Goal: Task Accomplishment & Management: Manage account settings

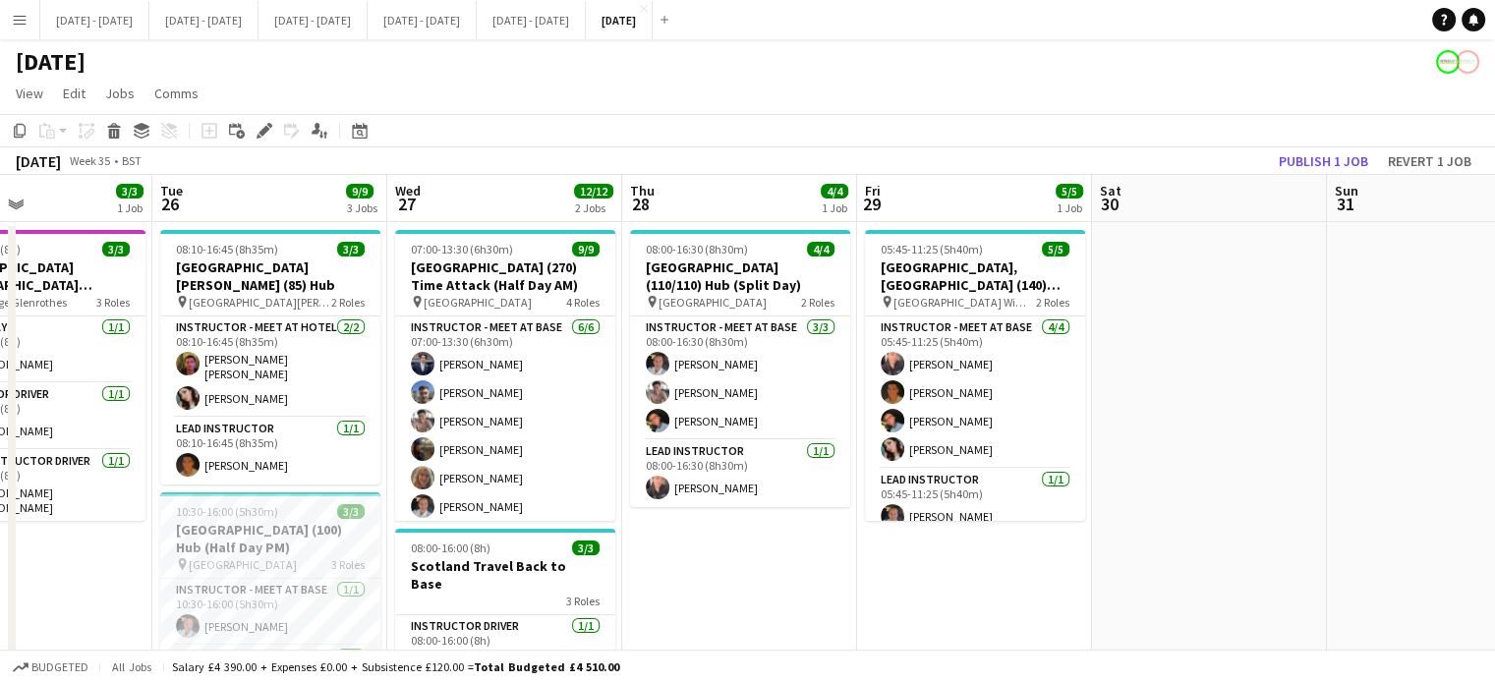
scroll to position [0, 489]
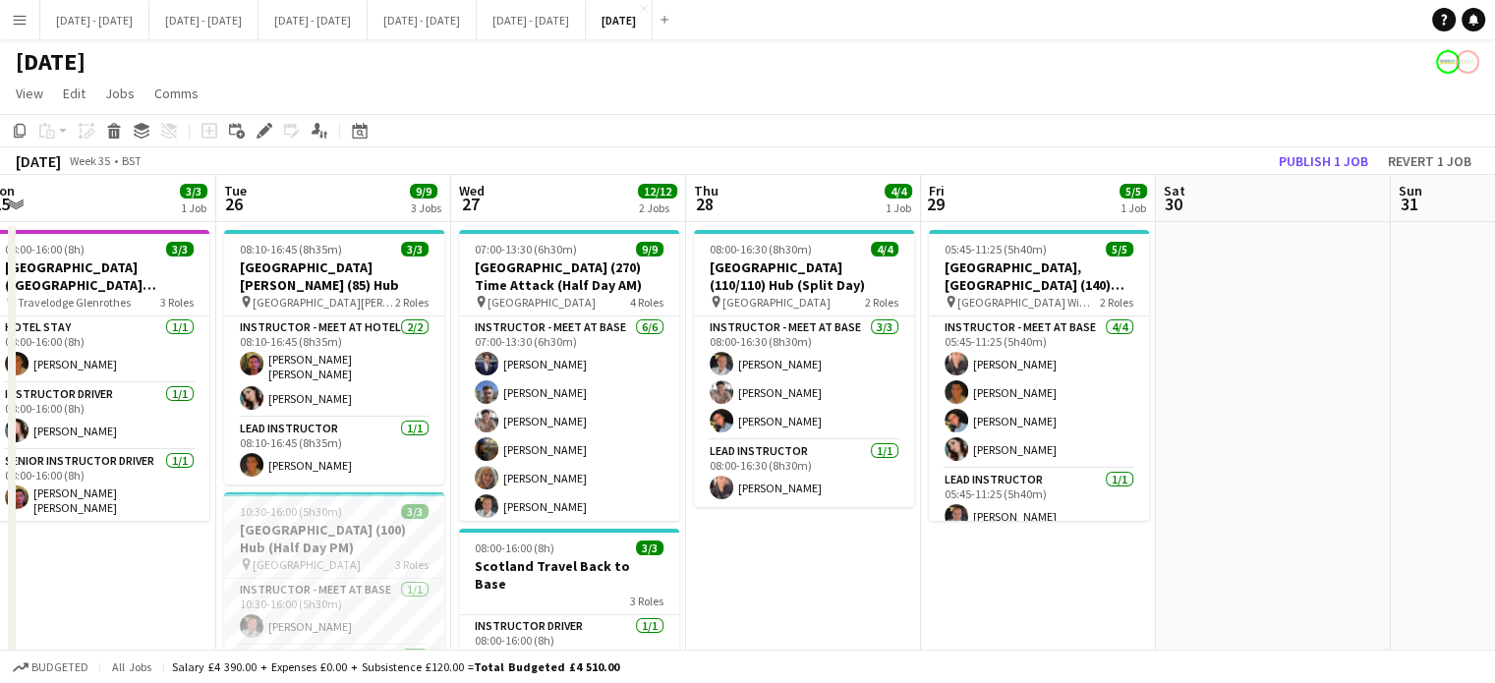
drag, startPoint x: 723, startPoint y: 560, endPoint x: 837, endPoint y: 551, distance: 113.4
click at [837, 551] on app-calendar-viewport "Sat 23 Sun 24 Mon 25 3/3 1 Job Tue 26 9/9 3 Jobs Wed 27 12/12 2 Jobs Thu 28 4/4…" at bounding box center [747, 625] width 1495 height 901
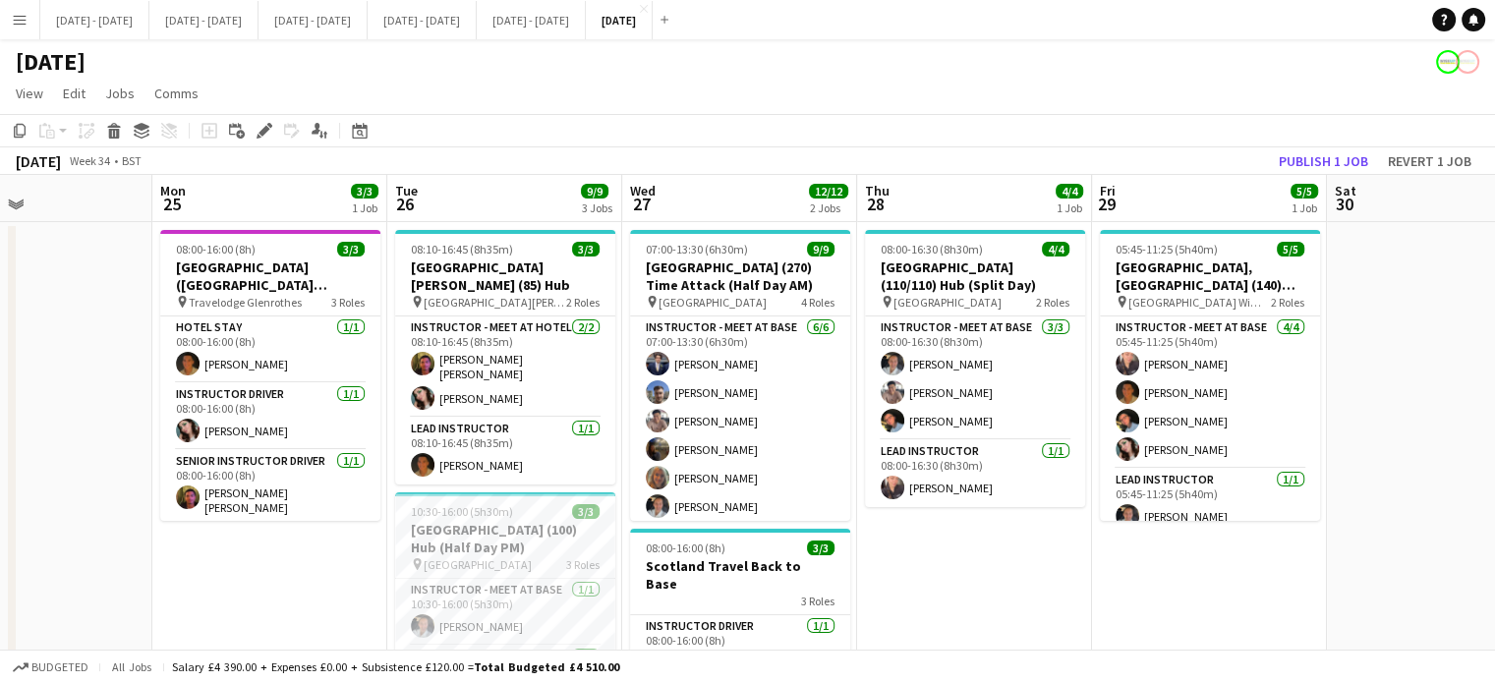
scroll to position [0, 550]
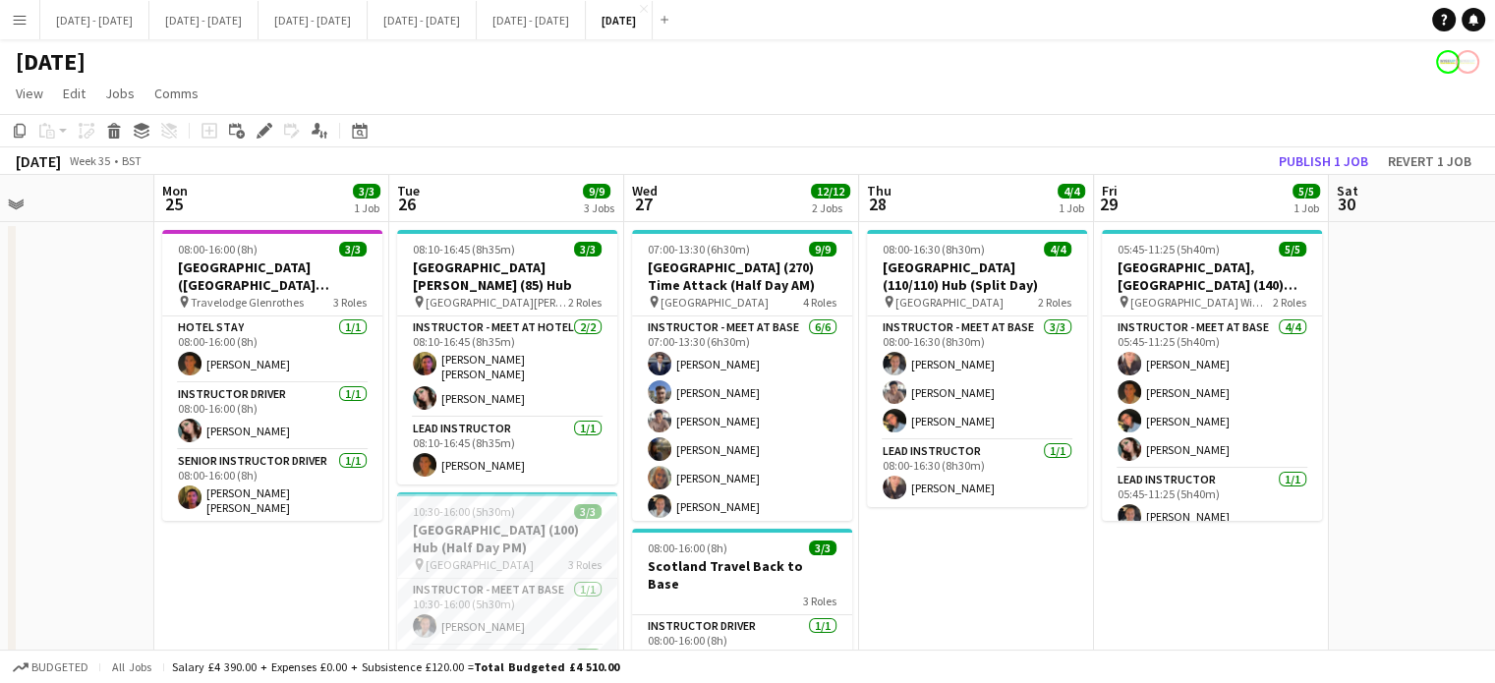
drag, startPoint x: 114, startPoint y: 552, endPoint x: 287, endPoint y: 550, distance: 173.0
click at [287, 550] on app-calendar-viewport "Fri 22 3/3 2 Jobs Sat 23 Sun 24 Mon 25 3/3 1 Job Tue 26 9/9 3 Jobs Wed 27 12/12…" at bounding box center [747, 625] width 1495 height 901
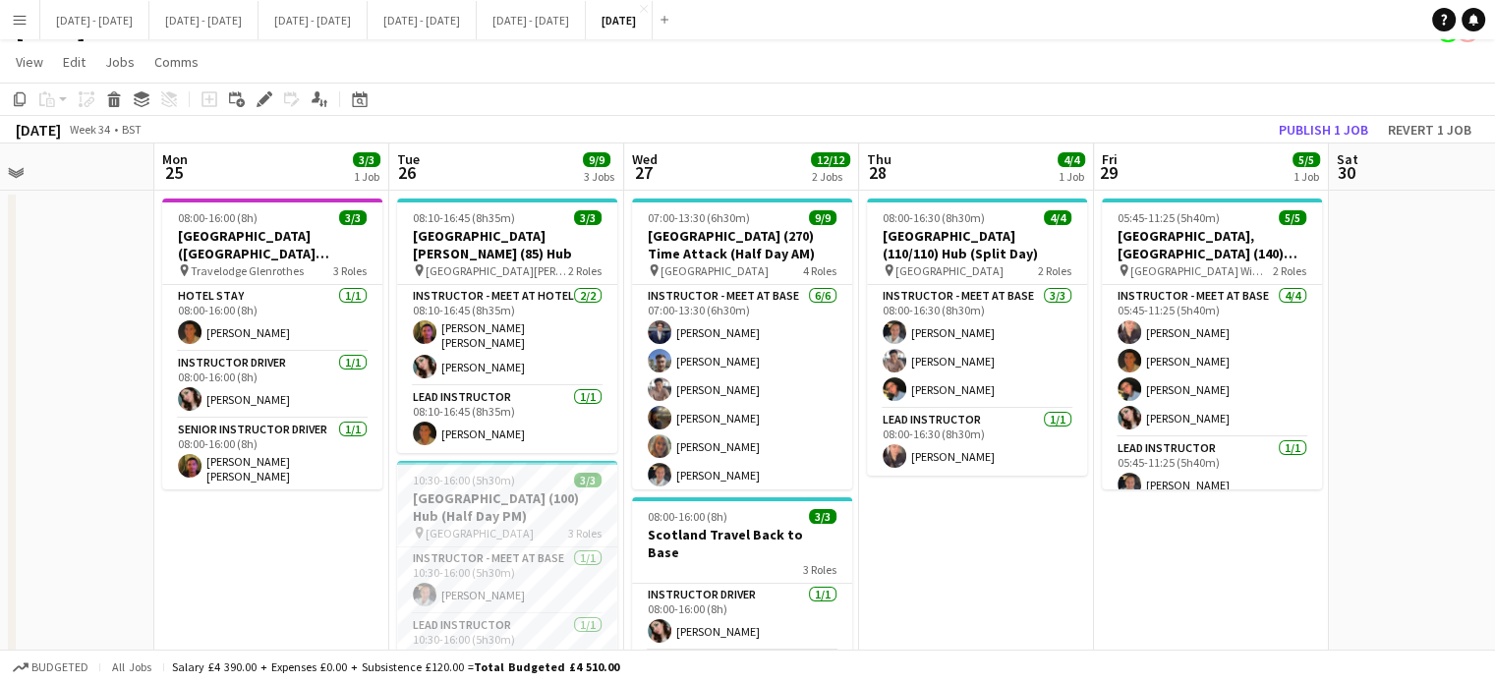
scroll to position [0, 0]
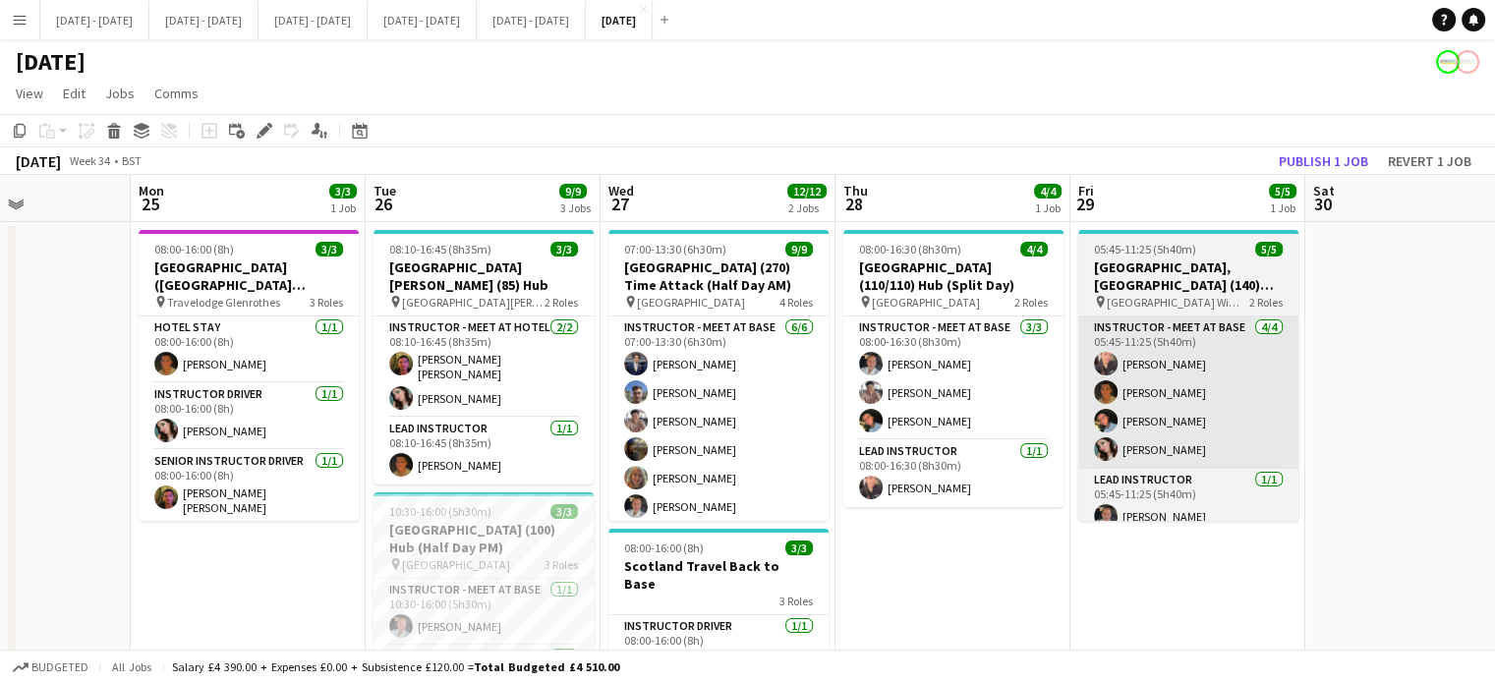
drag, startPoint x: 1366, startPoint y: 381, endPoint x: 1250, endPoint y: 463, distance: 141.8
click at [1338, 467] on app-calendar-viewport "Fri 22 3/3 2 Jobs Sat 23 Sun 24 Mon 25 3/3 1 Job Tue 26 9/9 3 Jobs Wed 27 12/12…" at bounding box center [747, 625] width 1495 height 901
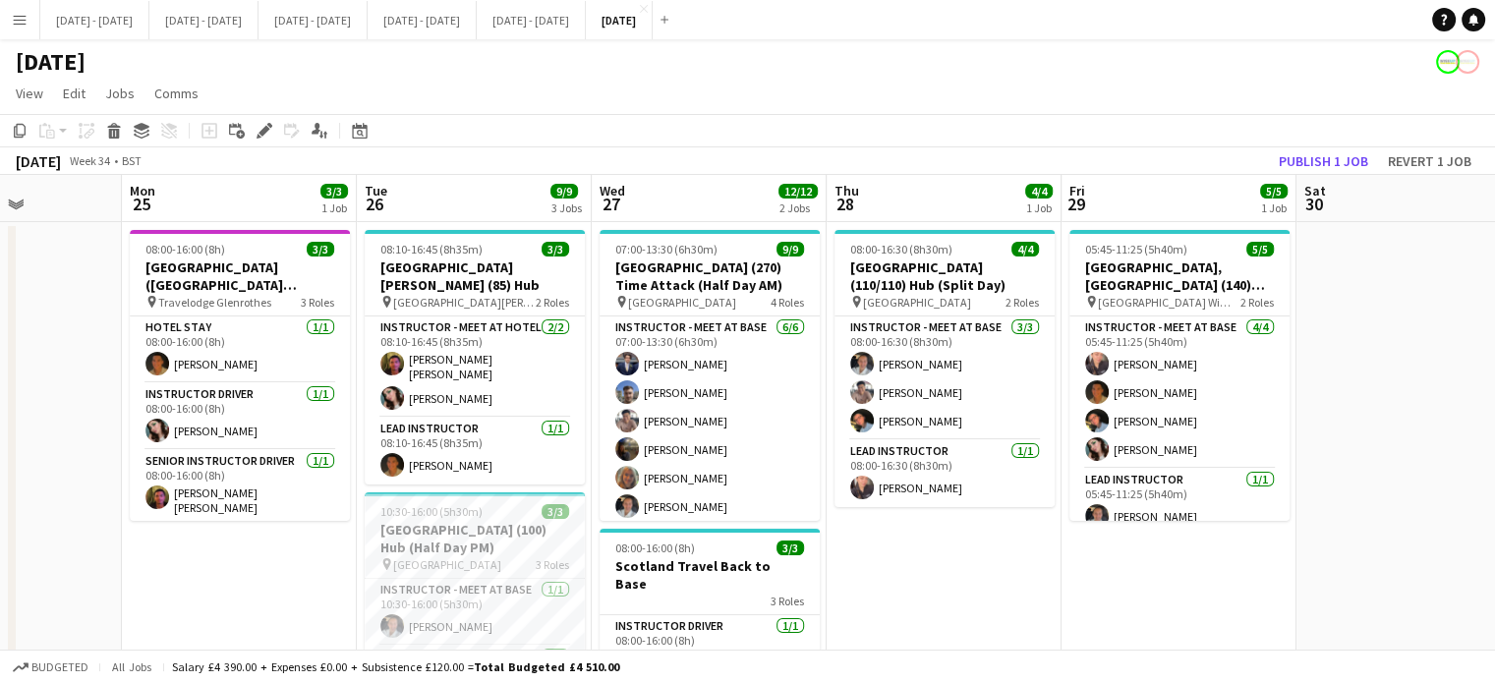
scroll to position [0, 524]
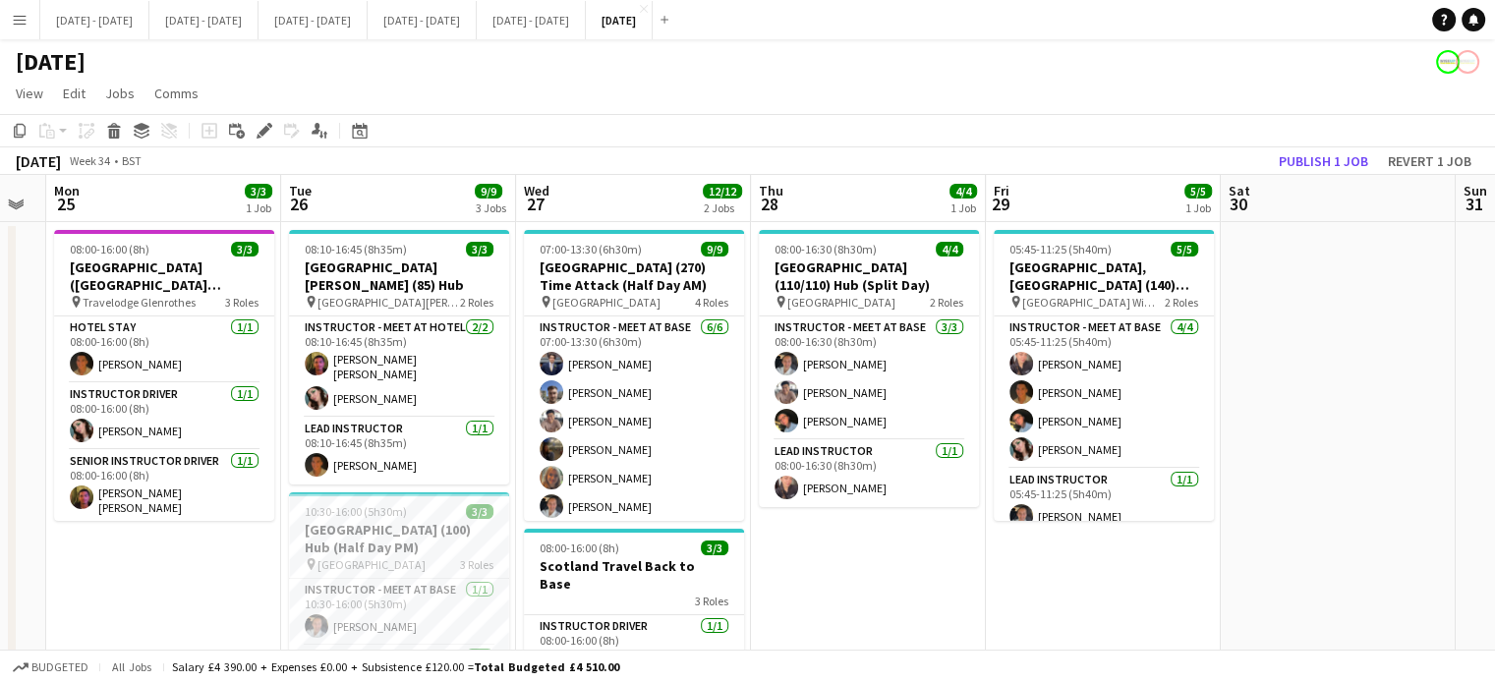
drag, startPoint x: 271, startPoint y: 559, endPoint x: 102, endPoint y: 597, distance: 173.2
click at [102, 597] on app-calendar-viewport "Fri 22 3/3 2 Jobs Sat 23 Sun 24 Mon 25 3/3 1 Job Tue 26 9/9 3 Jobs Wed 27 12/12…" at bounding box center [747, 625] width 1495 height 901
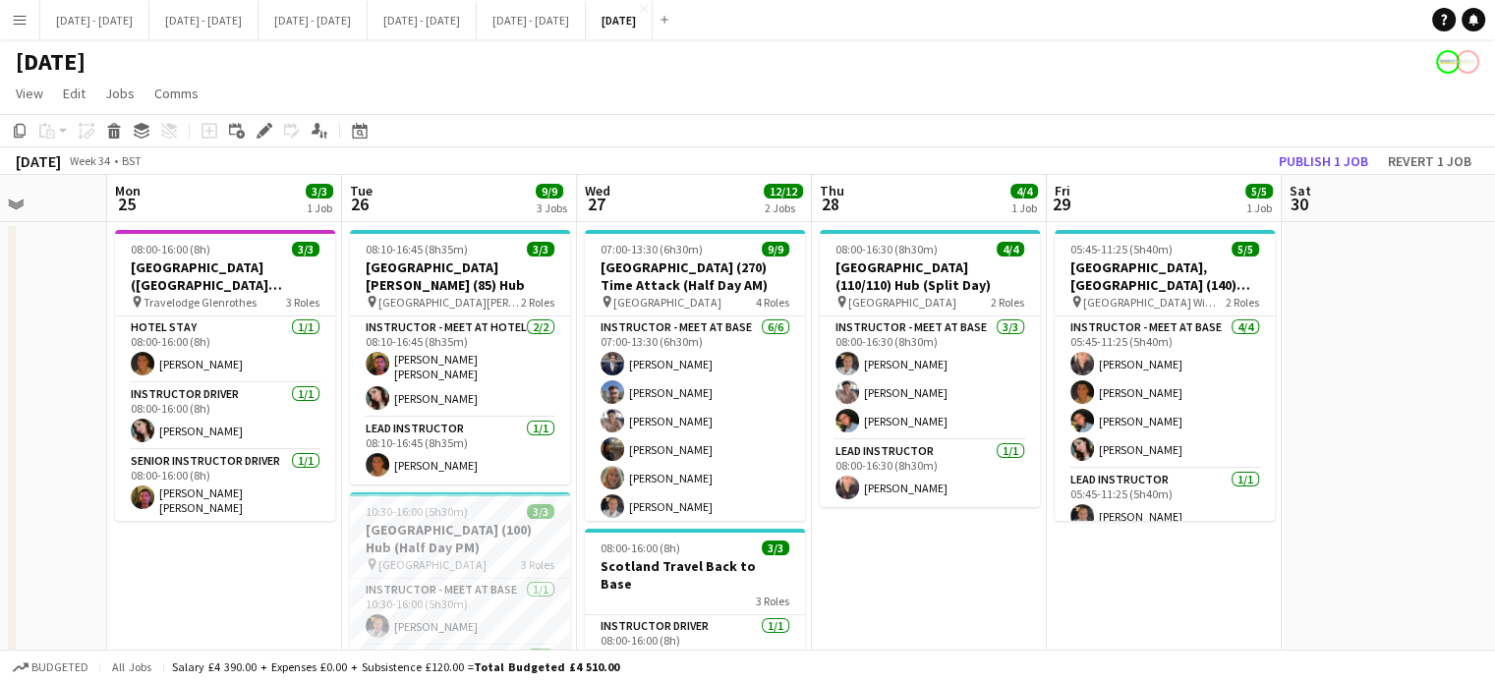
scroll to position [0, 671]
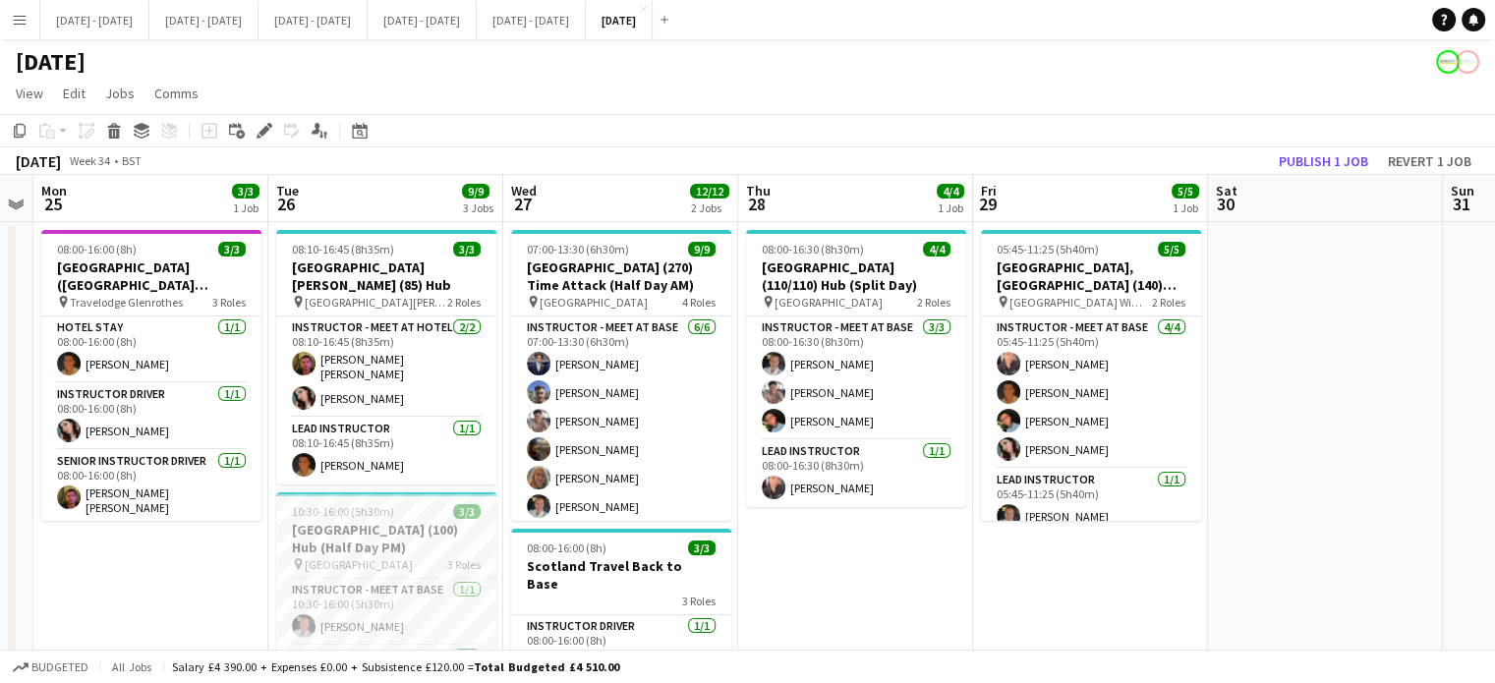
drag, startPoint x: 244, startPoint y: 587, endPoint x: 231, endPoint y: 589, distance: 12.9
click at [231, 589] on app-calendar-viewport "Fri 22 3/3 2 Jobs Sat 23 Sun 24 Mon 25 3/3 1 Job Tue 26 9/9 3 Jobs Wed 27 12/12…" at bounding box center [747, 625] width 1495 height 901
click at [875, 565] on app-date-cell "08:00-16:30 (8h30m) 4/4 [GEOGRAPHIC_DATA] (110/110) Hub (Split Day) pin Brighto…" at bounding box center [855, 649] width 235 height 854
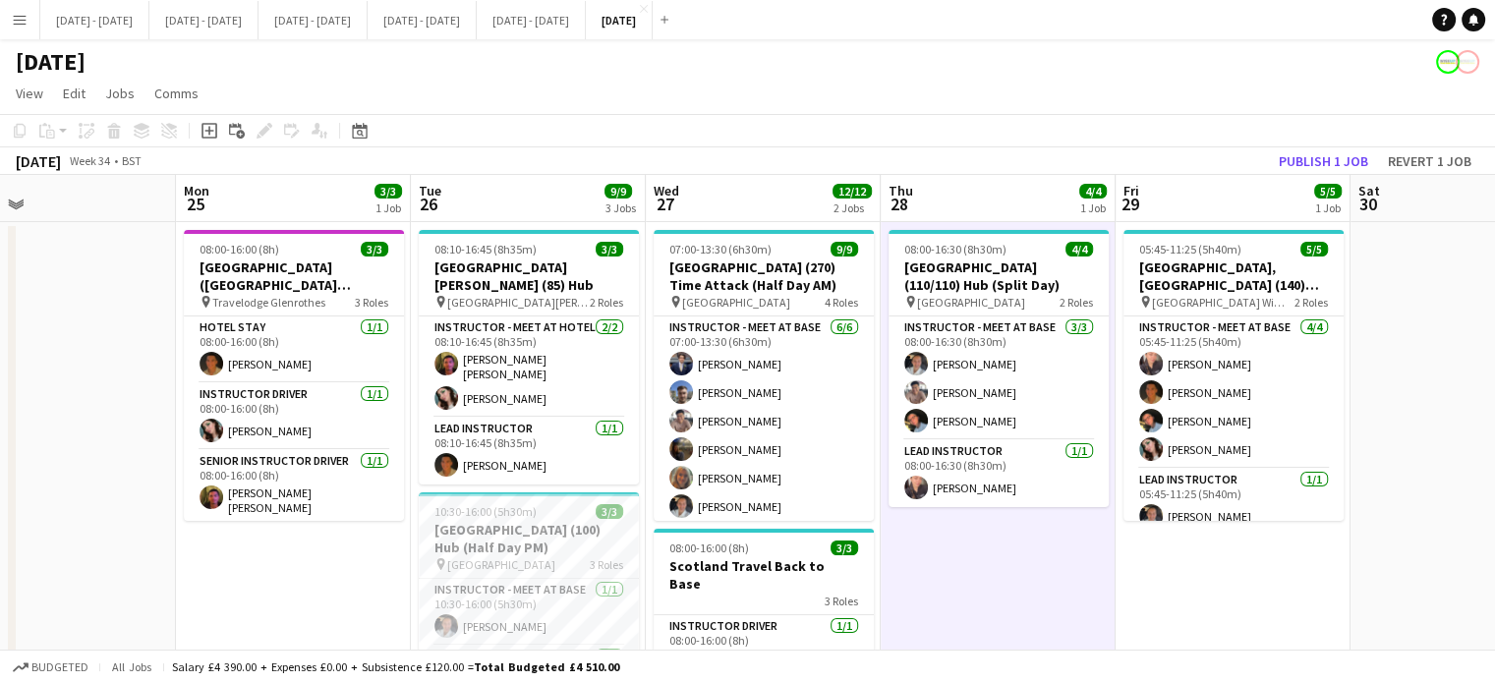
scroll to position [0, 531]
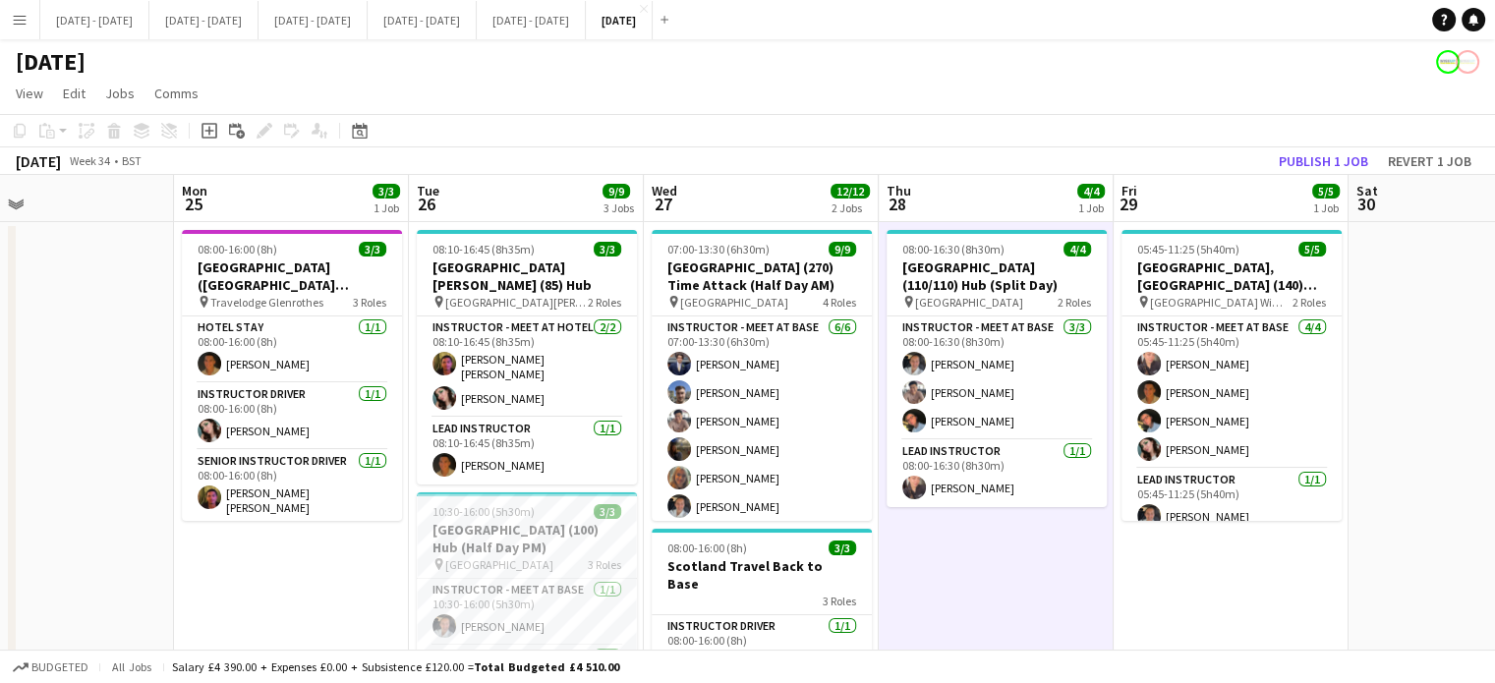
drag, startPoint x: 872, startPoint y: 593, endPoint x: 1013, endPoint y: 603, distance: 140.9
click at [1013, 603] on app-calendar-viewport "Fri 22 3/3 2 Jobs Sat 23 Sun 24 Mon 25 3/3 1 Job Tue 26 9/9 3 Jobs Wed 27 12/12…" at bounding box center [747, 625] width 1495 height 901
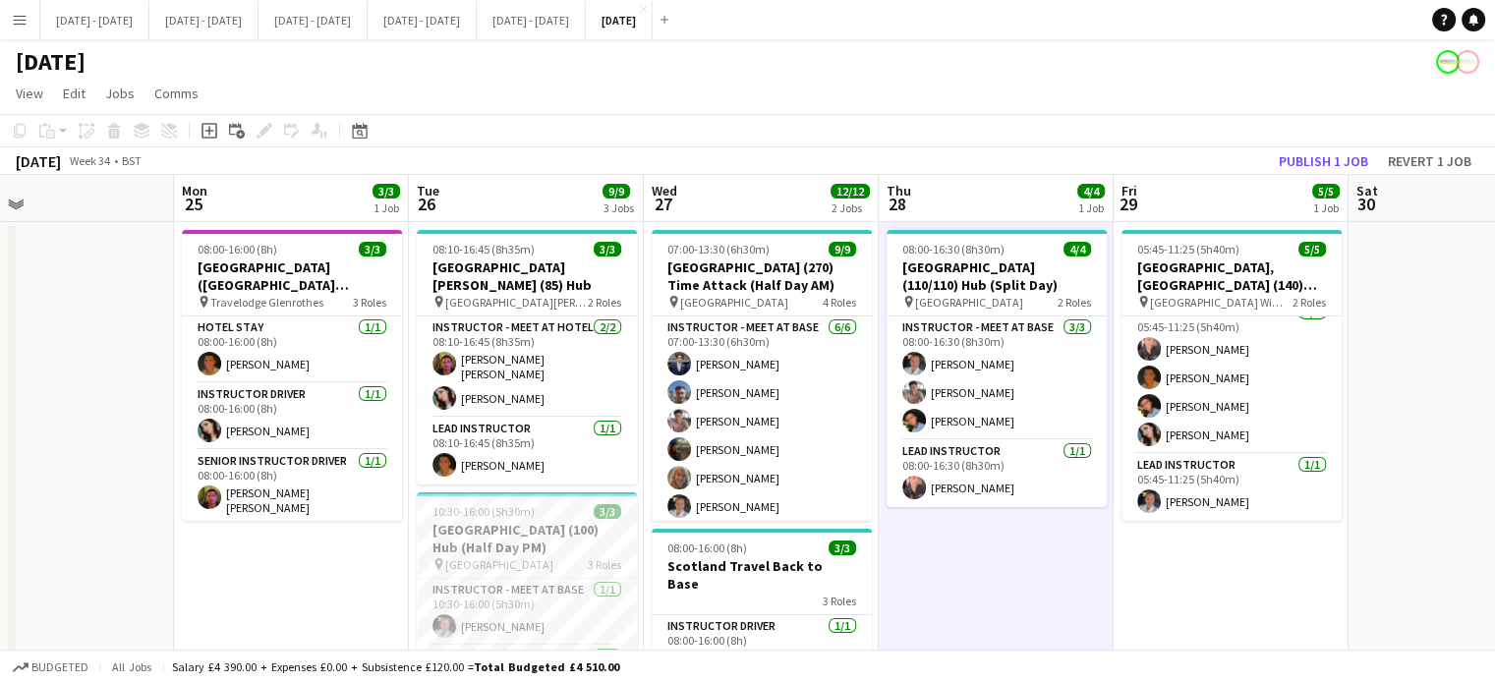
scroll to position [0, 0]
click at [314, 356] on app-card-role "Hotel Stay [DATE] 08:00-16:00 (8h) [PERSON_NAME]" at bounding box center [292, 350] width 220 height 67
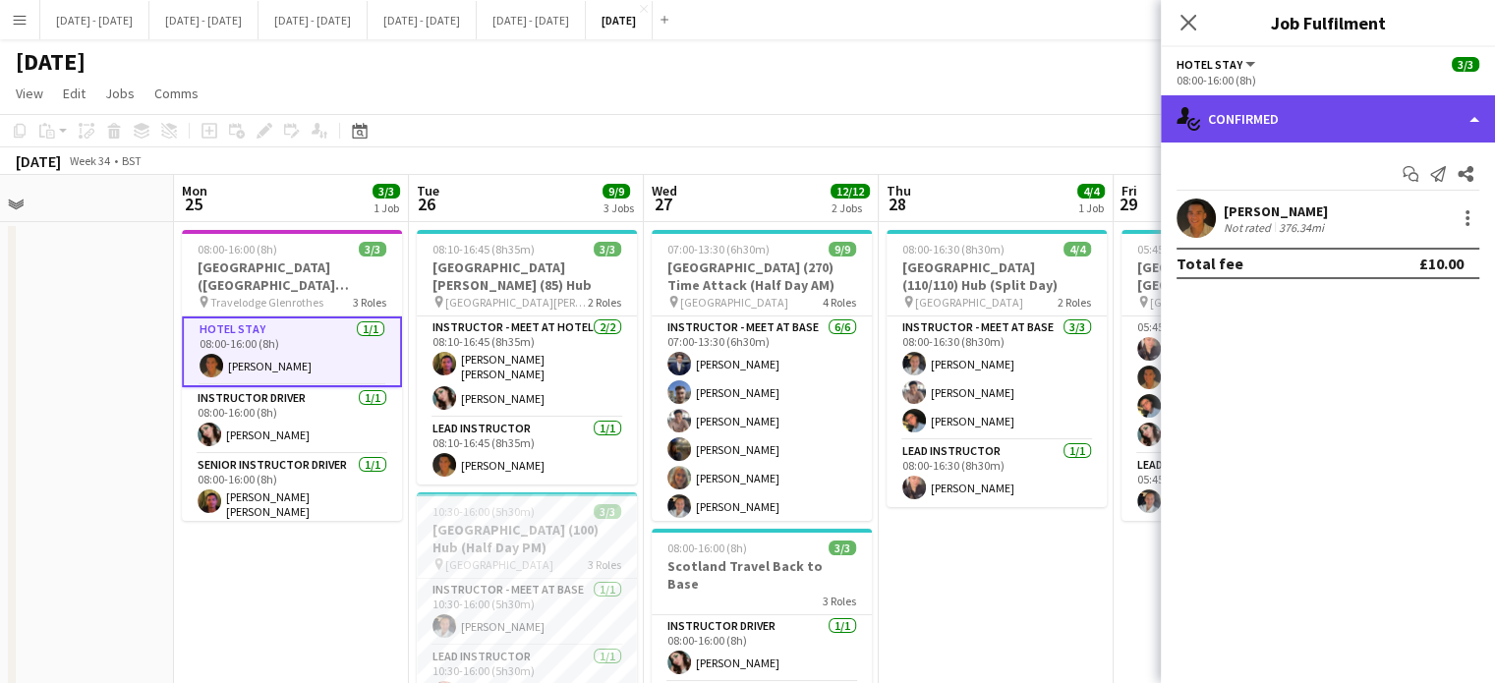
click at [1255, 125] on div "single-neutral-actions-check-2 Confirmed" at bounding box center [1328, 118] width 334 height 47
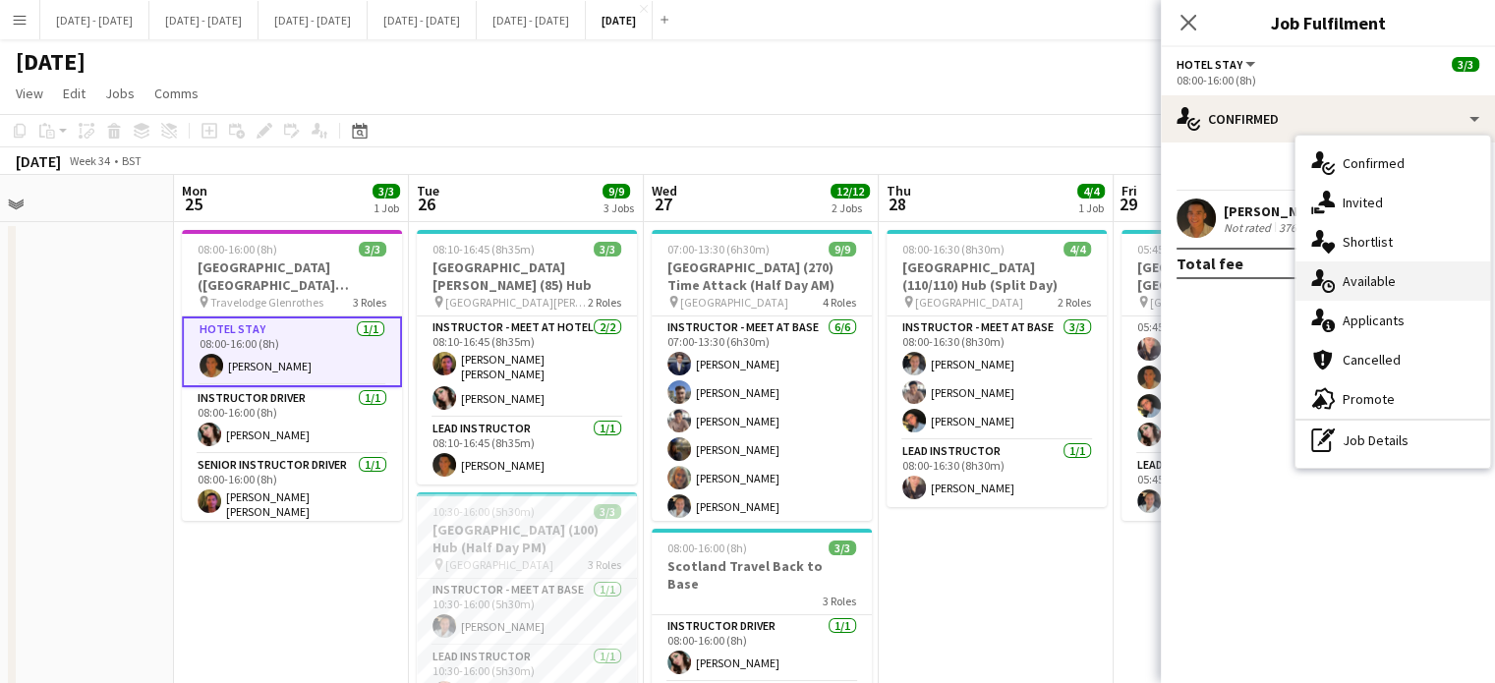
click at [1364, 296] on div "single-neutral-actions-upload Available" at bounding box center [1393, 280] width 195 height 39
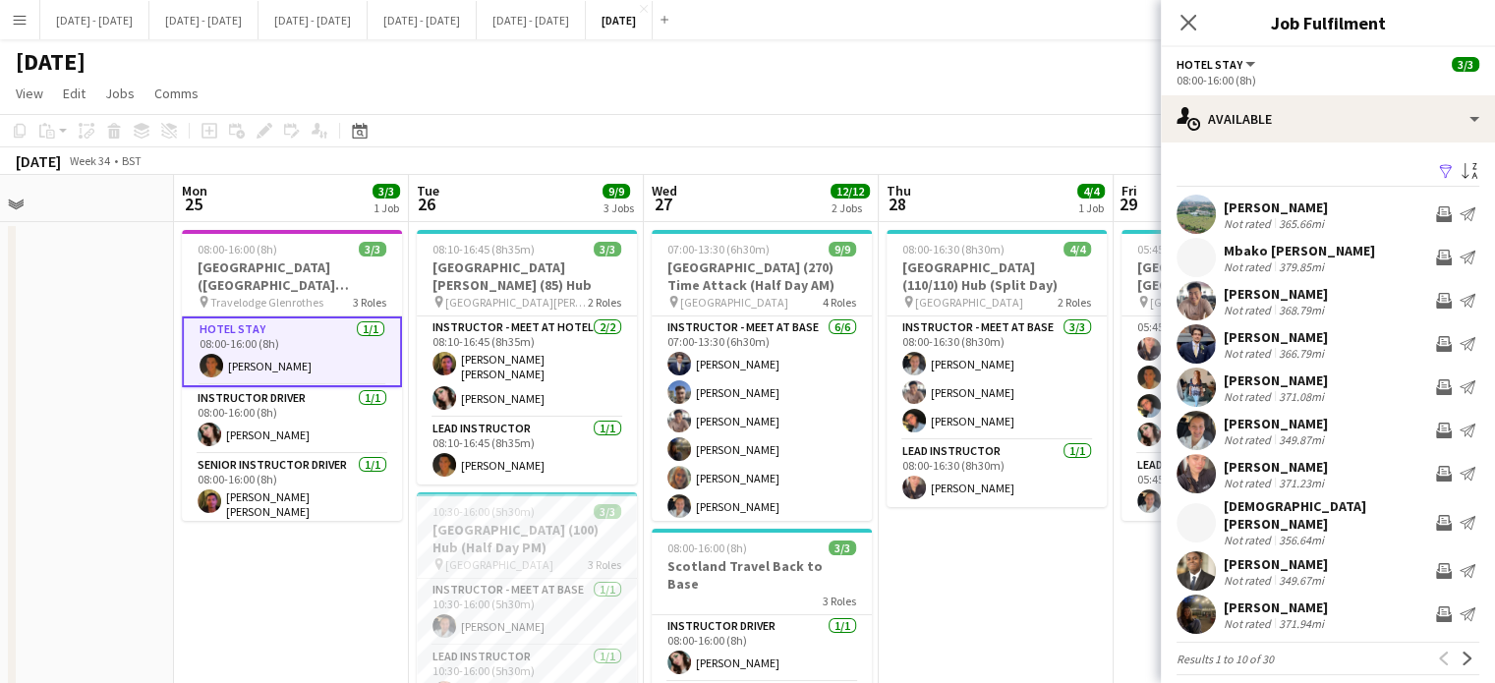
scroll to position [4, 0]
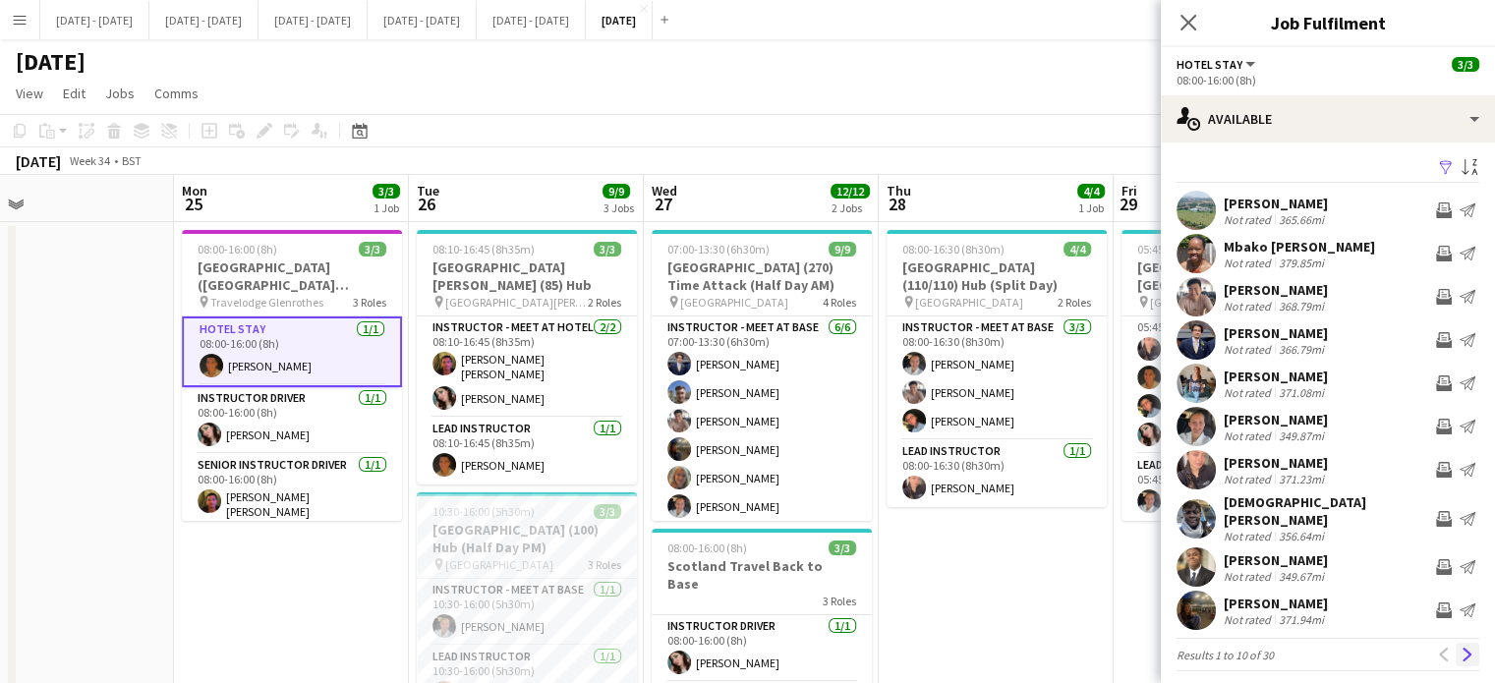
click at [1456, 643] on button "Next" at bounding box center [1468, 655] width 24 height 24
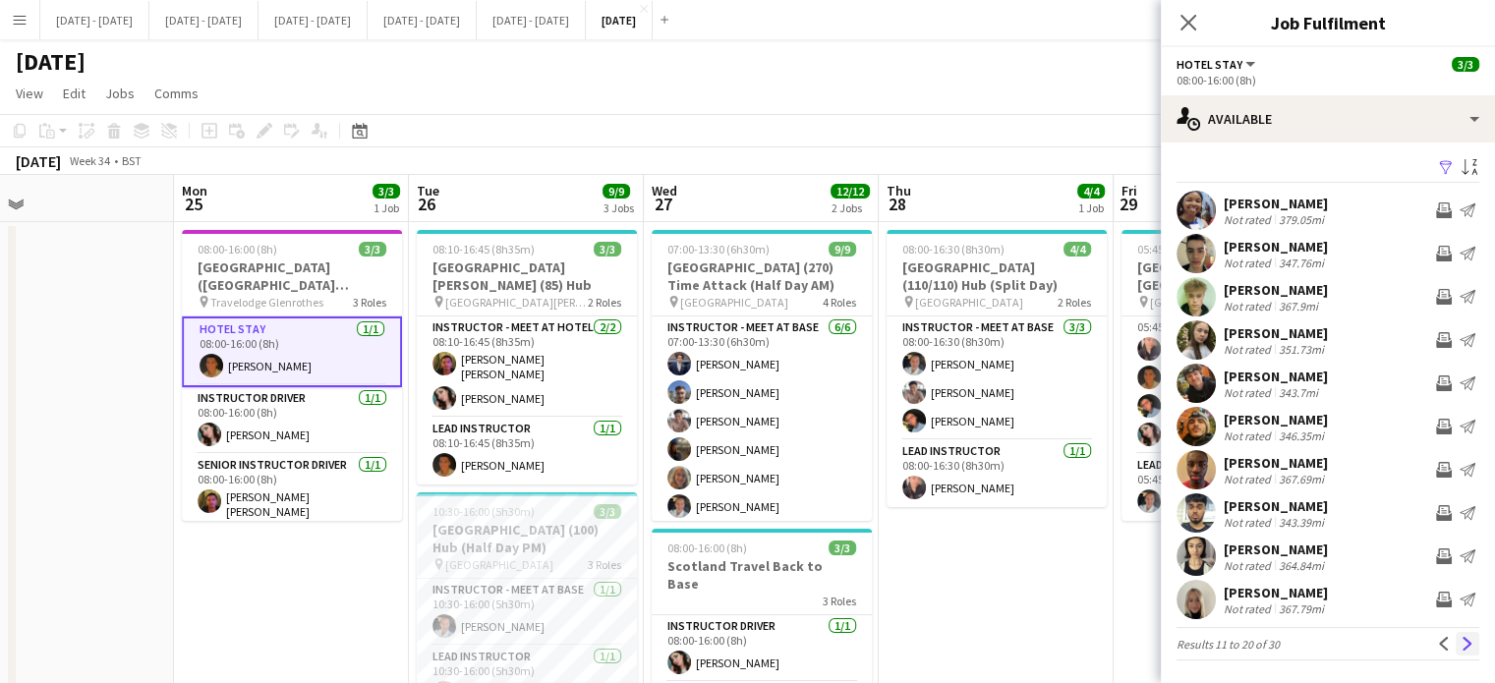
click at [1461, 648] on app-icon "Next" at bounding box center [1468, 644] width 14 height 14
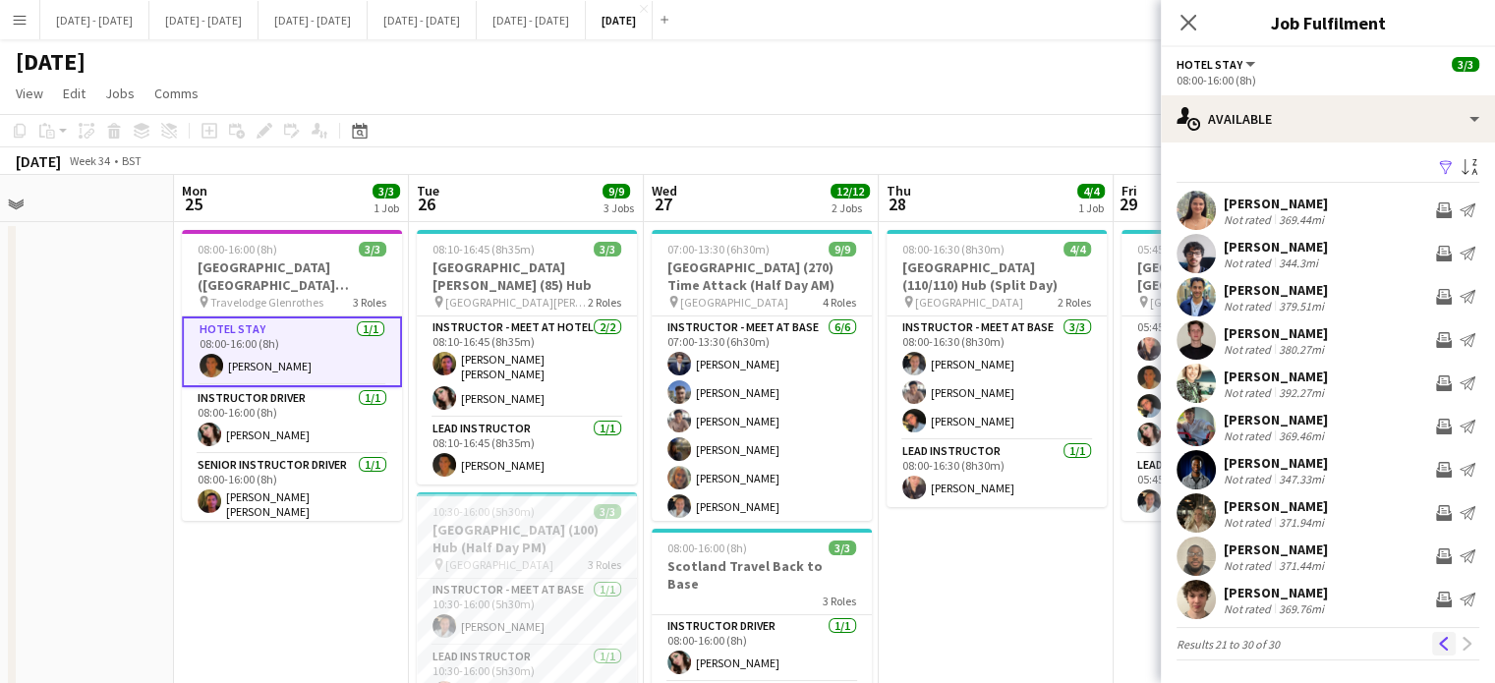
click at [1437, 644] on app-icon "Previous" at bounding box center [1444, 644] width 14 height 14
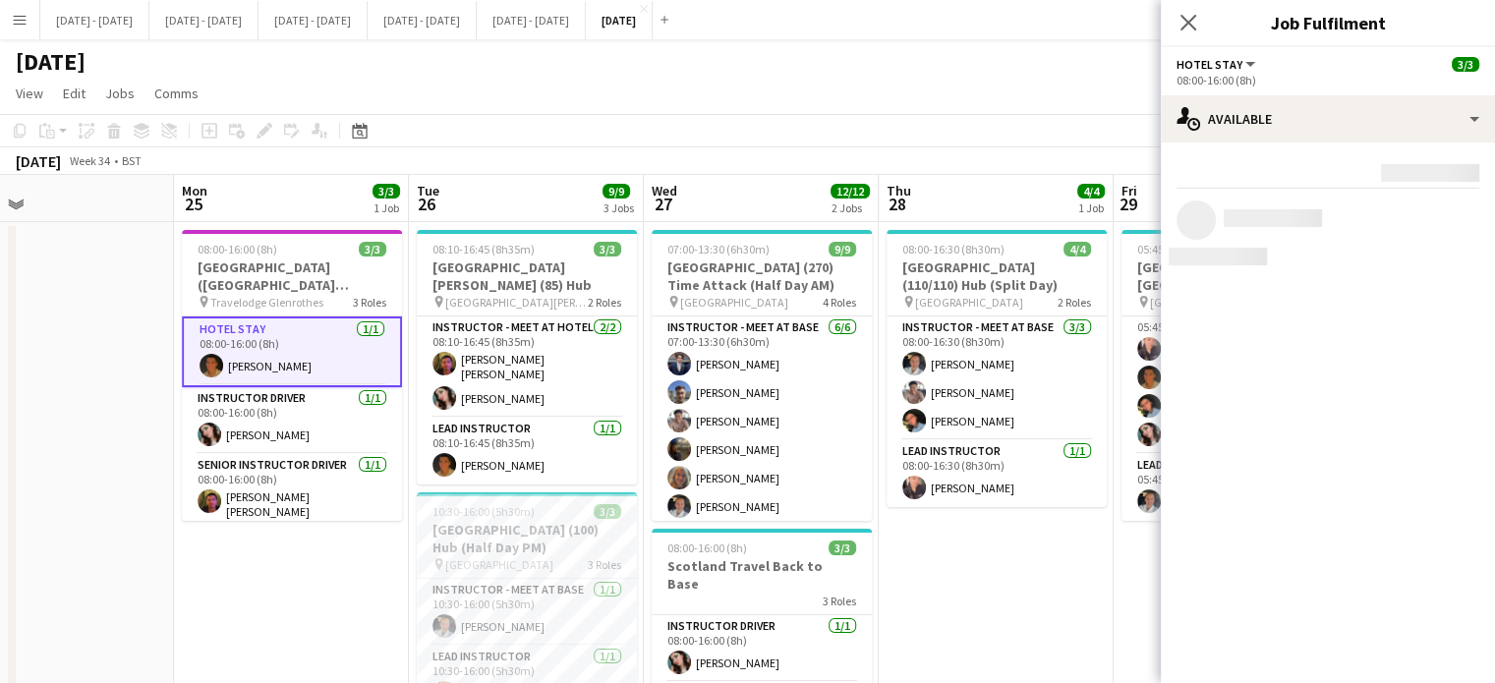
scroll to position [0, 0]
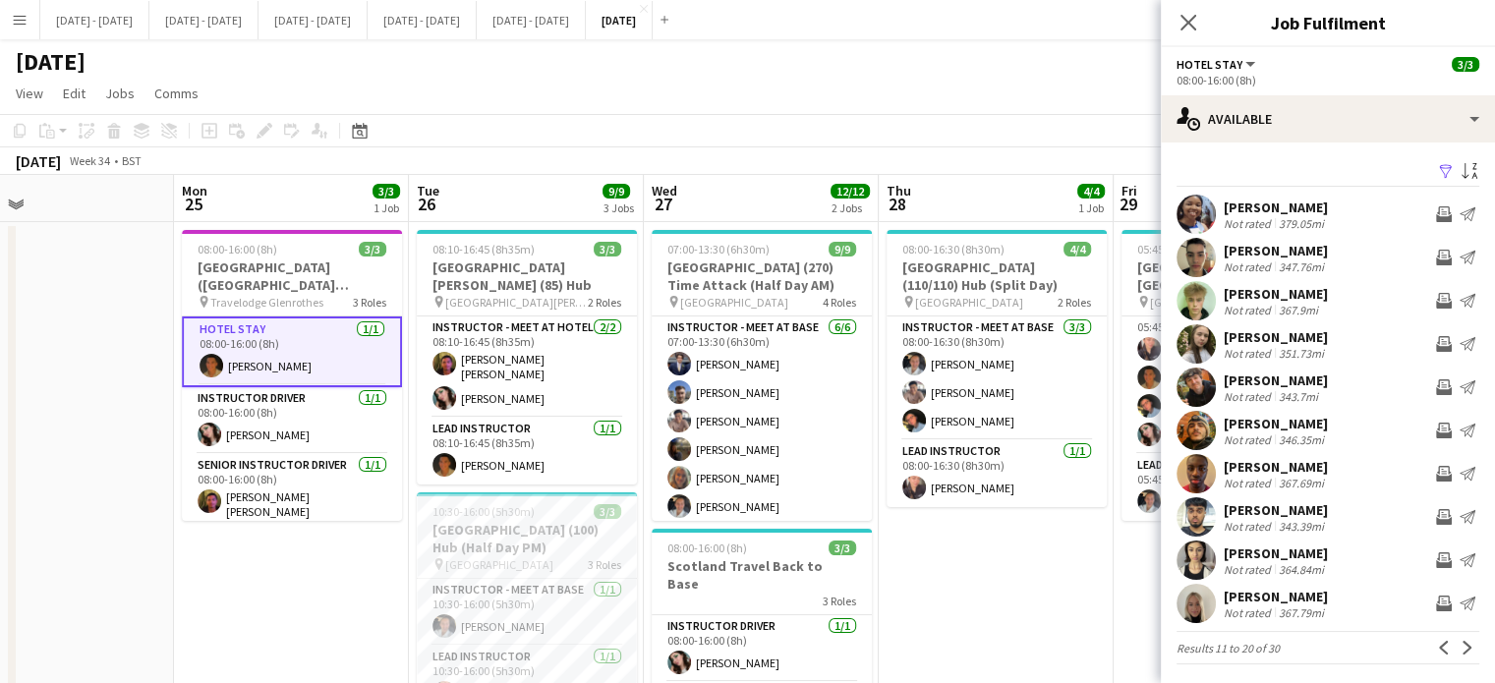
click at [1437, 644] on app-icon "Previous" at bounding box center [1444, 648] width 14 height 14
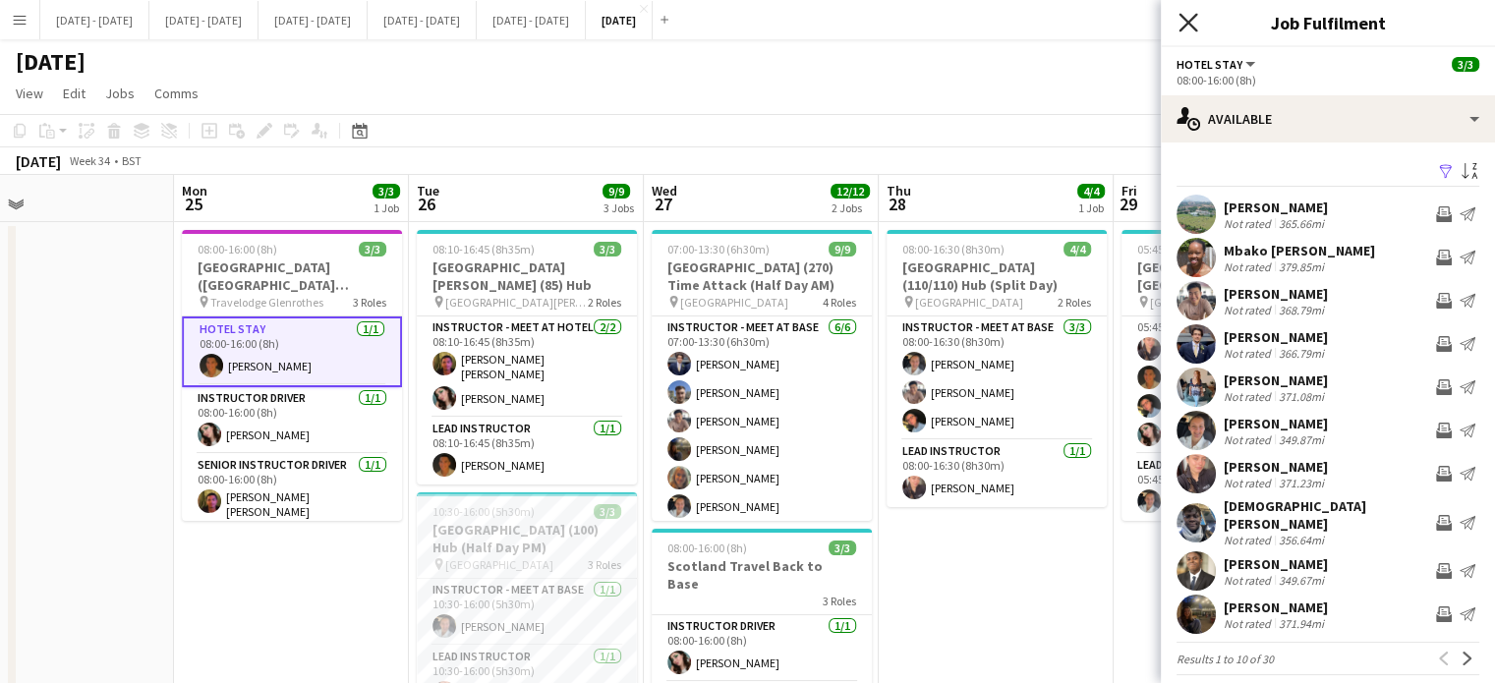
click at [1191, 19] on icon at bounding box center [1188, 22] width 19 height 19
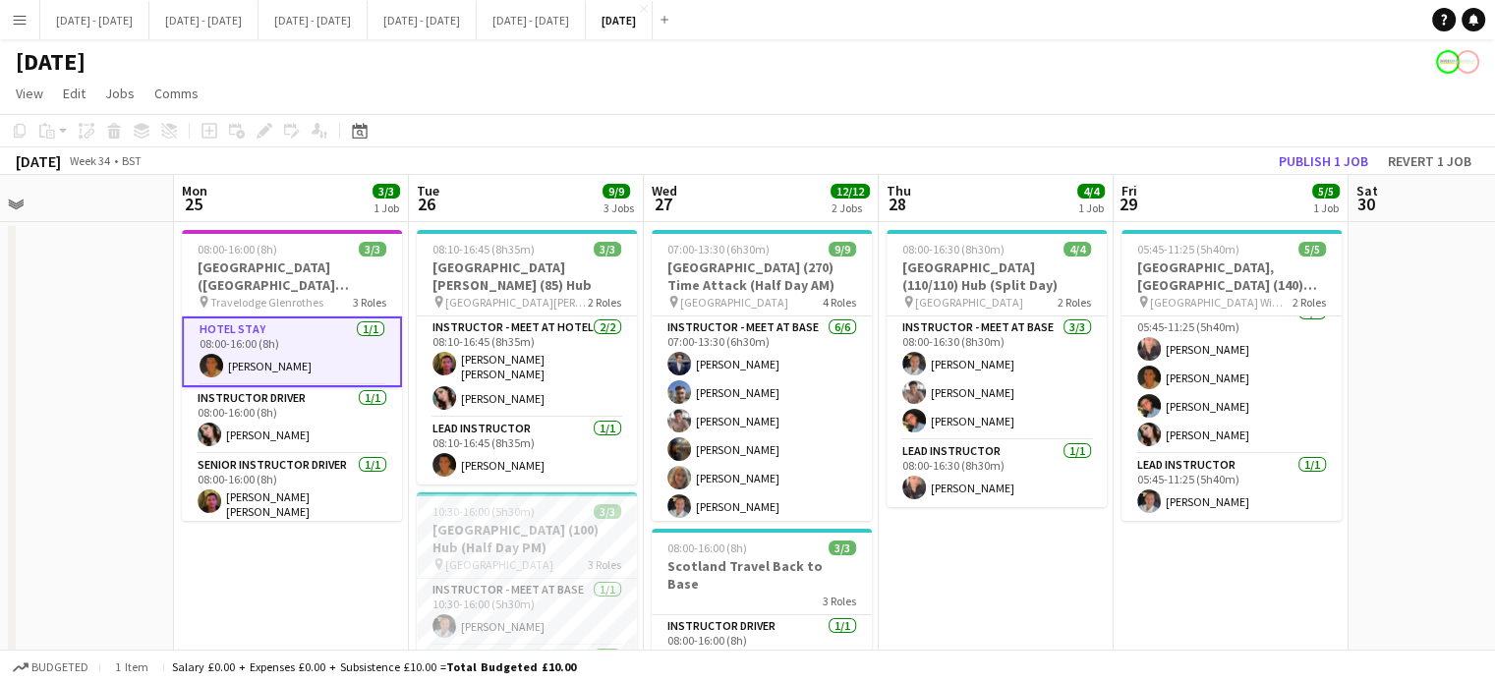
click at [983, 197] on app-board-header-date "Thu 28 4/4 1 Job" at bounding box center [996, 198] width 235 height 47
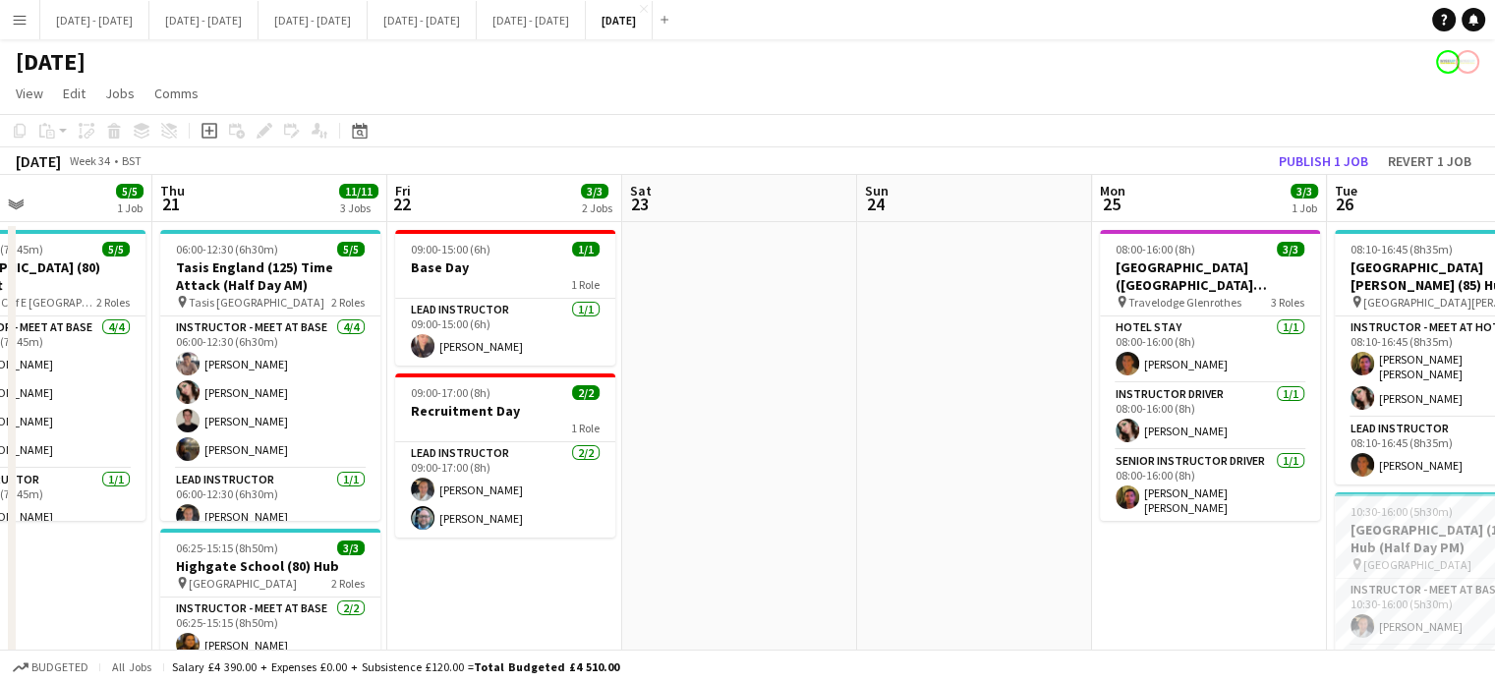
drag, startPoint x: 133, startPoint y: 574, endPoint x: 1051, endPoint y: 605, distance: 918.6
click at [1051, 605] on app-calendar-viewport "Mon 18 5/5 2 Jobs Tue 19 6/6 2 Jobs Wed 20 5/5 1 Job Thu 21 11/11 3 Jobs Fri 22…" at bounding box center [747, 625] width 1495 height 901
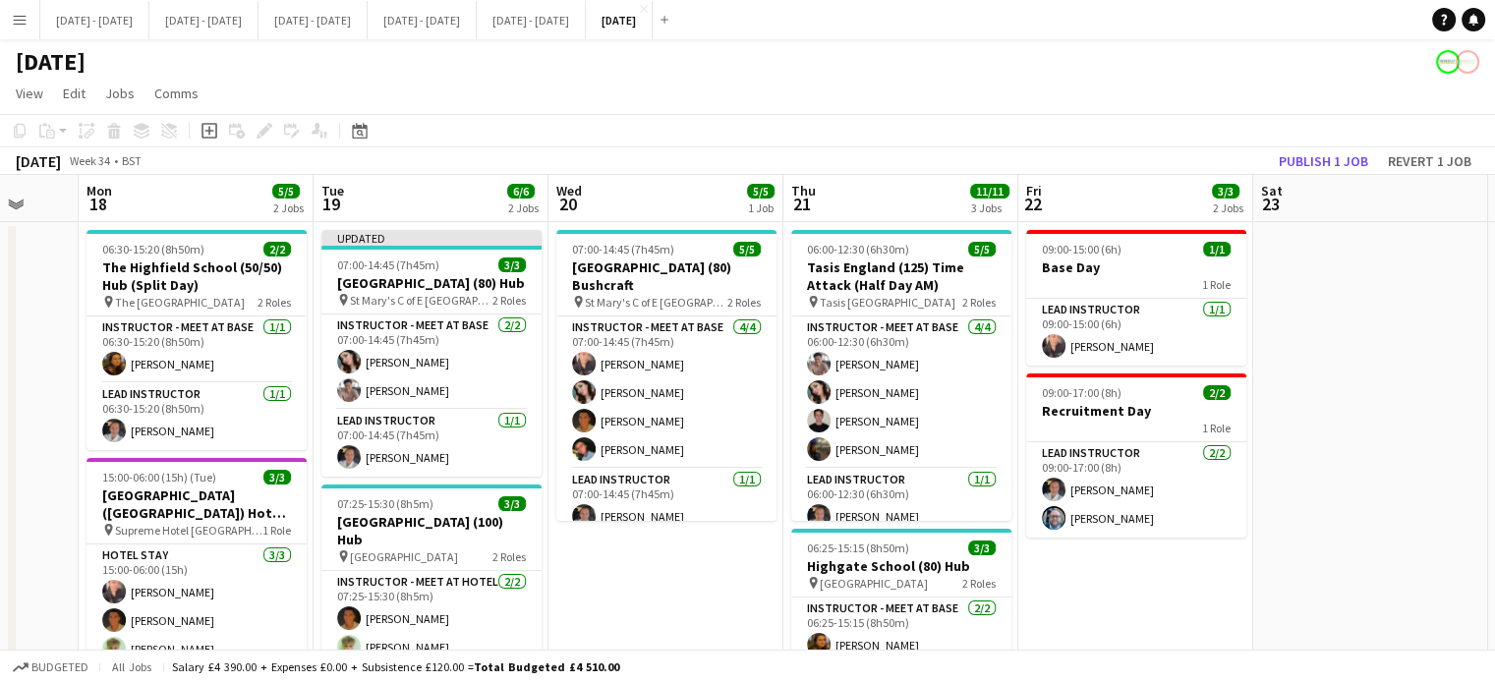
drag, startPoint x: 837, startPoint y: 608, endPoint x: 1468, endPoint y: 514, distance: 638.1
click at [1468, 514] on app-calendar-viewport "Fri 15 2/2 1 Job Sat 16 Sun 17 Mon 18 5/5 2 Jobs Tue 19 6/6 2 Jobs Wed 20 5/5 1…" at bounding box center [747, 625] width 1495 height 901
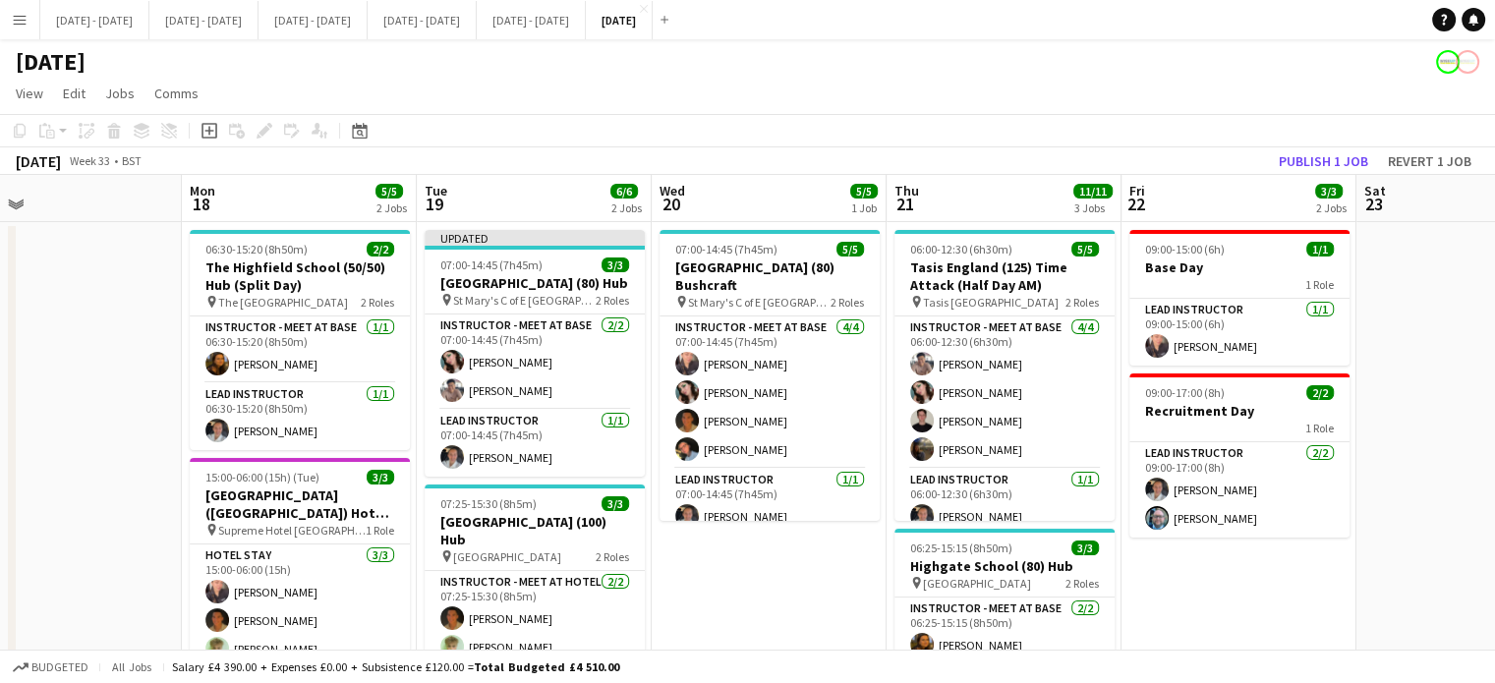
scroll to position [0, 492]
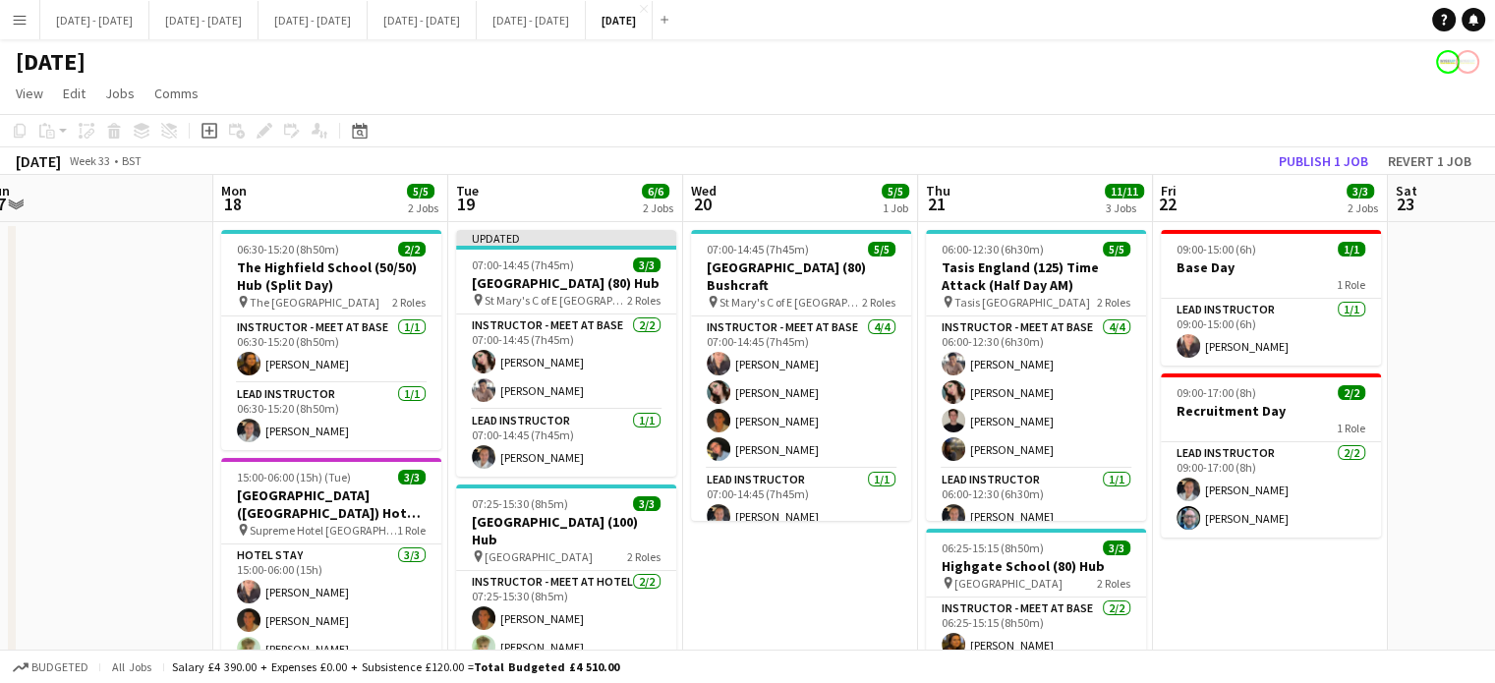
drag, startPoint x: 1138, startPoint y: 577, endPoint x: 1274, endPoint y: 573, distance: 135.7
click at [1274, 573] on app-calendar-viewport "Fri 15 2/2 1 Job Sat 16 Sun 17 Mon 18 5/5 2 Jobs Tue 19 6/6 2 Jobs Wed 20 5/5 1…" at bounding box center [747, 625] width 1495 height 901
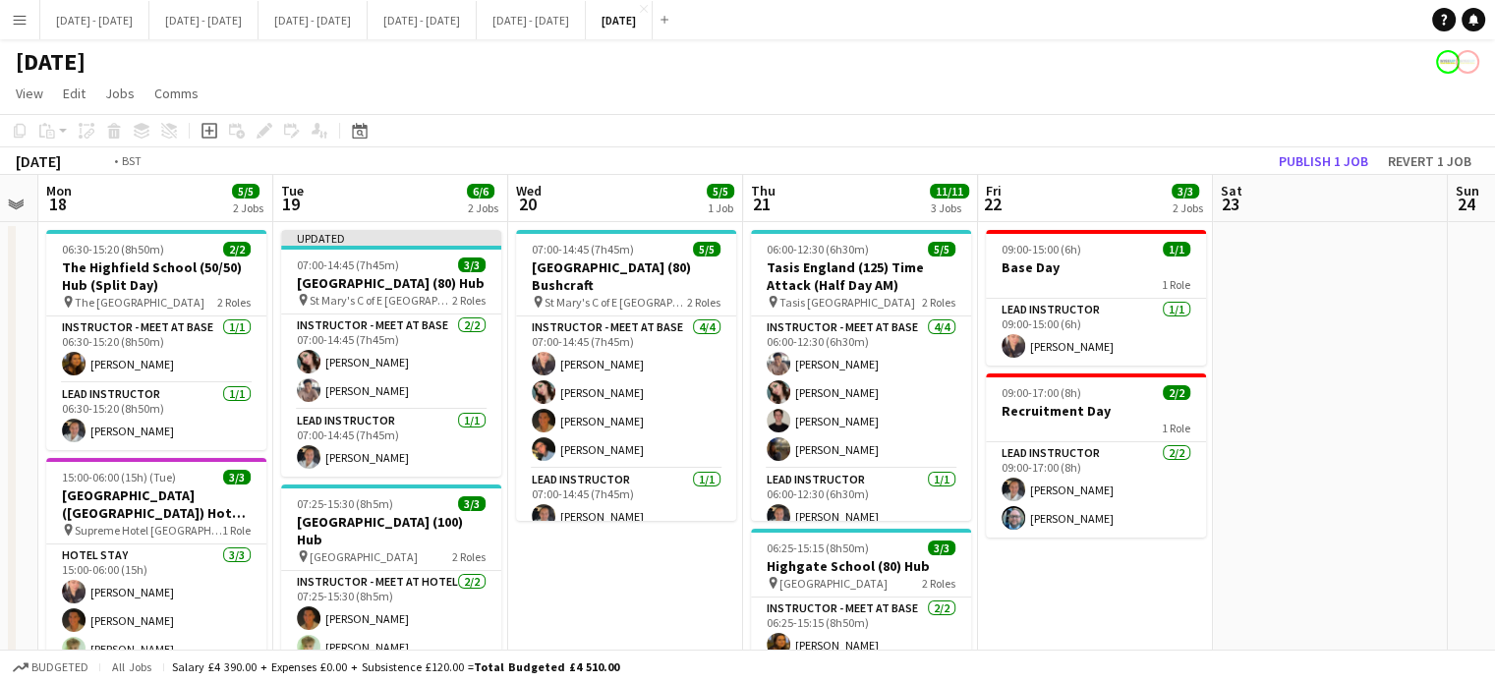
drag, startPoint x: 766, startPoint y: 608, endPoint x: 112, endPoint y: 628, distance: 654.0
click at [112, 628] on app-calendar-viewport "Fri 15 2/2 1 Job Sat 16 Sun 17 Mon 18 5/5 2 Jobs Tue 19 6/6 2 Jobs Wed 20 5/5 1…" at bounding box center [747, 625] width 1495 height 901
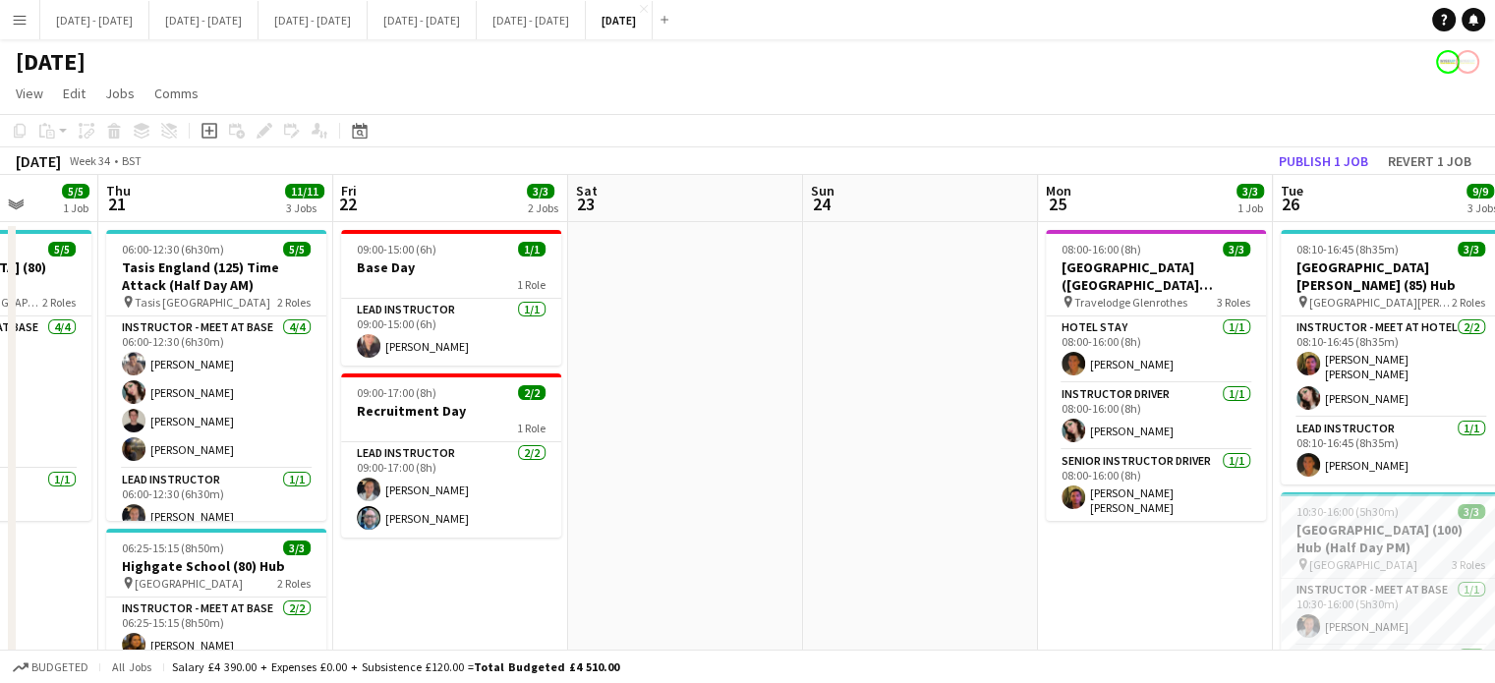
scroll to position [0, 517]
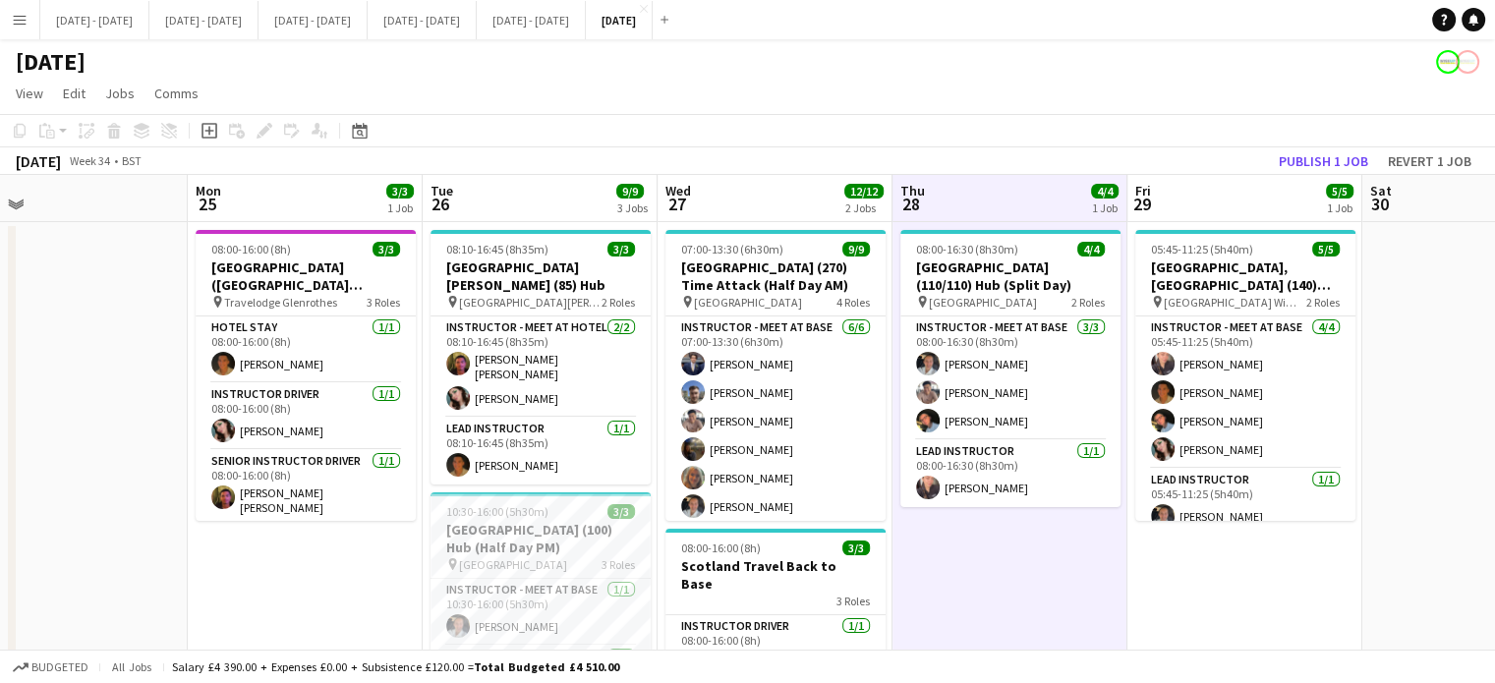
drag, startPoint x: 1073, startPoint y: 569, endPoint x: 143, endPoint y: 573, distance: 930.9
click at [143, 573] on app-calendar-viewport "Fri 22 3/3 2 Jobs Sat 23 Sun 24 Mon 25 3/3 1 Job Tue 26 9/9 3 Jobs Wed 27 12/12…" at bounding box center [747, 625] width 1495 height 901
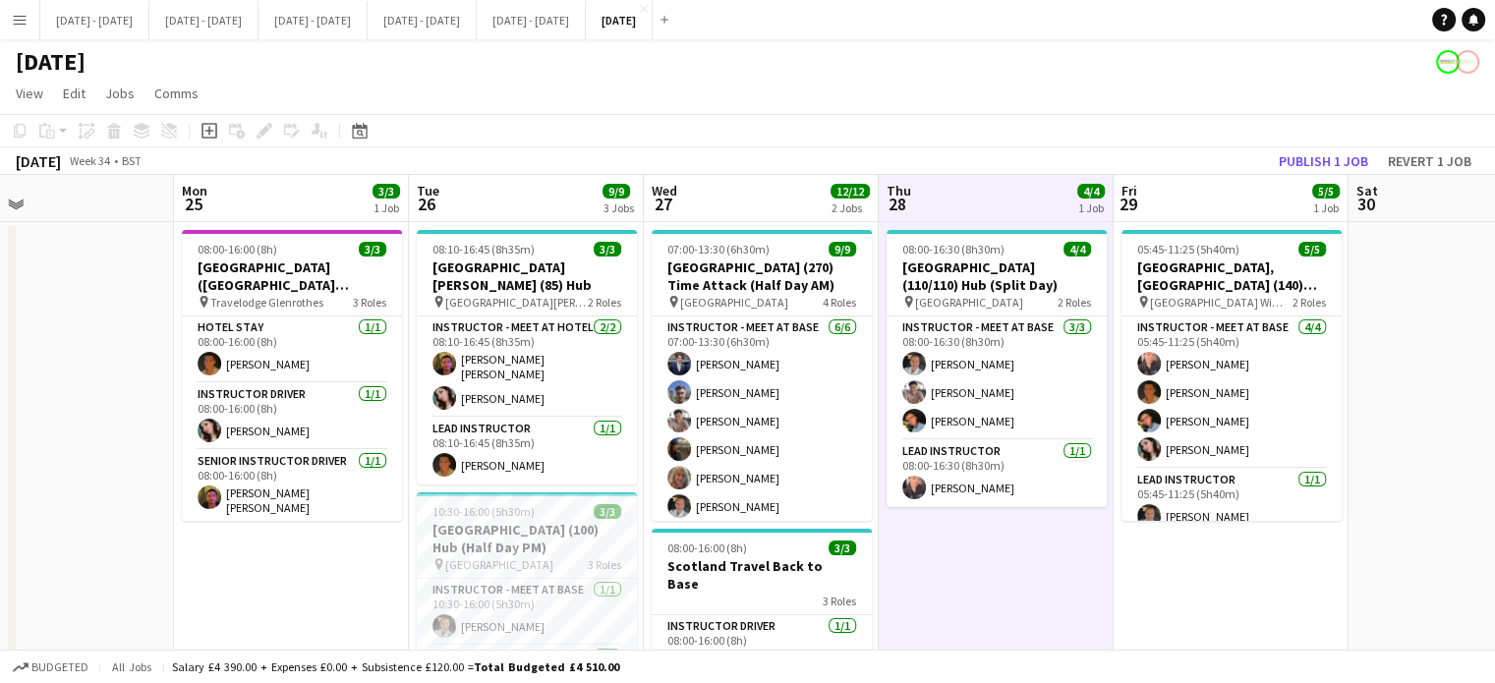
scroll to position [0, 580]
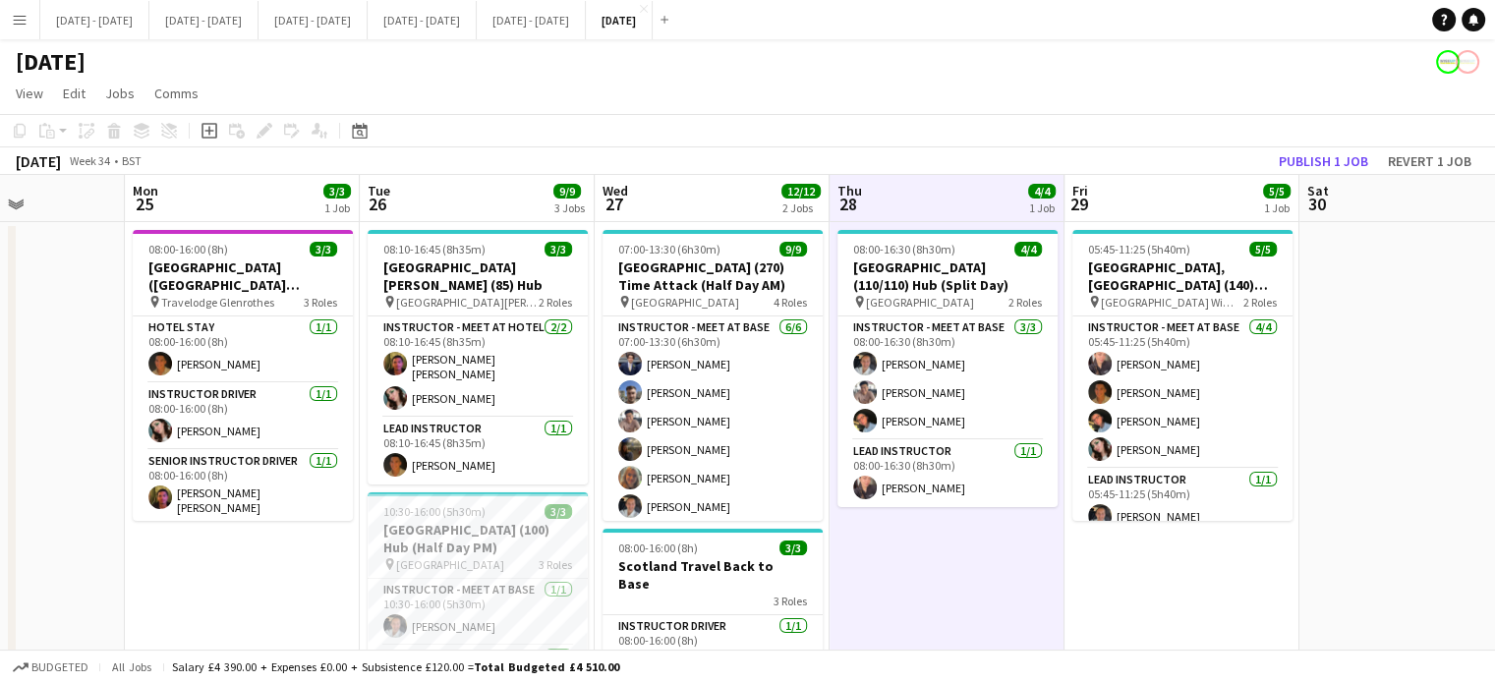
drag, startPoint x: 244, startPoint y: 573, endPoint x: 181, endPoint y: 605, distance: 70.3
click at [181, 605] on app-calendar-viewport "Fri 22 3/3 2 Jobs Sat 23 Sun 24 Mon 25 3/3 1 Job Tue 26 9/9 3 Jobs Wed 27 12/12…" at bounding box center [747, 625] width 1495 height 901
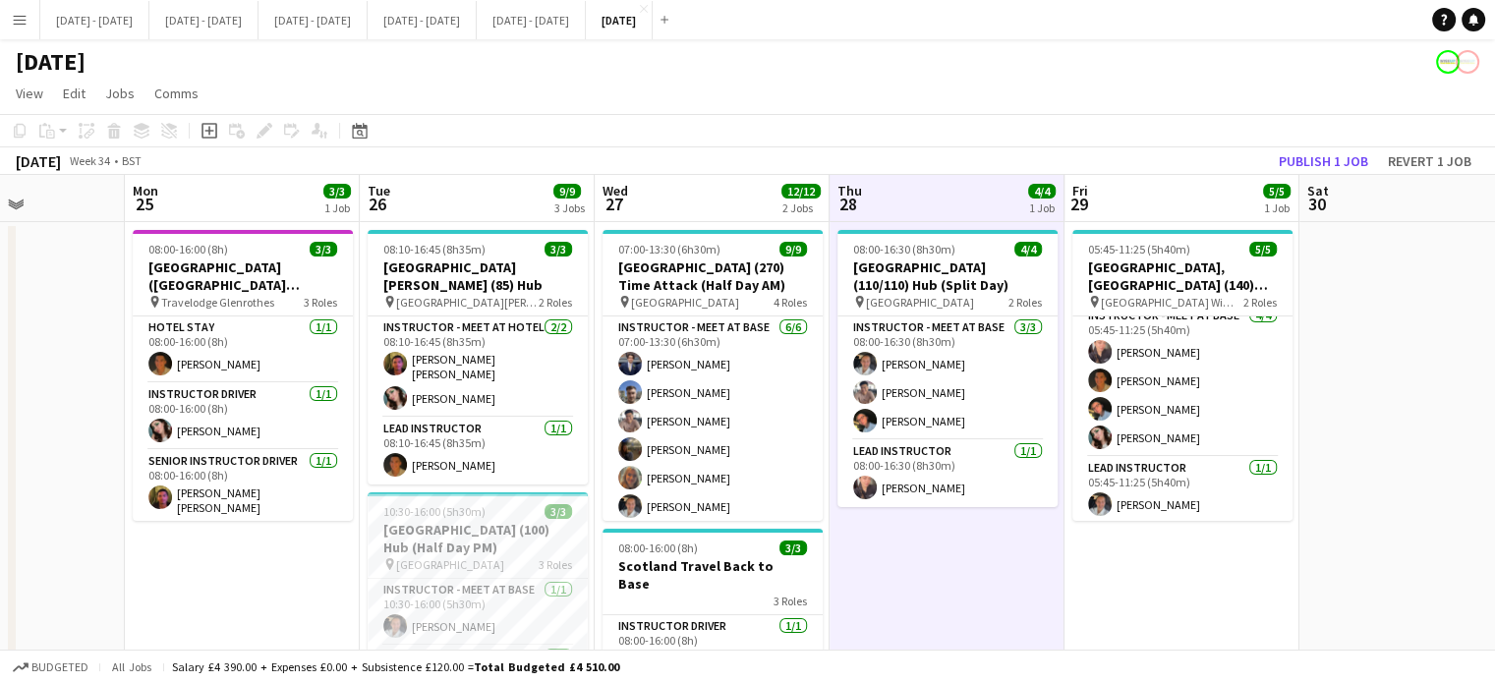
scroll to position [15, 0]
click at [969, 615] on app-date-cell "08:00-16:30 (8h30m) 4/4 [GEOGRAPHIC_DATA] (110/110) Hub (Split Day) pin Brighto…" at bounding box center [947, 649] width 235 height 854
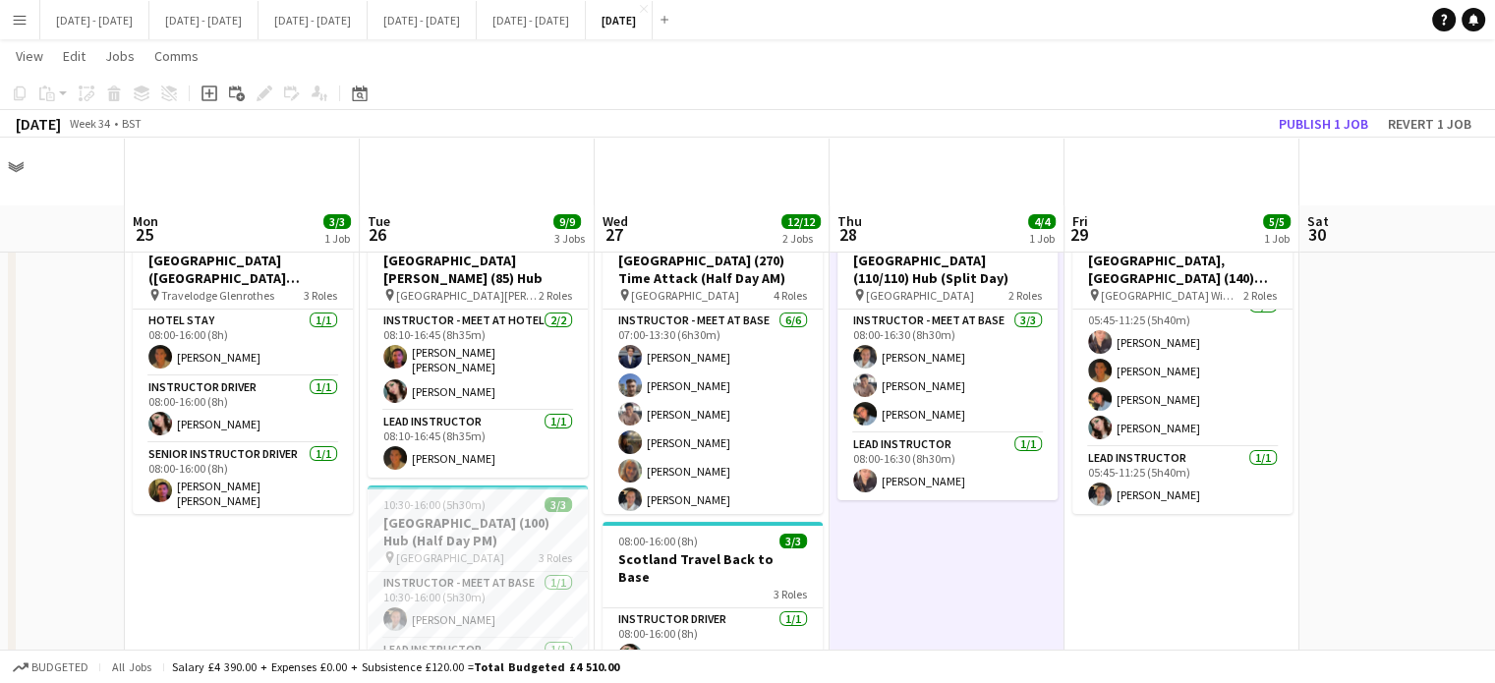
scroll to position [0, 0]
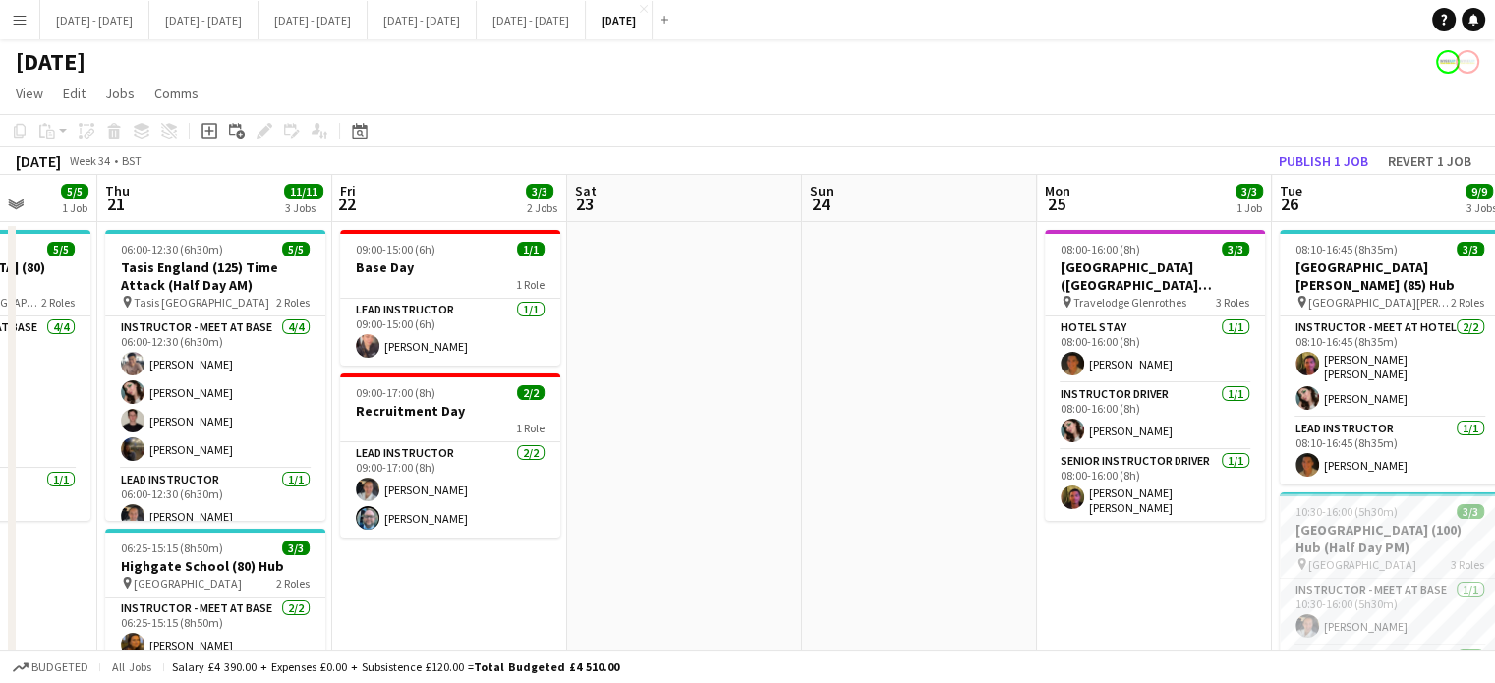
drag, startPoint x: 877, startPoint y: 550, endPoint x: 1122, endPoint y: 539, distance: 245.0
click at [1122, 539] on app-calendar-viewport "Mon 18 5/5 2 Jobs Tue 19 6/6 2 Jobs Wed 20 5/5 1 Job Thu 21 11/11 3 Jobs Fri 22…" at bounding box center [747, 625] width 1495 height 901
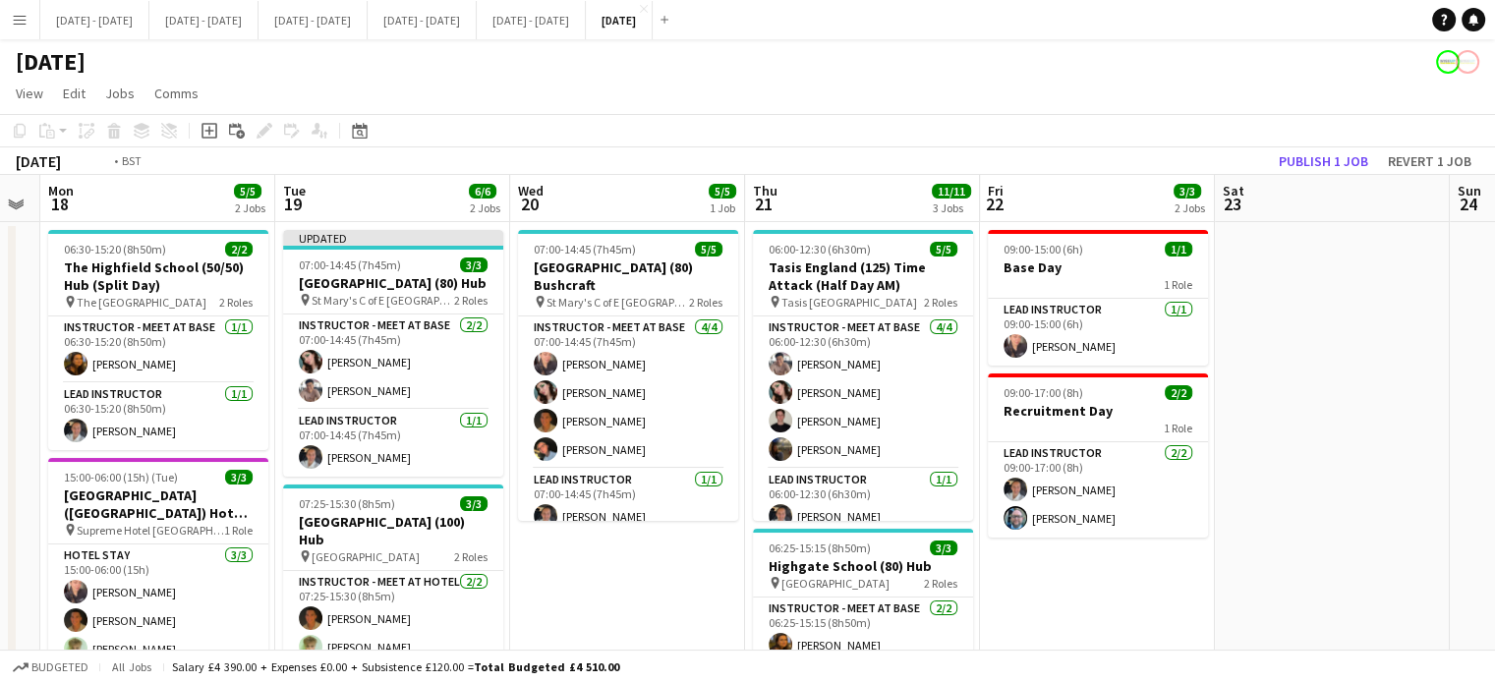
scroll to position [0, 420]
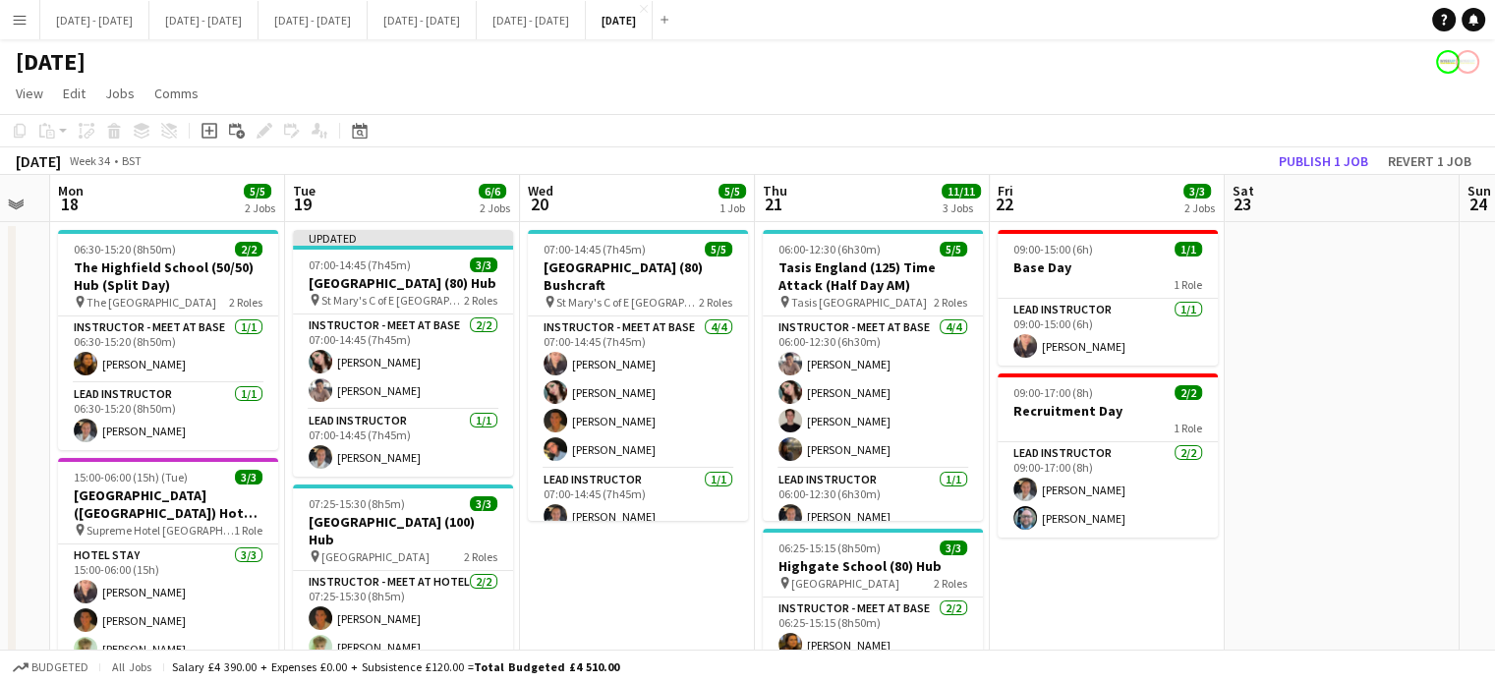
drag, startPoint x: 733, startPoint y: 601, endPoint x: 1304, endPoint y: 519, distance: 576.9
click at [1304, 519] on app-calendar-viewport "Sat 16 Sun 17 Mon 18 5/5 2 Jobs Tue 19 6/6 2 Jobs Wed 20 5/5 1 Job Thu 21 11/11…" at bounding box center [747, 625] width 1495 height 901
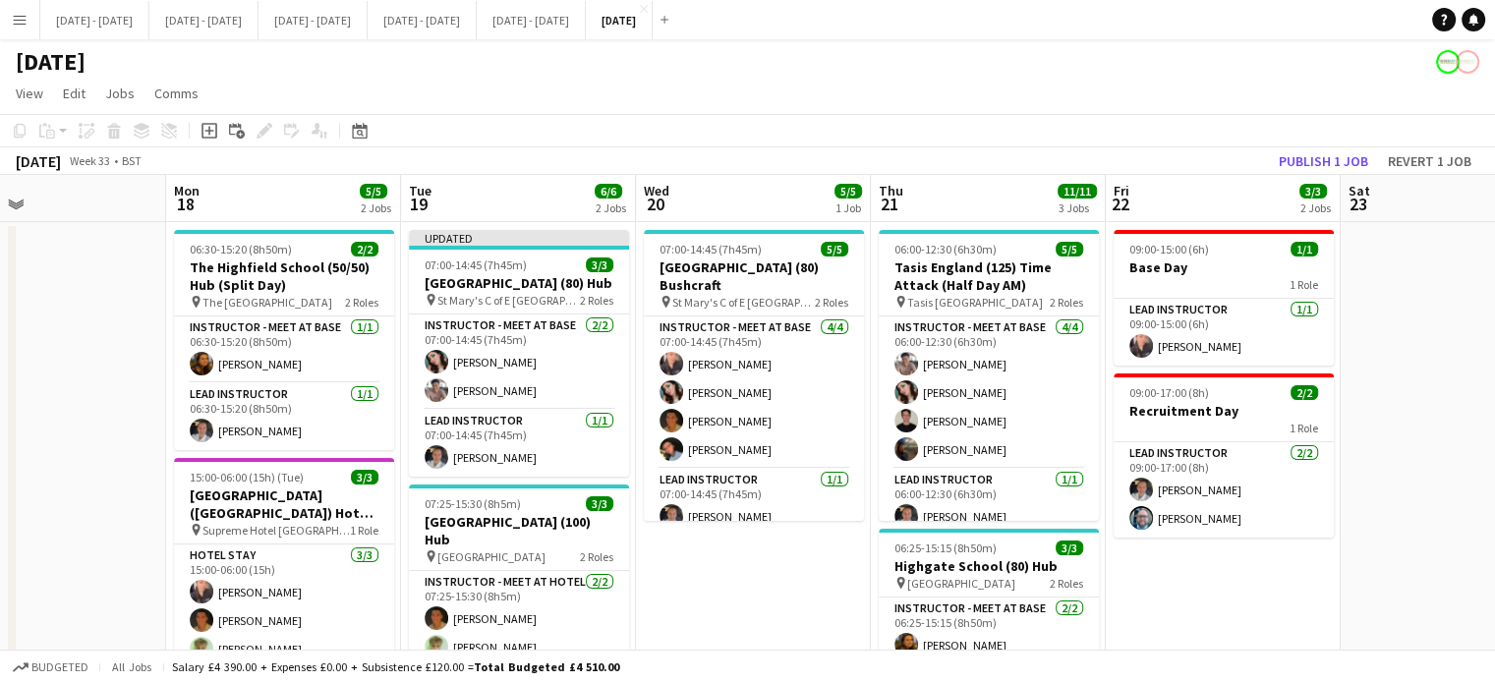
scroll to position [0, 406]
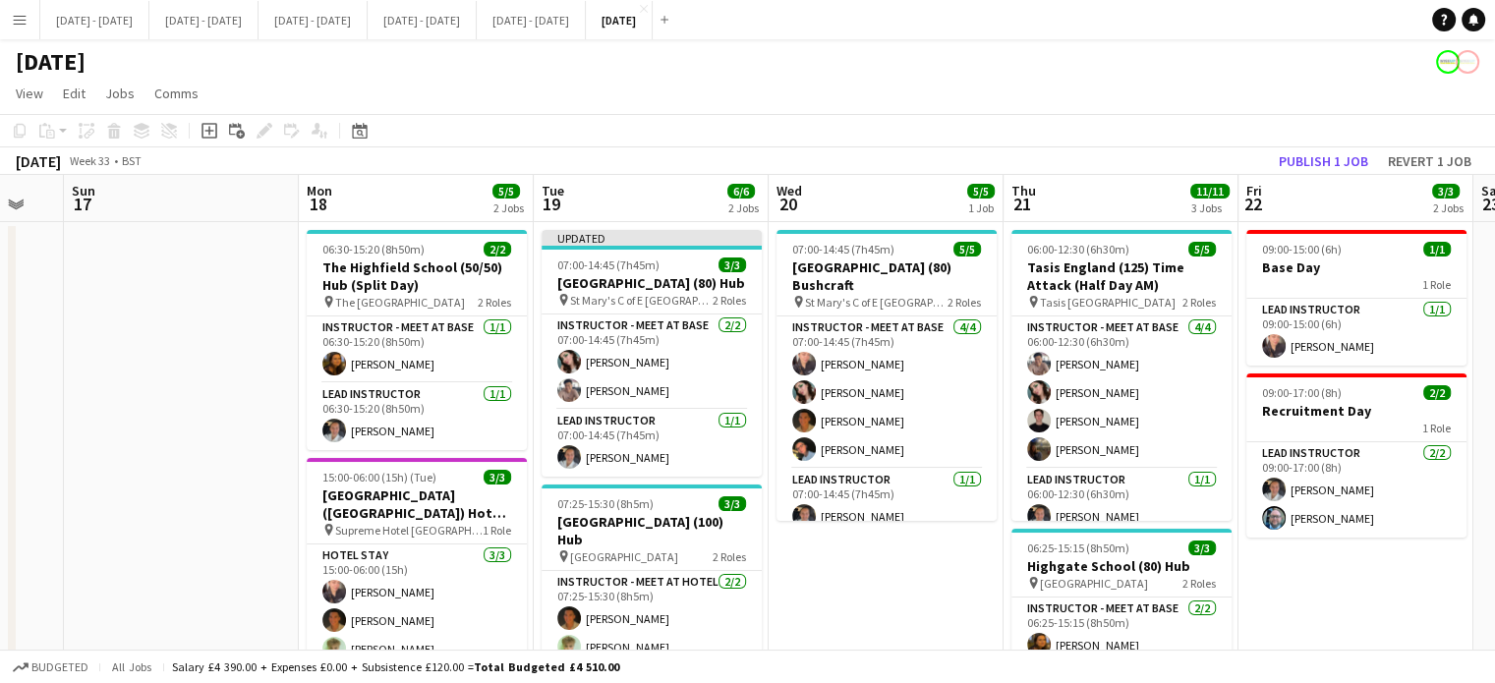
drag, startPoint x: 650, startPoint y: 535, endPoint x: 898, endPoint y: 526, distance: 248.9
click at [898, 526] on app-calendar-viewport "Fri 15 2/2 1 Job Sat 16 Sun 17 Mon 18 5/5 2 Jobs Tue 19 6/6 2 Jobs Wed 20 5/5 1…" at bounding box center [747, 625] width 1495 height 901
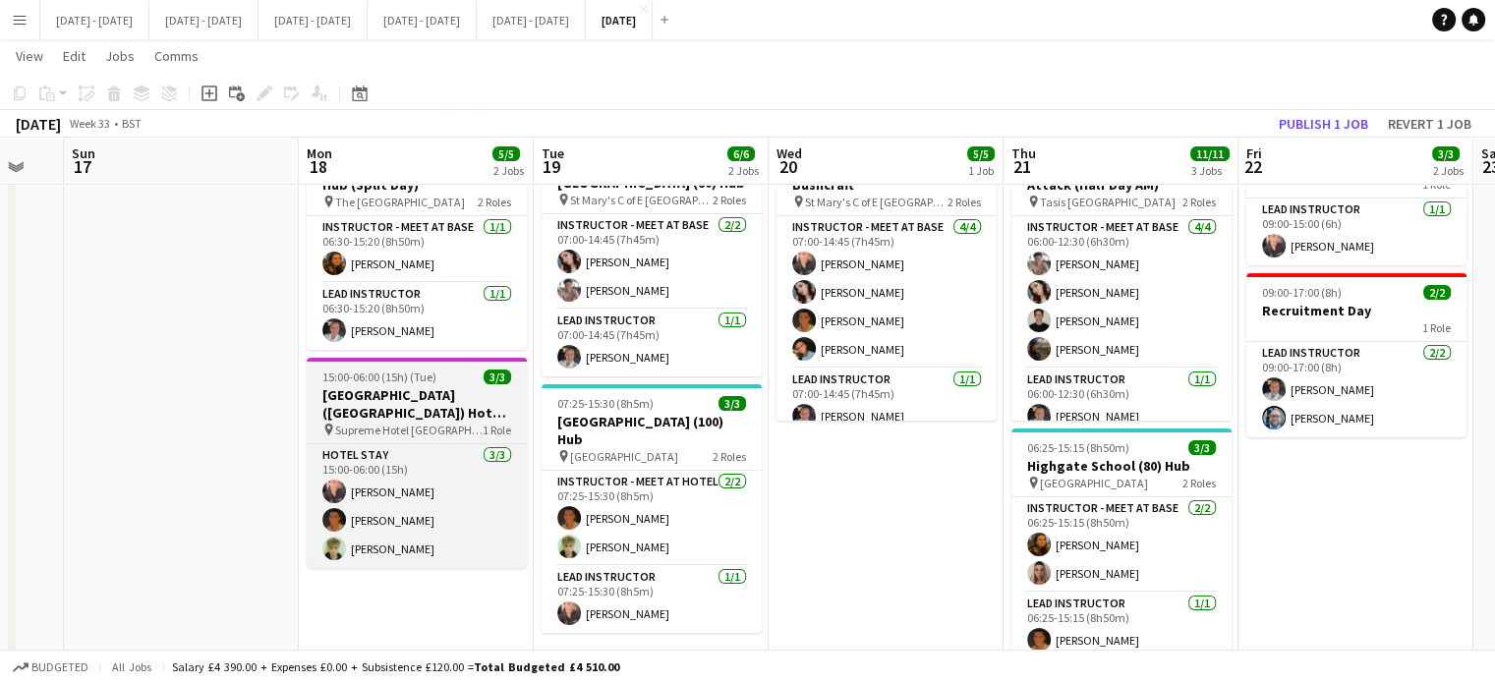
click at [440, 365] on app-job-card "15:00-06:00 (15h) (Tue) 3/3 [GEOGRAPHIC_DATA] ([GEOGRAPHIC_DATA]) Hotel - [GEOG…" at bounding box center [417, 463] width 220 height 210
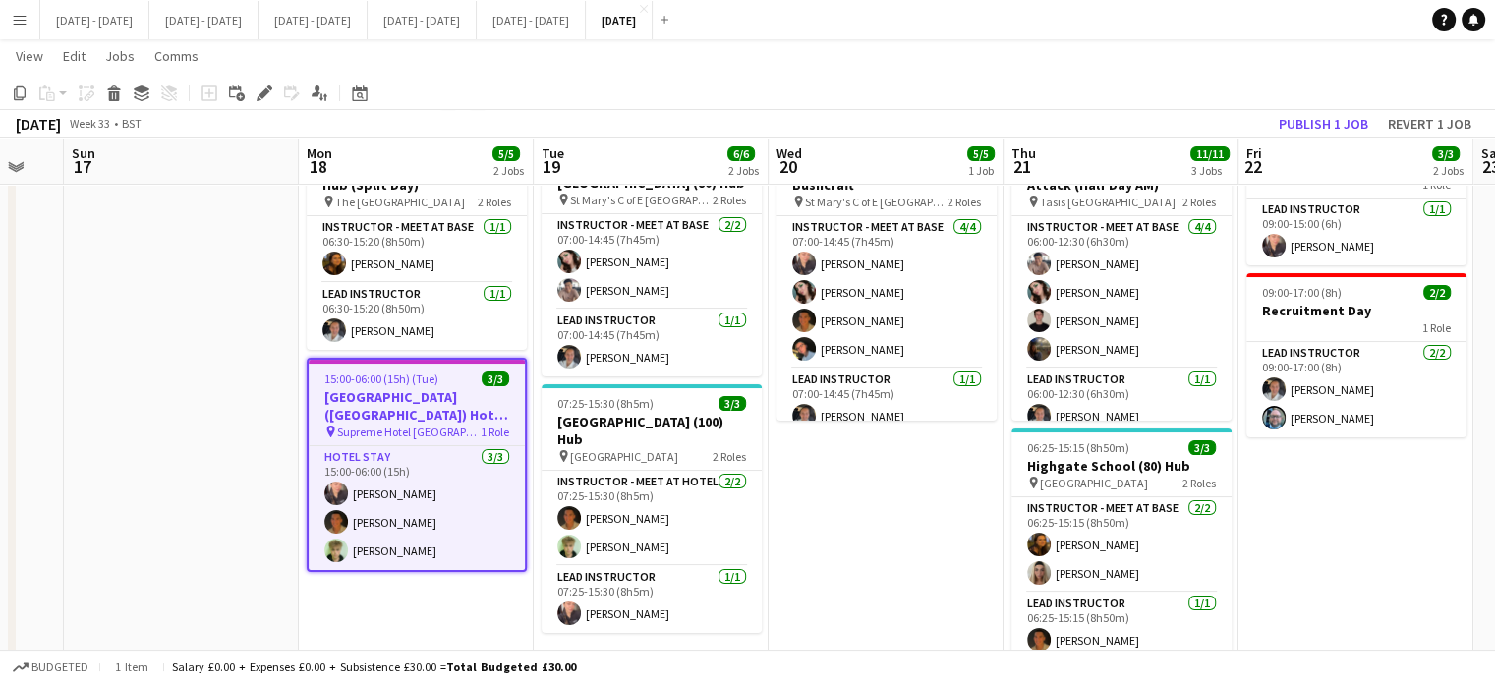
click at [274, 106] on app-toolbar "Copy Paste Paste Ctrl+V Paste with crew Ctrl+Shift+V Paste linked Job [GEOGRAPH…" at bounding box center [747, 93] width 1495 height 33
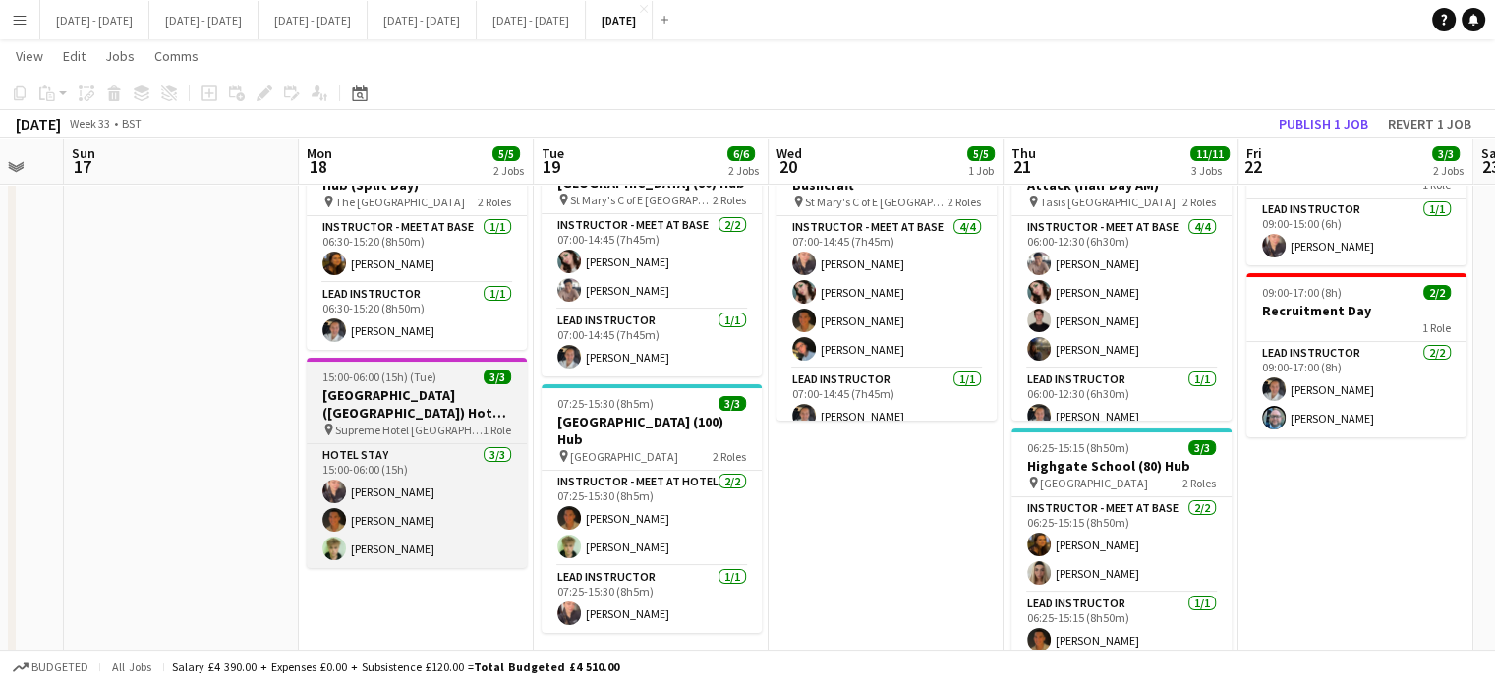
click at [438, 388] on h3 "[GEOGRAPHIC_DATA] ([GEOGRAPHIC_DATA]) Hotel - [GEOGRAPHIC_DATA]" at bounding box center [417, 403] width 220 height 35
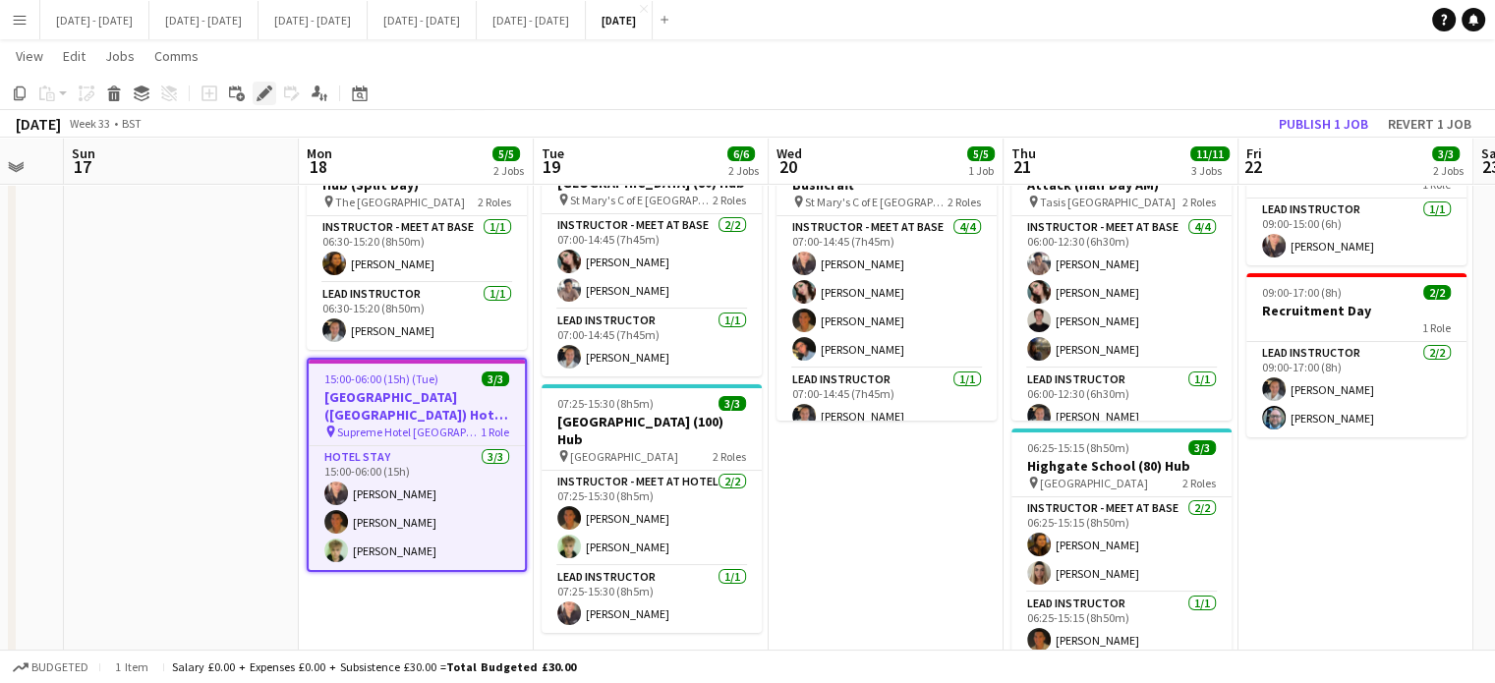
click at [260, 93] on icon at bounding box center [264, 93] width 11 height 11
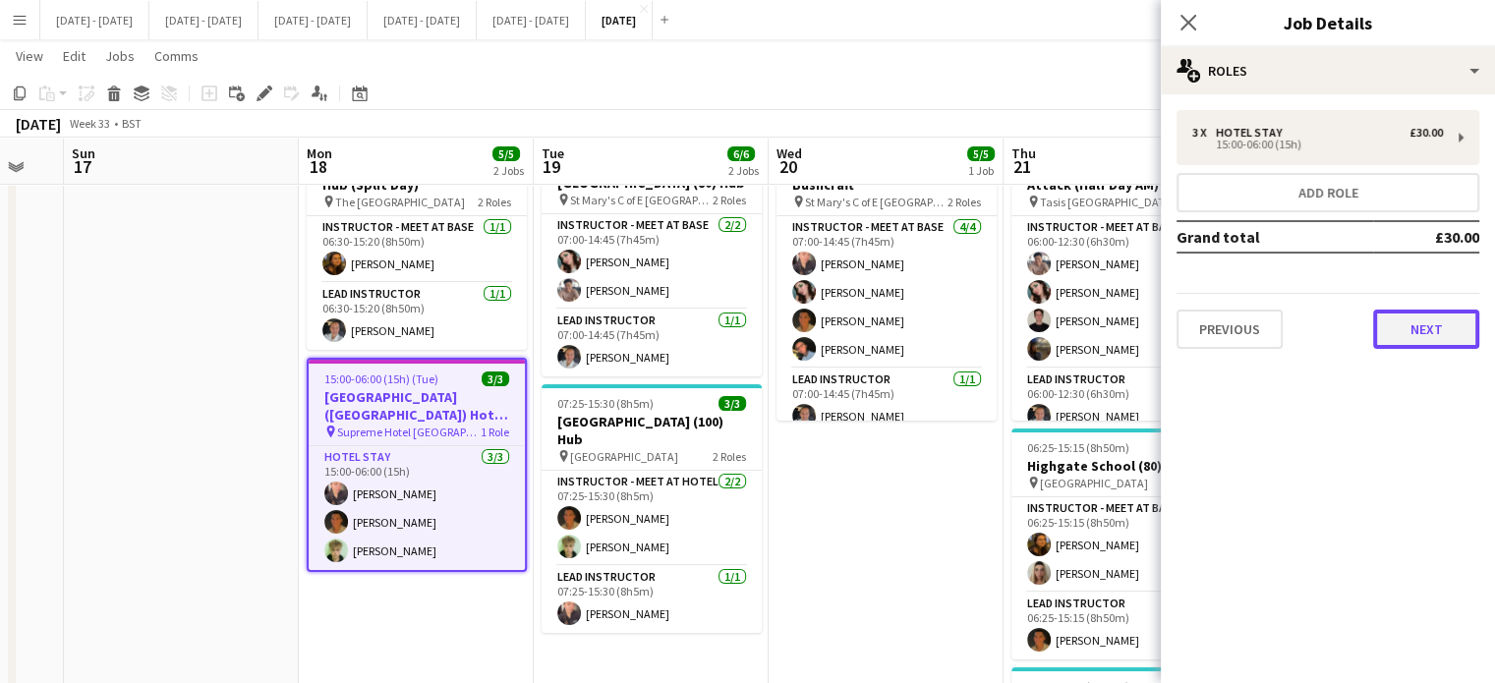
click at [1441, 337] on button "Next" at bounding box center [1426, 329] width 106 height 39
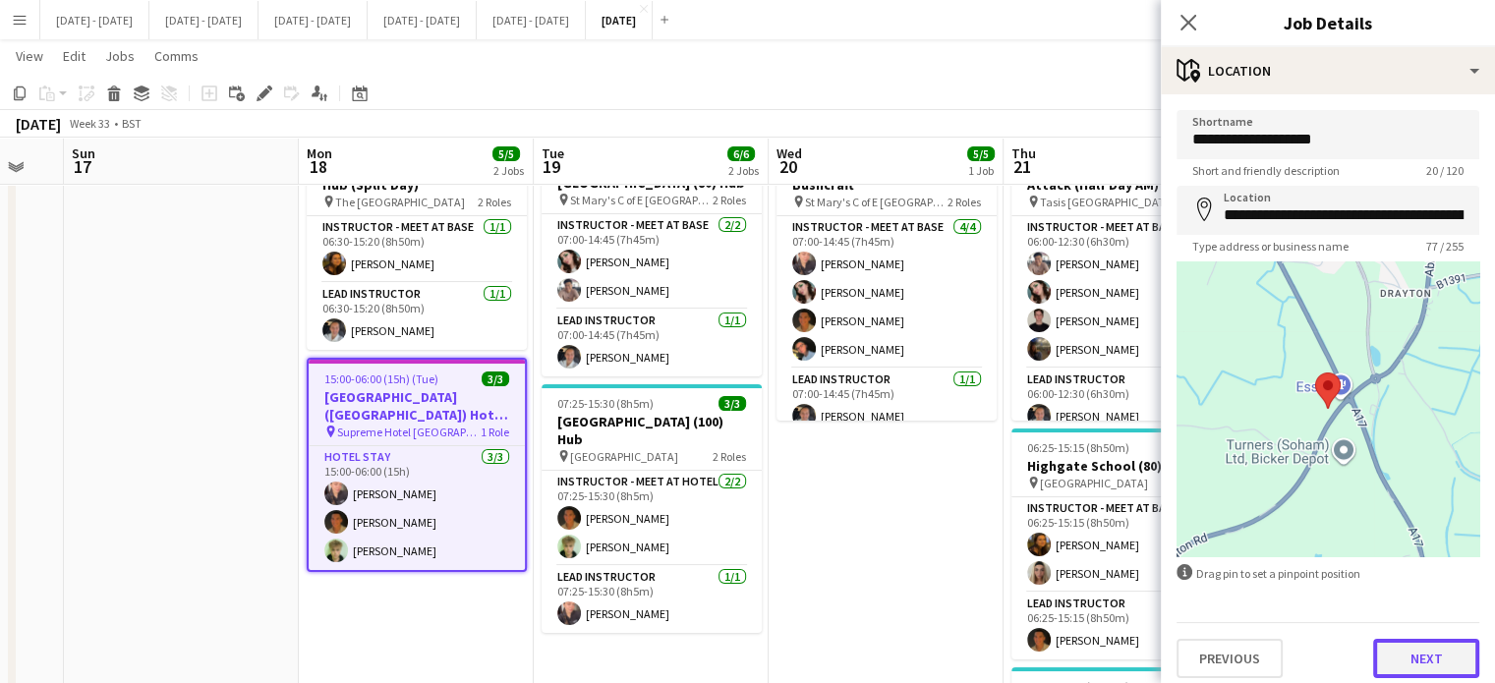
click at [1393, 650] on button "Next" at bounding box center [1426, 658] width 106 height 39
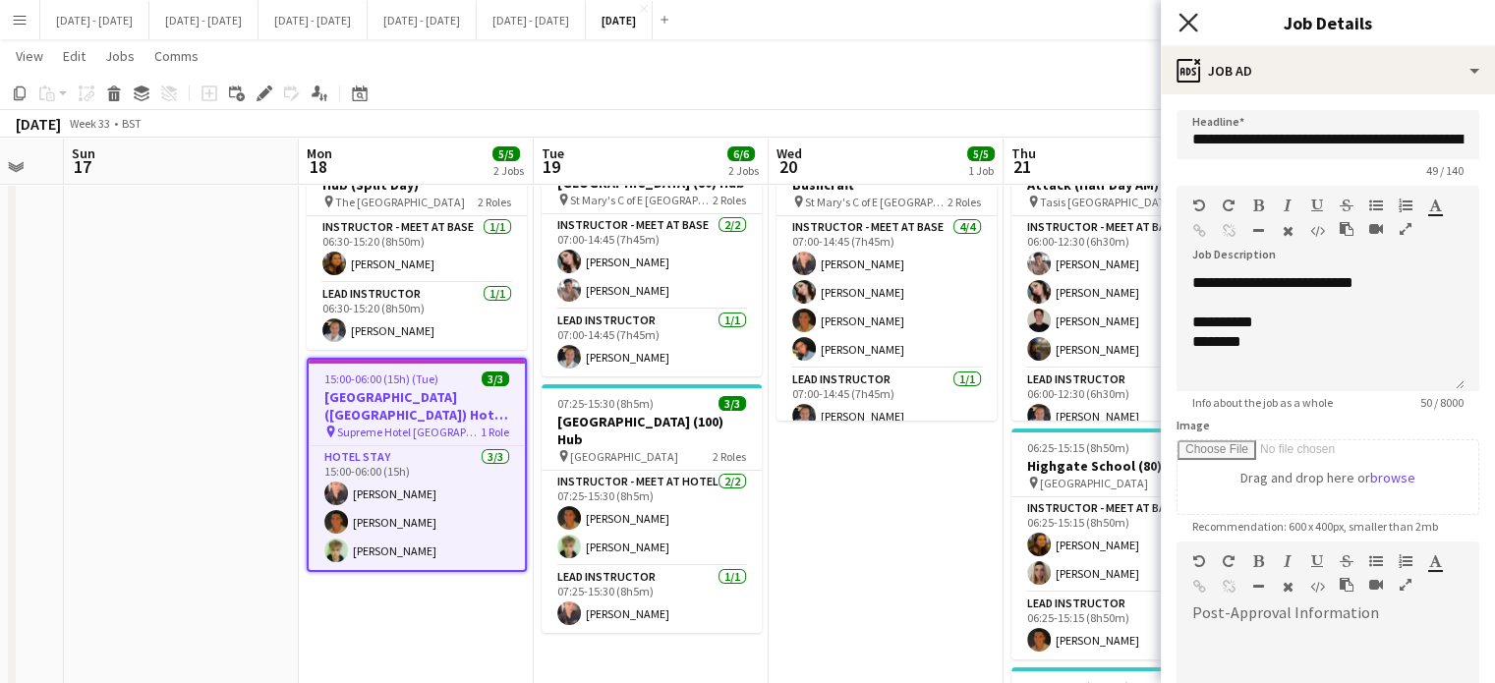
click at [1182, 23] on icon "Close pop-in" at bounding box center [1188, 22] width 19 height 19
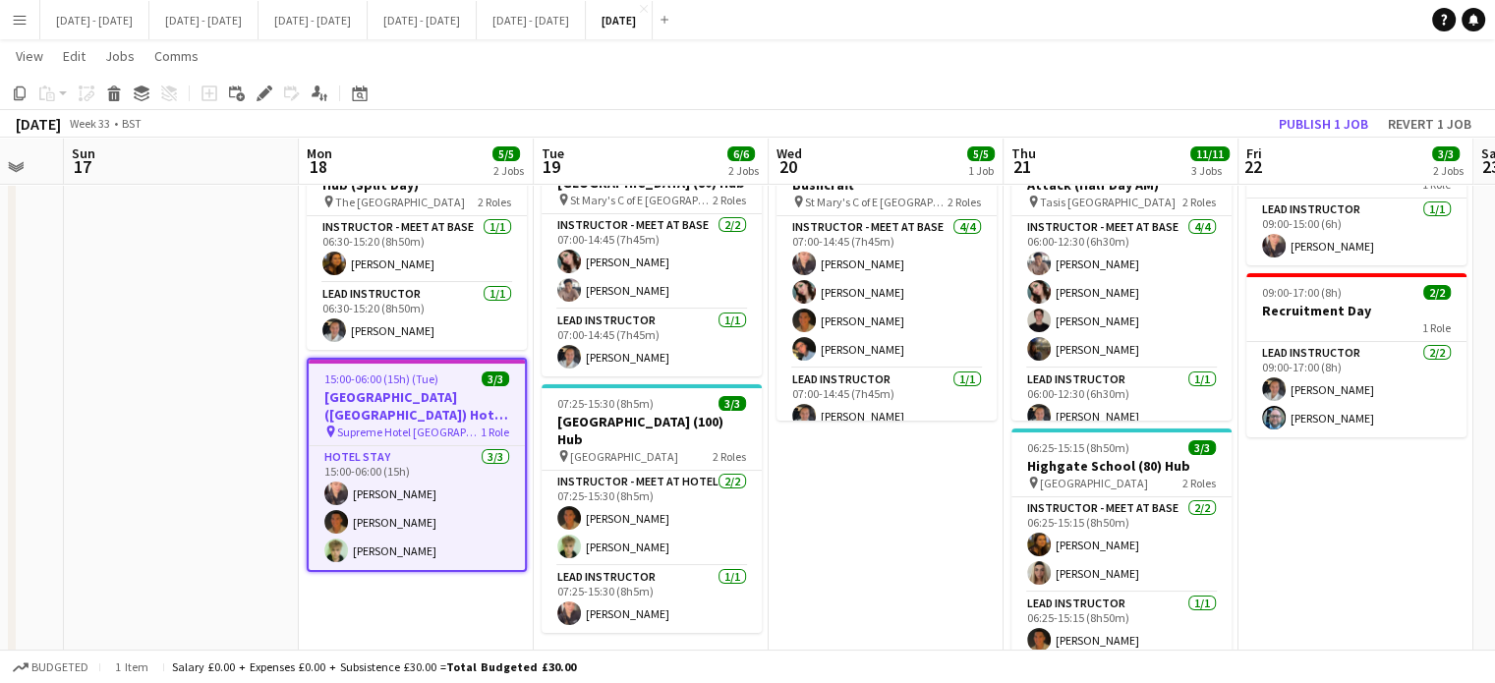
click at [854, 561] on app-date-cell "07:00-14:45 (7h45m) 5/5 [GEOGRAPHIC_DATA] (80) Bushcraft pin St Mary's C of E H…" at bounding box center [886, 549] width 235 height 854
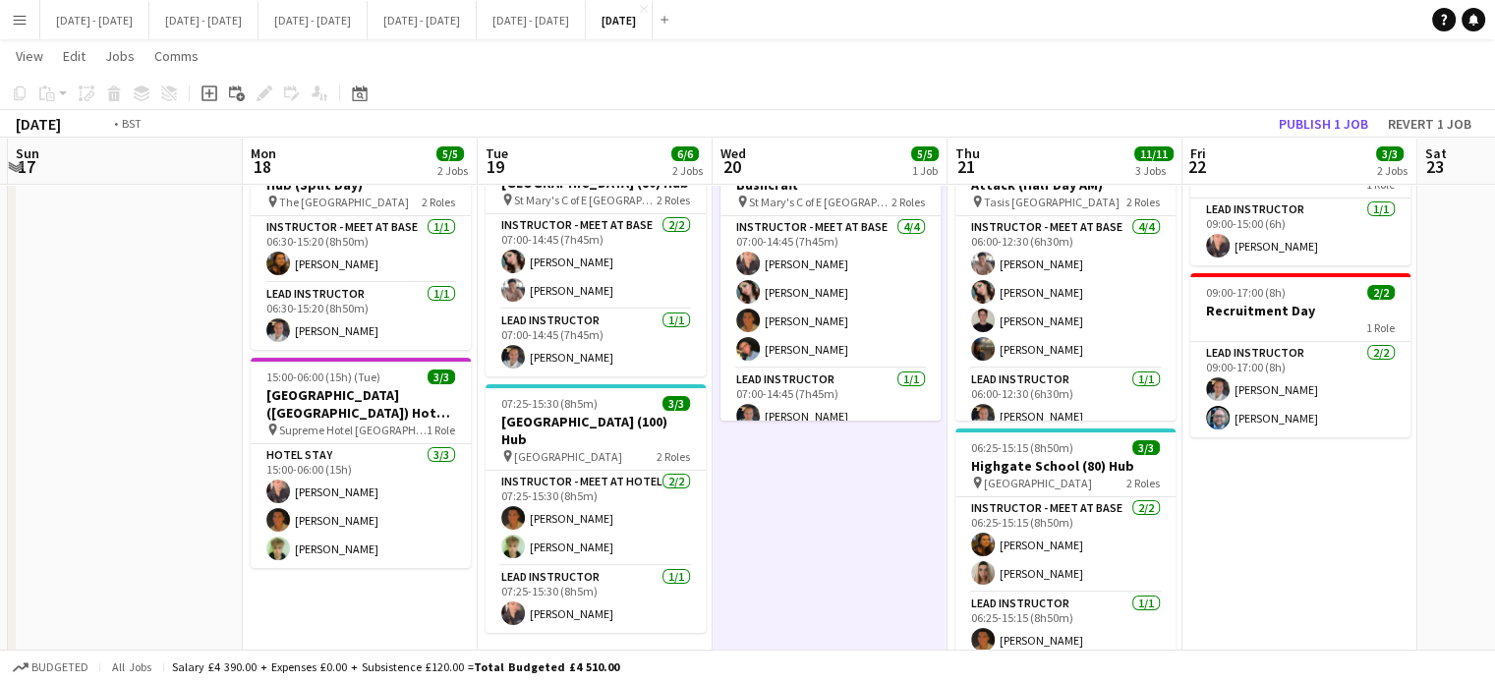
scroll to position [0, 464]
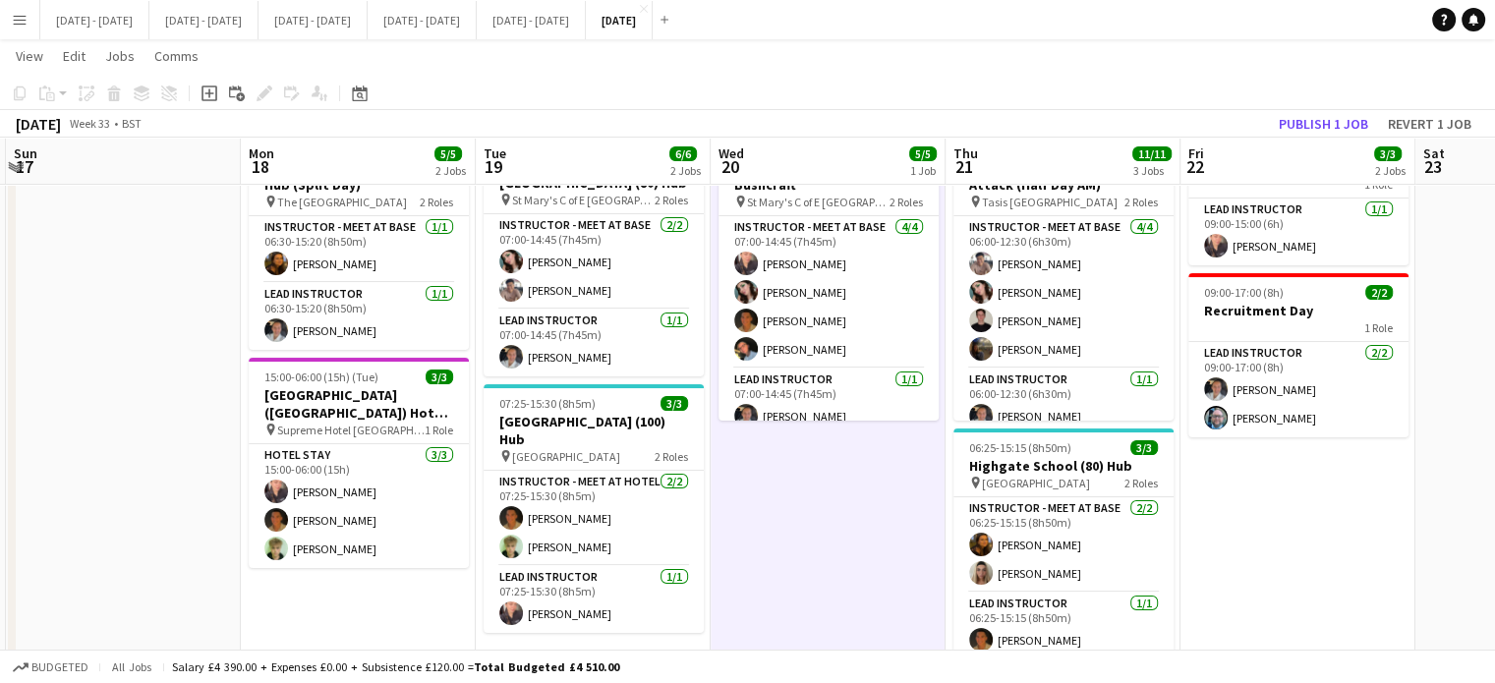
drag, startPoint x: 1298, startPoint y: 517, endPoint x: 1240, endPoint y: 527, distance: 58.8
click at [1240, 527] on app-calendar-viewport "Fri 15 2/2 1 Job Sat 16 Sun 17 Mon 18 5/5 2 Jobs Tue 19 6/6 2 Jobs Wed 20 5/5 1…" at bounding box center [747, 477] width 1495 height 998
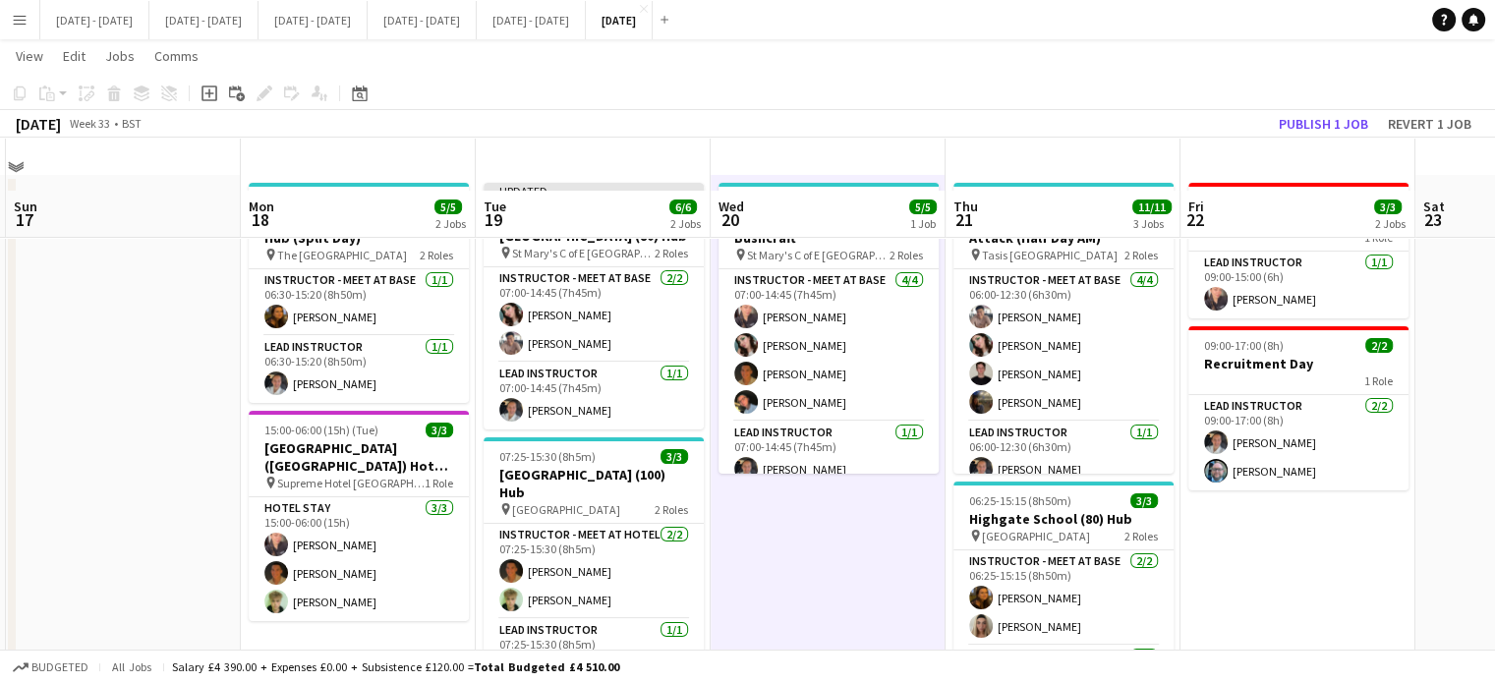
scroll to position [0, 0]
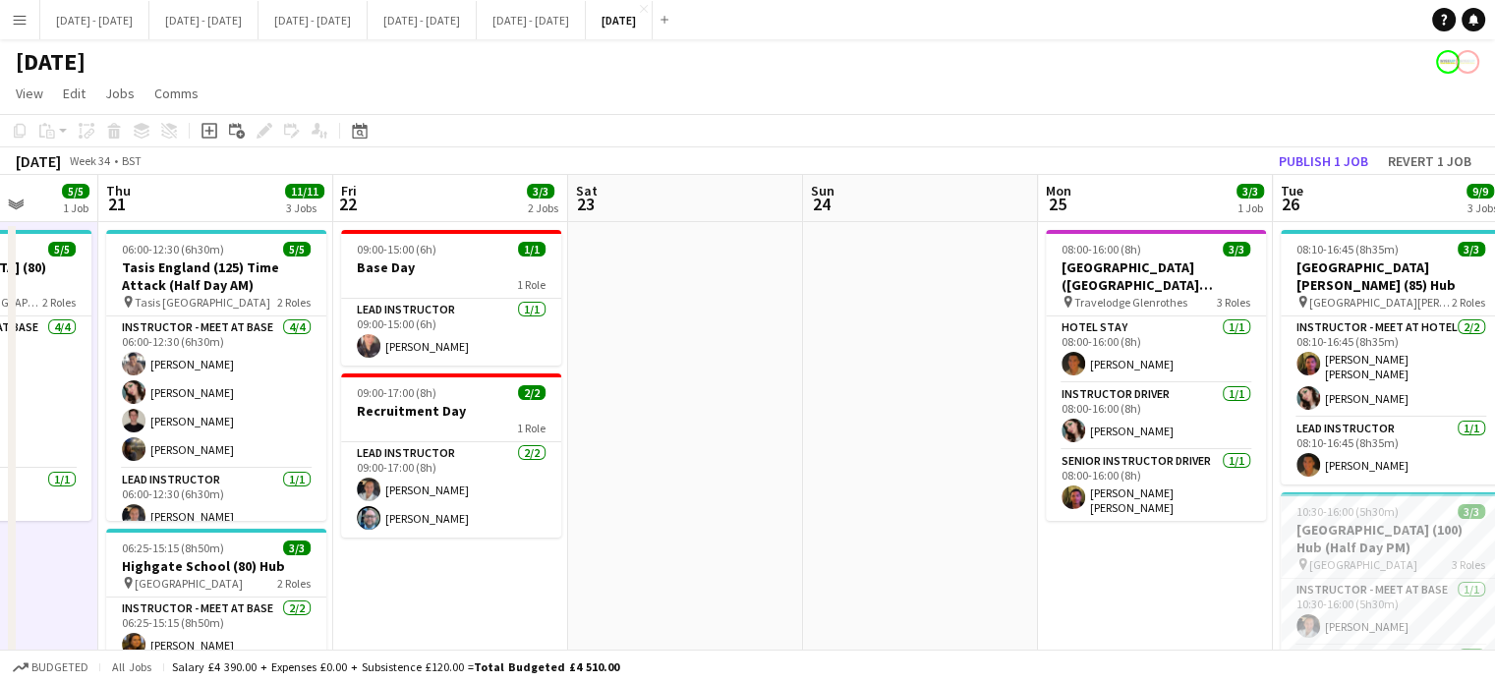
drag, startPoint x: 1294, startPoint y: 585, endPoint x: 447, endPoint y: 556, distance: 846.9
click at [447, 556] on app-calendar-viewport "Sun 17 Mon 18 5/5 2 Jobs Tue 19 6/6 2 Jobs Wed 20 5/5 1 Job Thu 21 11/11 3 Jobs…" at bounding box center [747, 625] width 1495 height 901
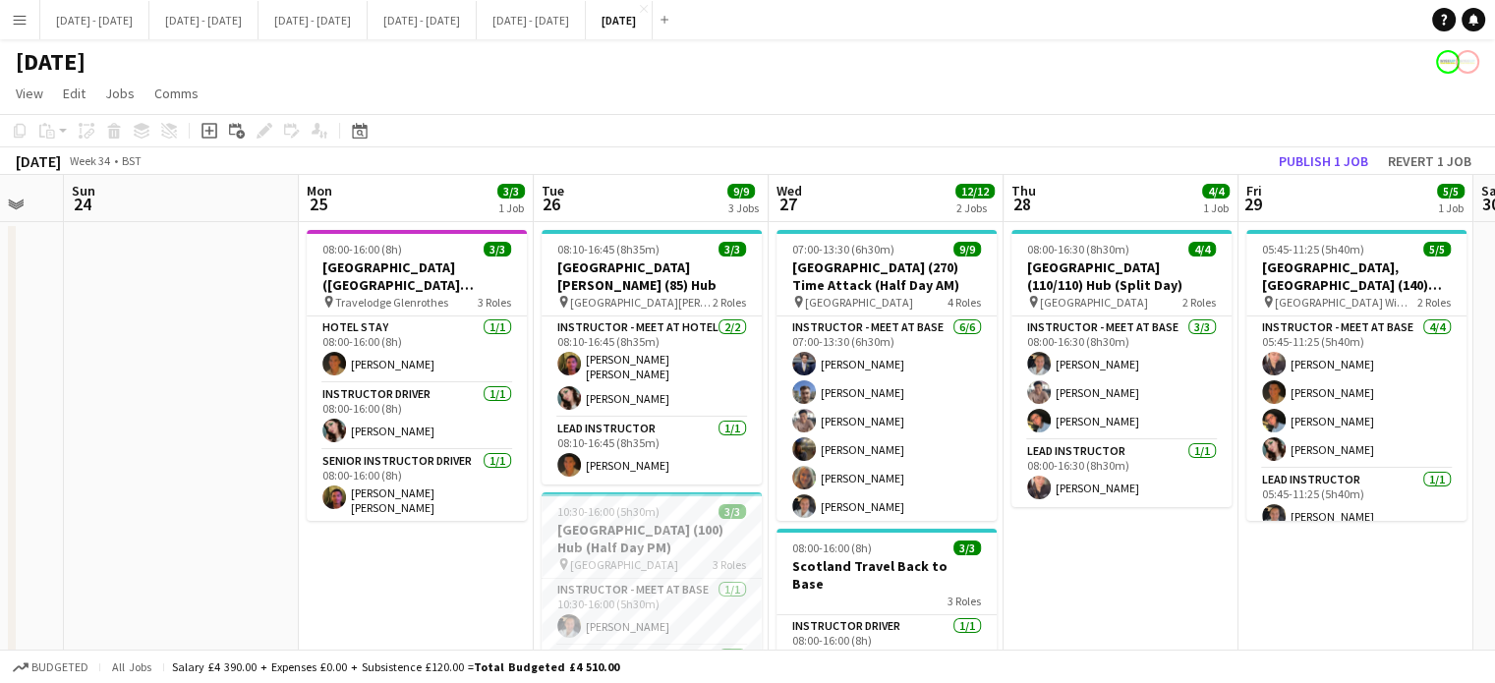
scroll to position [0, 649]
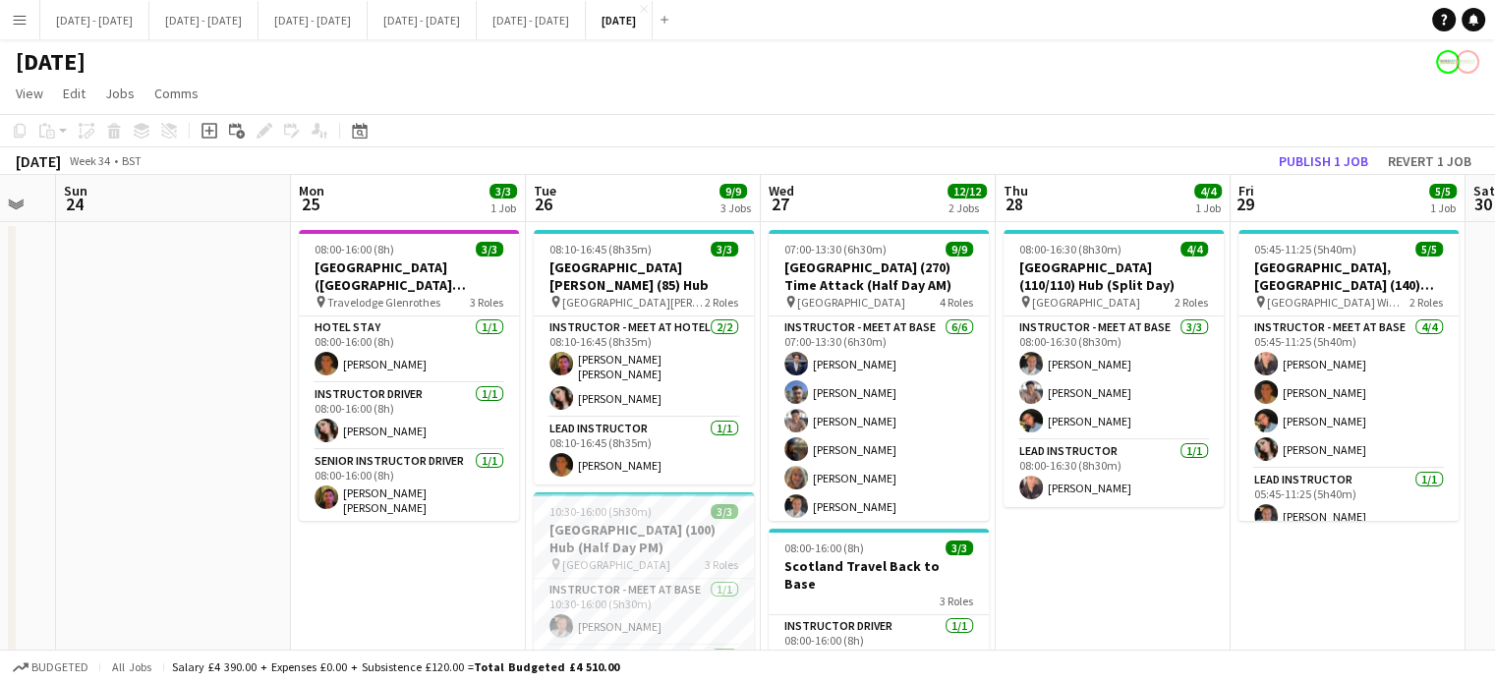
drag, startPoint x: 1172, startPoint y: 598, endPoint x: 425, endPoint y: 597, distance: 747.1
click at [425, 597] on app-calendar-viewport "Thu 21 11/11 3 Jobs Fri 22 3/3 2 Jobs Sat 23 Sun 24 Mon 25 3/3 1 Job Tue 26 9/9…" at bounding box center [747, 625] width 1495 height 901
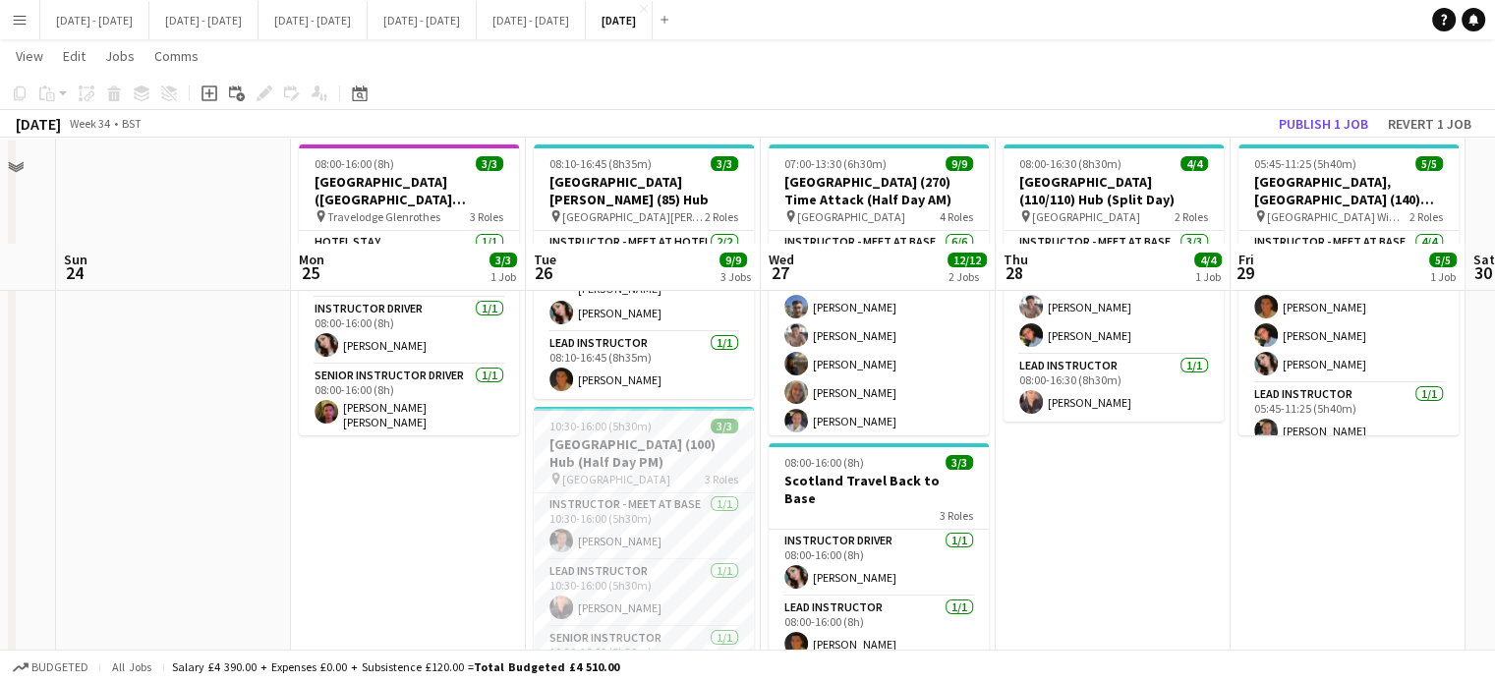
scroll to position [197, 0]
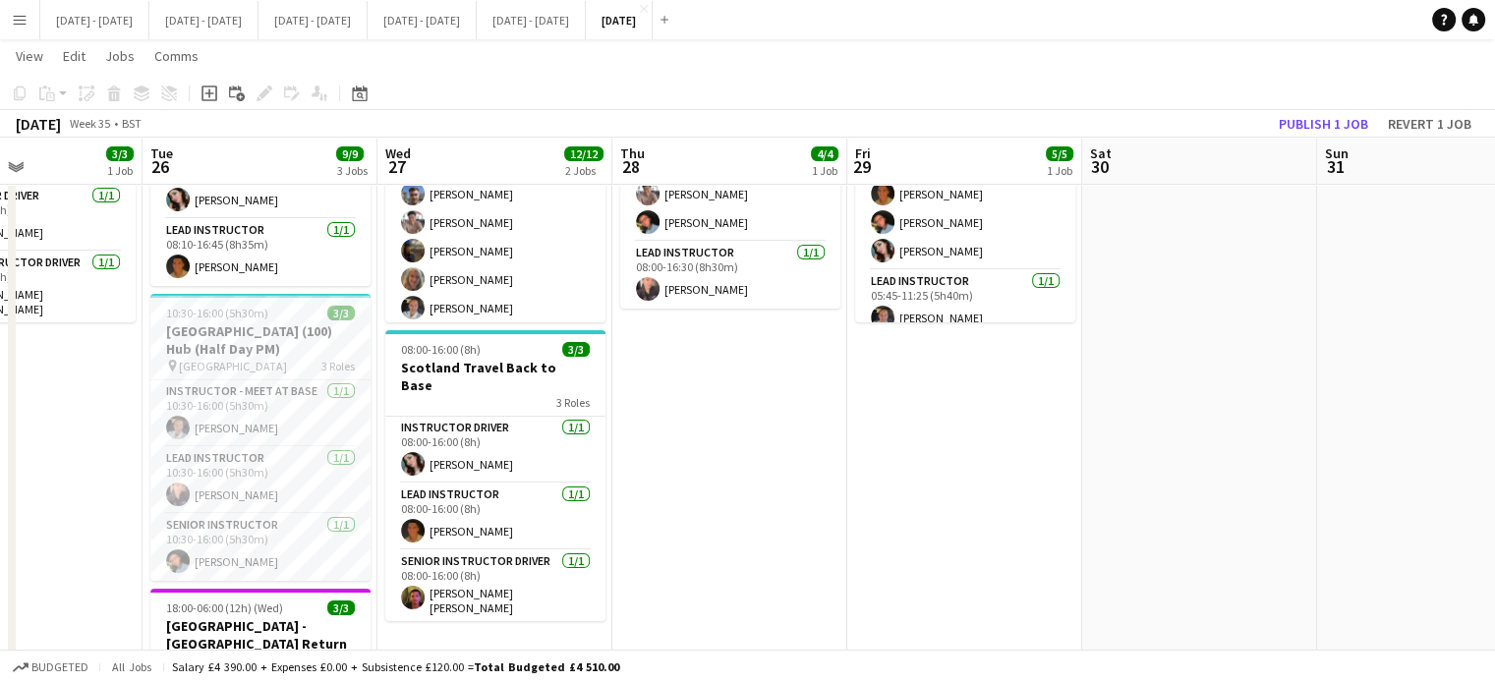
drag, startPoint x: 1092, startPoint y: 530, endPoint x: 711, endPoint y: 590, distance: 386.1
click at [706, 591] on app-calendar-viewport "Sat 23 Sun 24 Mon 25 3/3 1 Job Tue 26 9/9 3 Jobs Wed 27 12/12 2 Jobs Thu 28 4/4…" at bounding box center [747, 379] width 1495 height 998
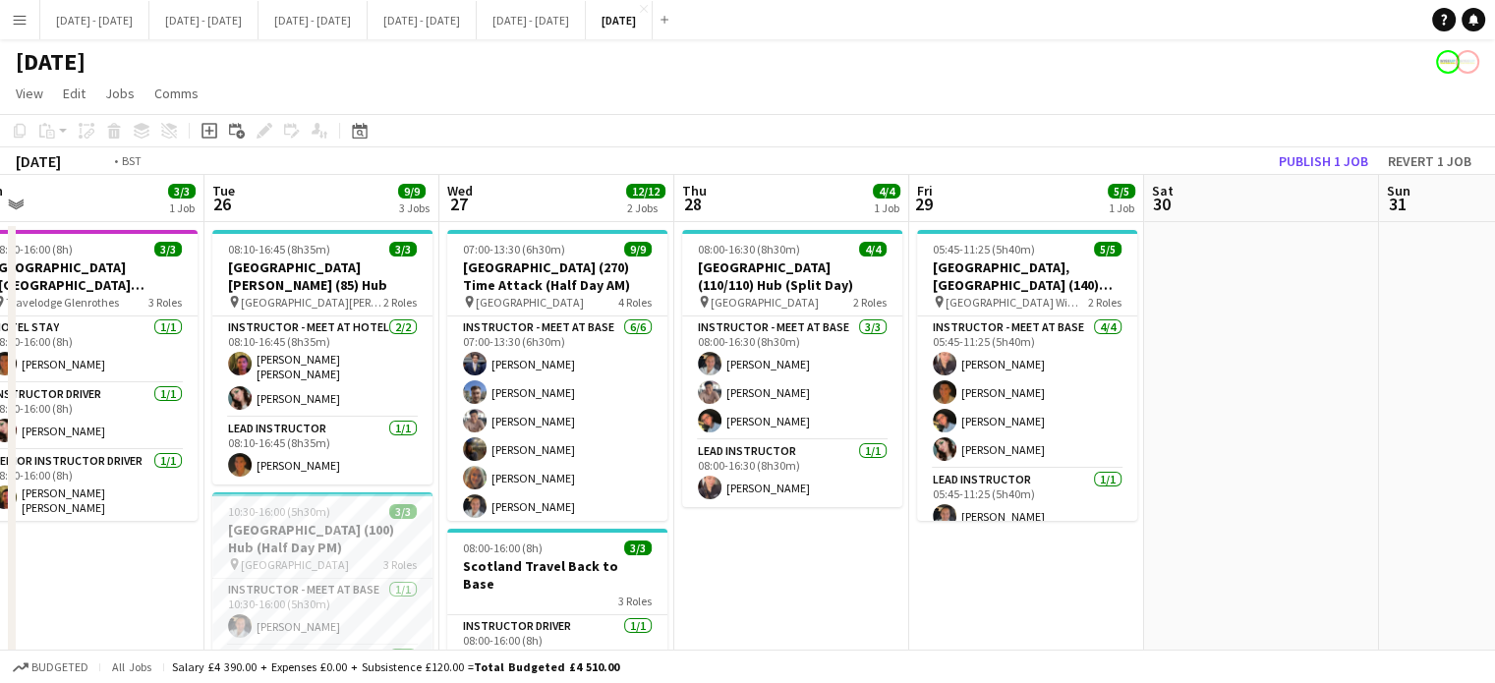
scroll to position [0, 457]
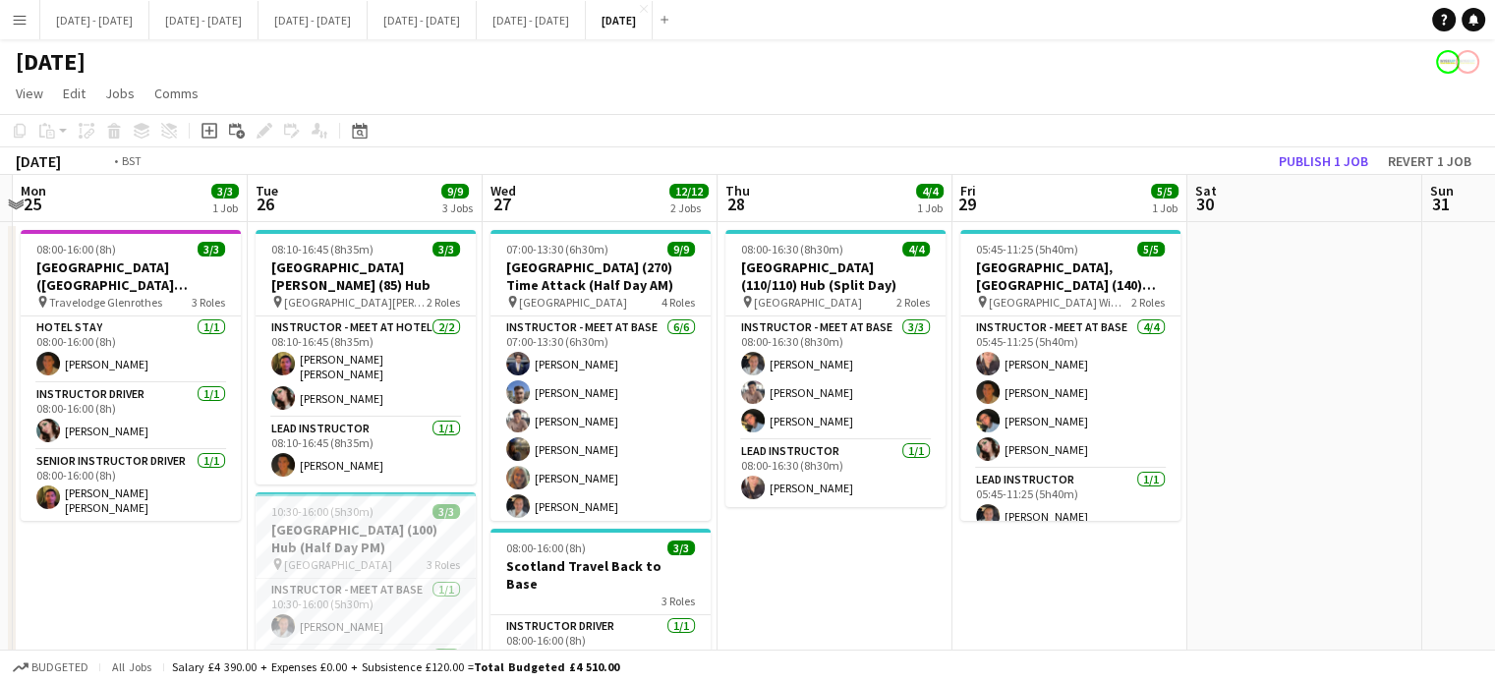
drag, startPoint x: 1289, startPoint y: 503, endPoint x: 1397, endPoint y: 510, distance: 108.3
click at [1397, 510] on app-calendar-viewport "Sat 23 Sun 24 Mon 25 3/3 1 Job Tue 26 9/9 3 Jobs Wed 27 12/12 2 Jobs Thu 28 4/4…" at bounding box center [747, 625] width 1495 height 901
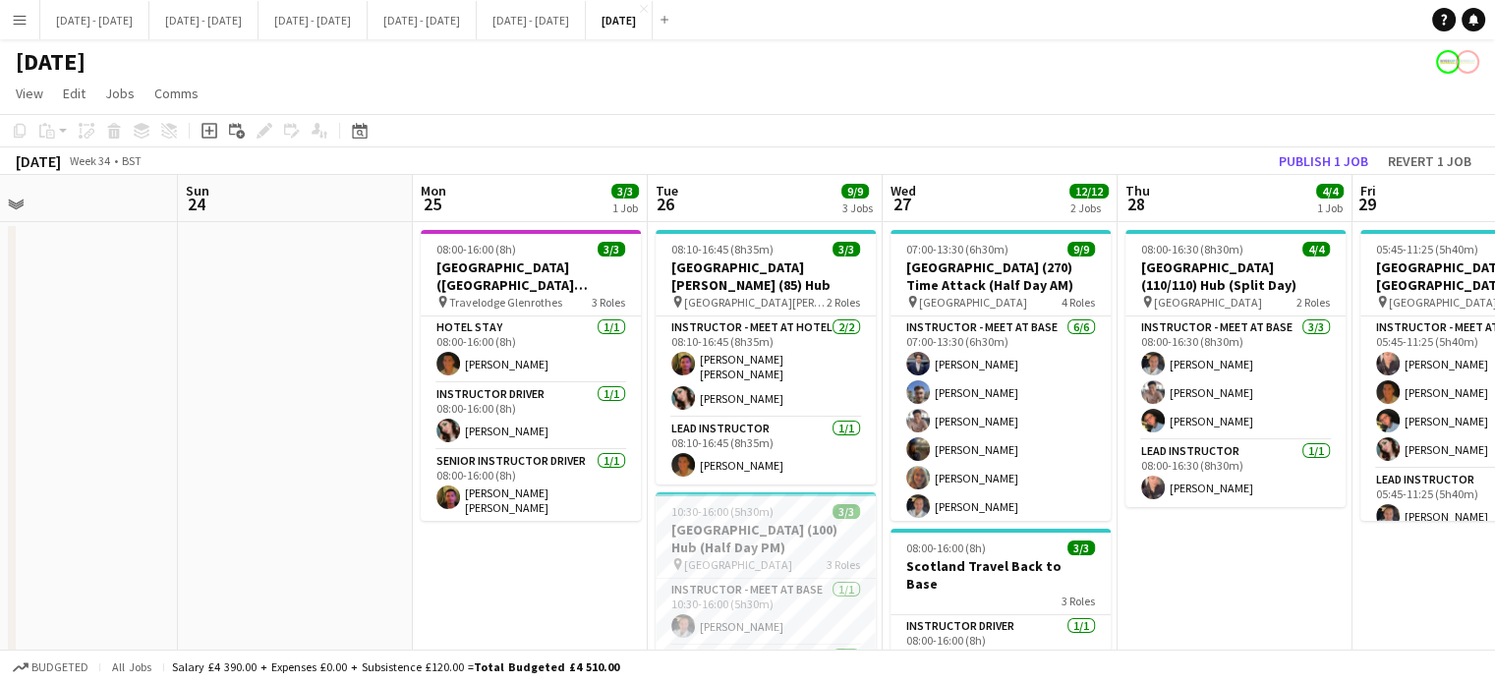
drag, startPoint x: 1043, startPoint y: 621, endPoint x: 1509, endPoint y: 525, distance: 475.8
click at [1495, 525] on html "Menu Boards Boards Boards All jobs Status Workforce Workforce My Workforce Recr…" at bounding box center [747, 555] width 1495 height 1110
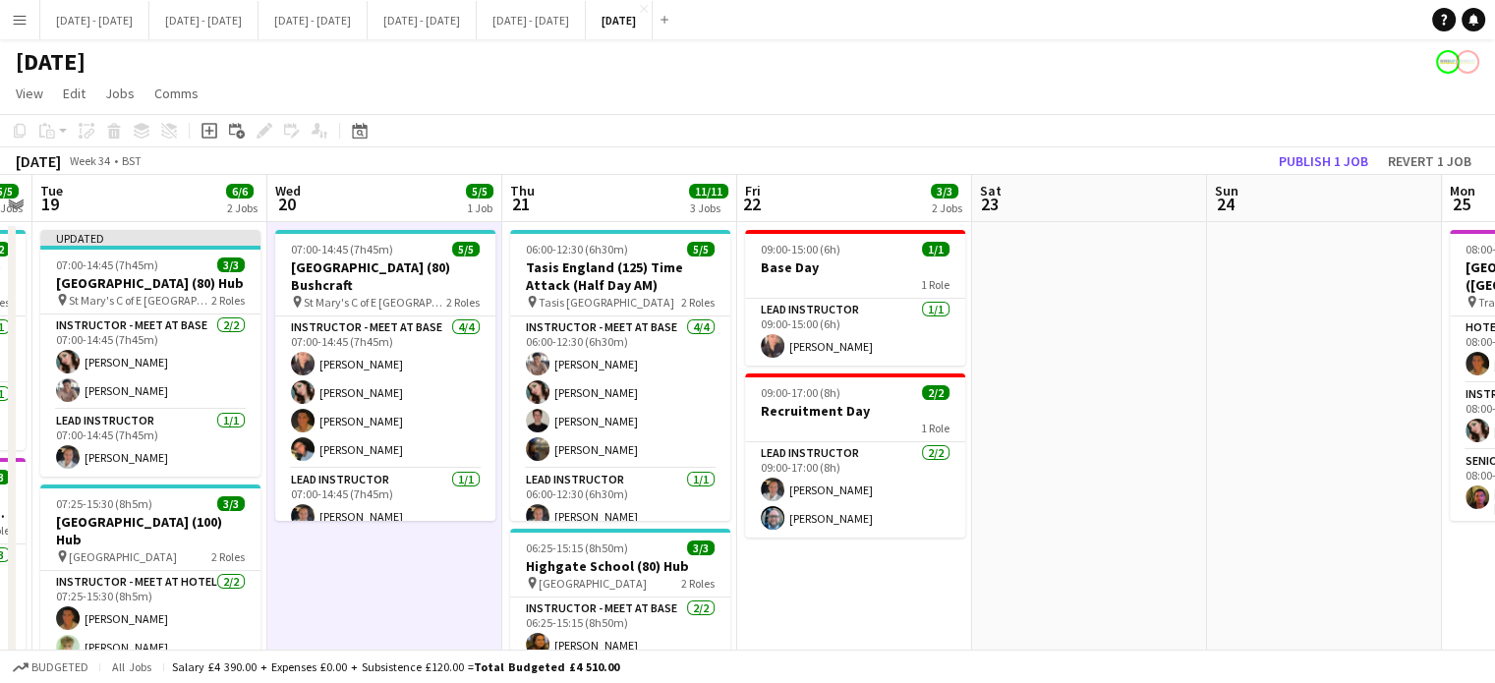
drag, startPoint x: 271, startPoint y: 424, endPoint x: 1301, endPoint y: 301, distance: 1036.5
click at [1301, 301] on app-calendar-viewport "Sun 17 Mon 18 5/5 2 Jobs Tue 19 6/6 2 Jobs Wed 20 5/5 1 Job Thu 21 11/11 3 Jobs…" at bounding box center [747, 625] width 1495 height 901
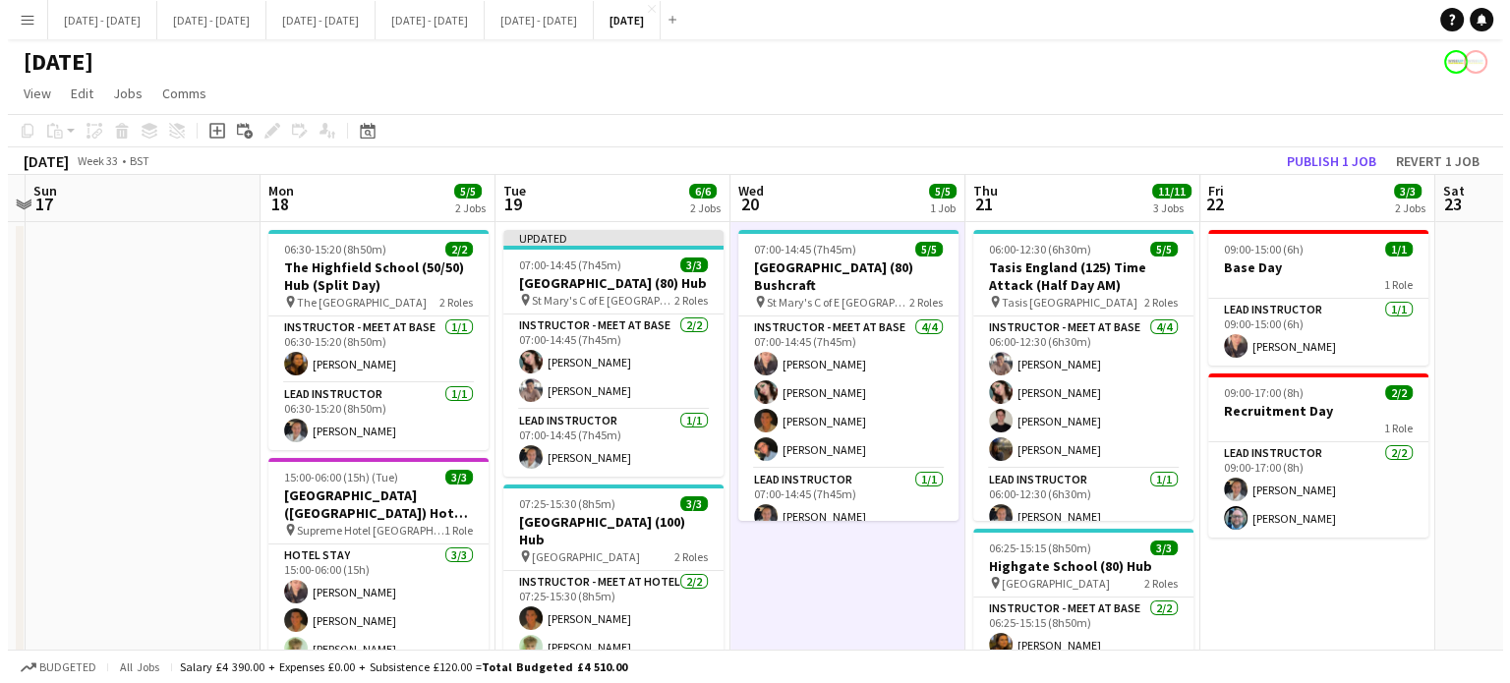
scroll to position [0, 450]
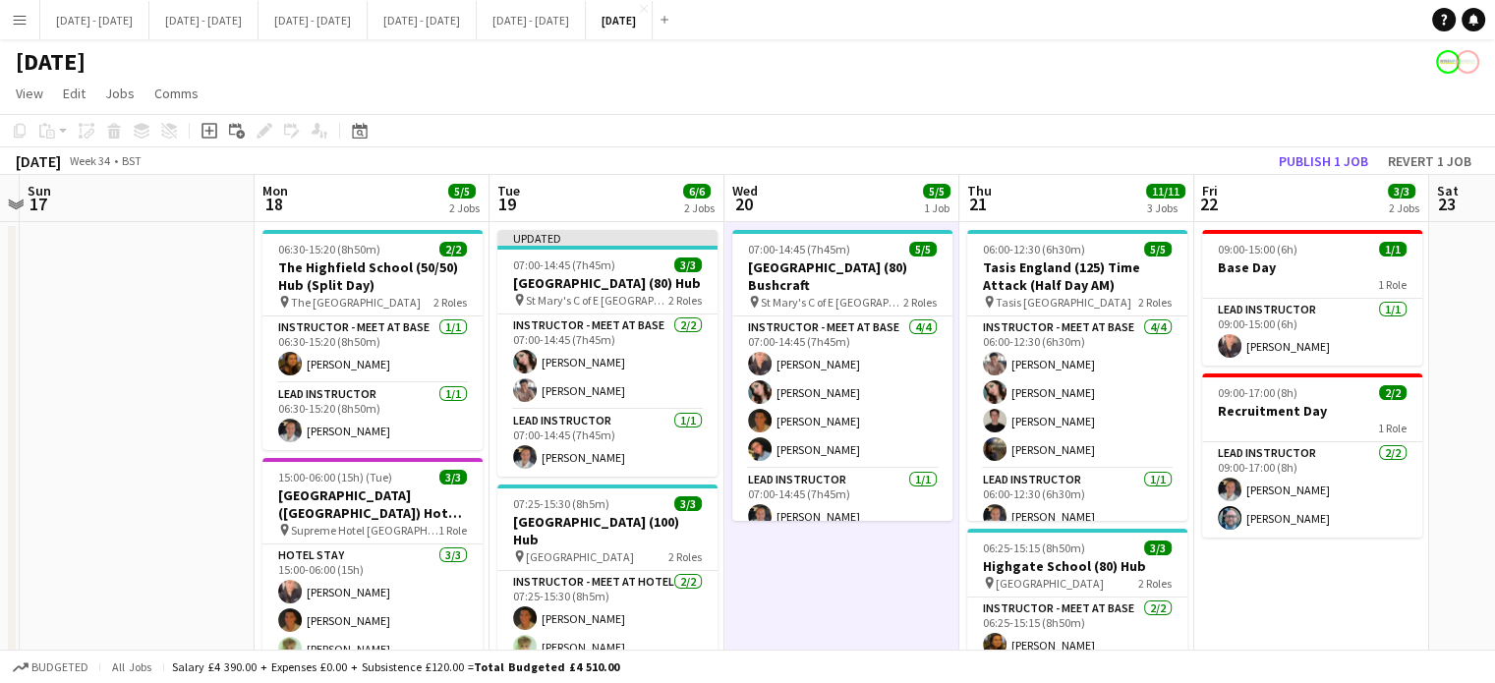
drag, startPoint x: 384, startPoint y: 581, endPoint x: 823, endPoint y: 547, distance: 439.8
click at [823, 547] on app-calendar-viewport "Fri 15 2/2 1 Job Sat 16 Sun 17 Mon 18 5/5 2 Jobs Tue 19 6/6 2 Jobs Wed 20 5/5 1…" at bounding box center [747, 625] width 1495 height 901
click at [20, 14] on app-icon "Menu" at bounding box center [20, 20] width 16 height 16
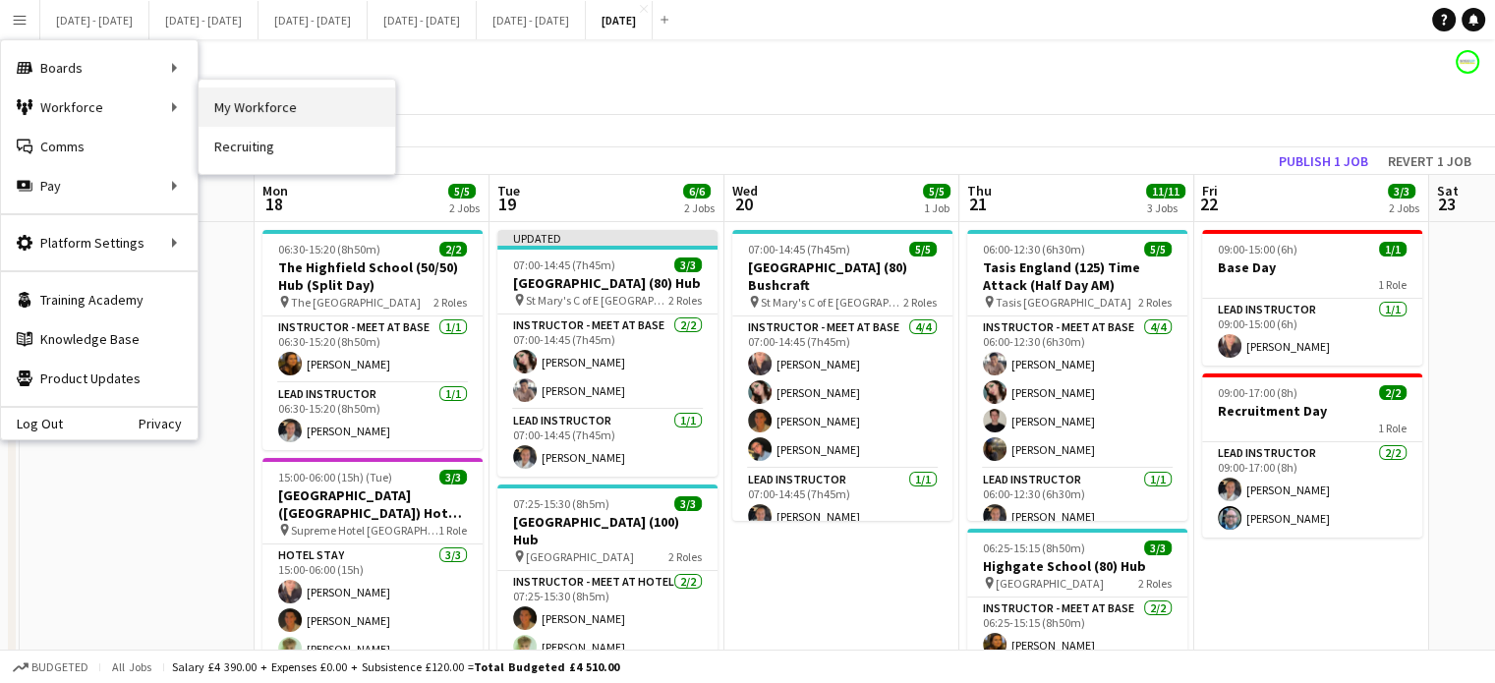
click at [213, 104] on link "My Workforce" at bounding box center [297, 106] width 197 height 39
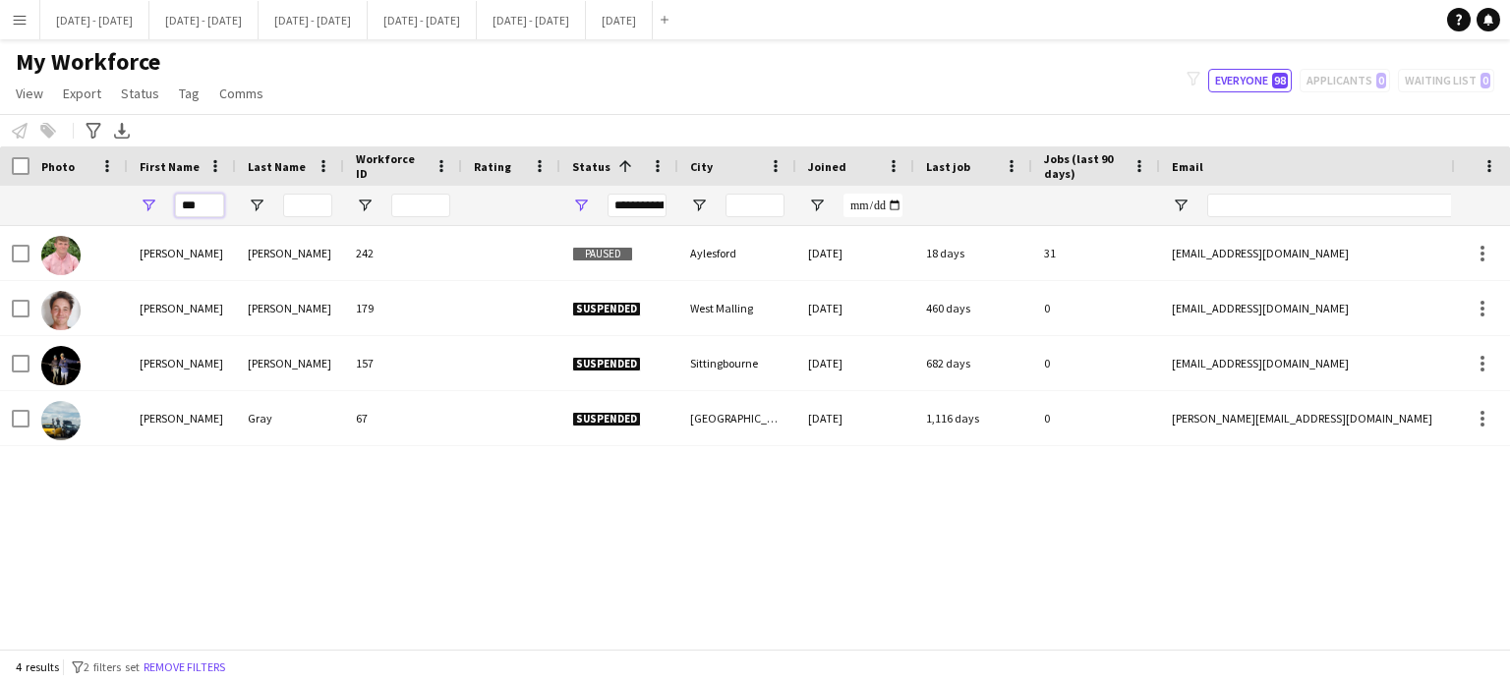
drag, startPoint x: 207, startPoint y: 204, endPoint x: 170, endPoint y: 210, distance: 37.8
click at [170, 210] on div "***" at bounding box center [182, 205] width 108 height 39
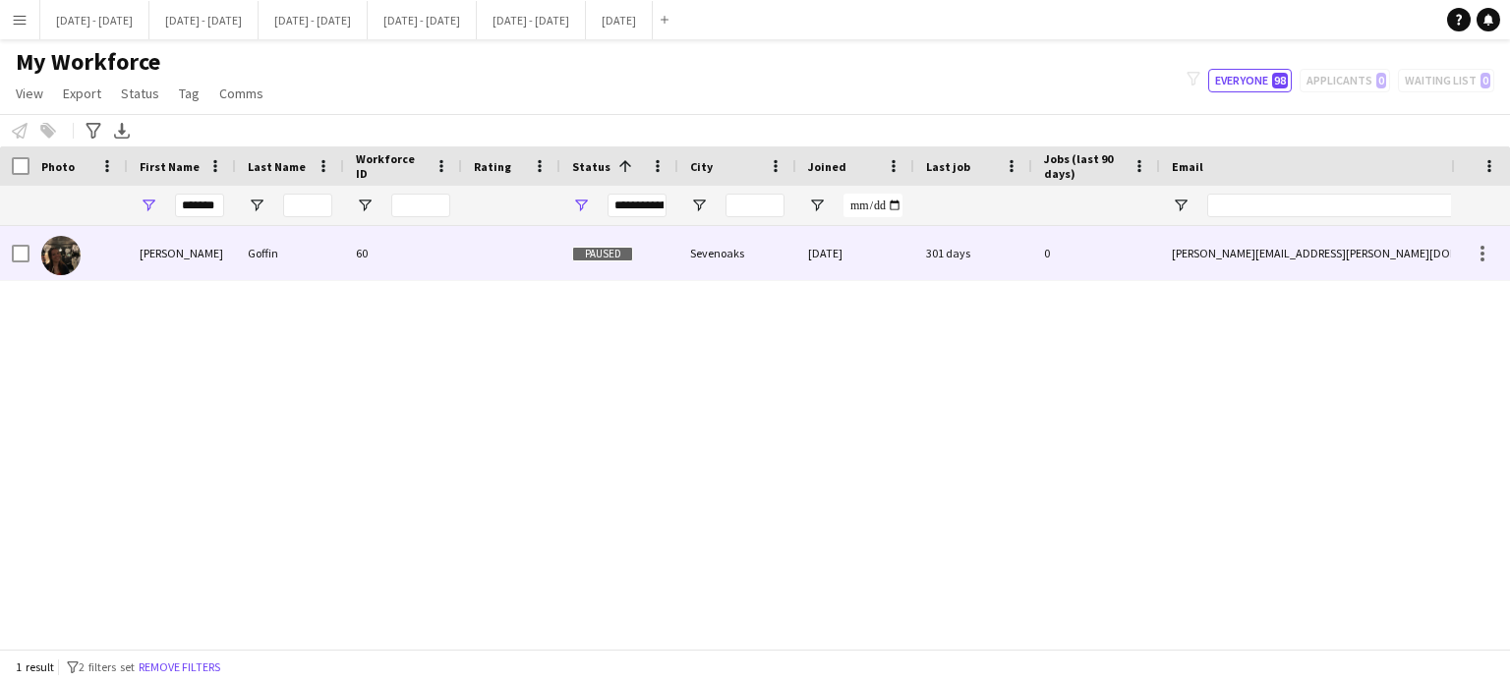
click at [330, 239] on div "Goffin" at bounding box center [290, 253] width 108 height 54
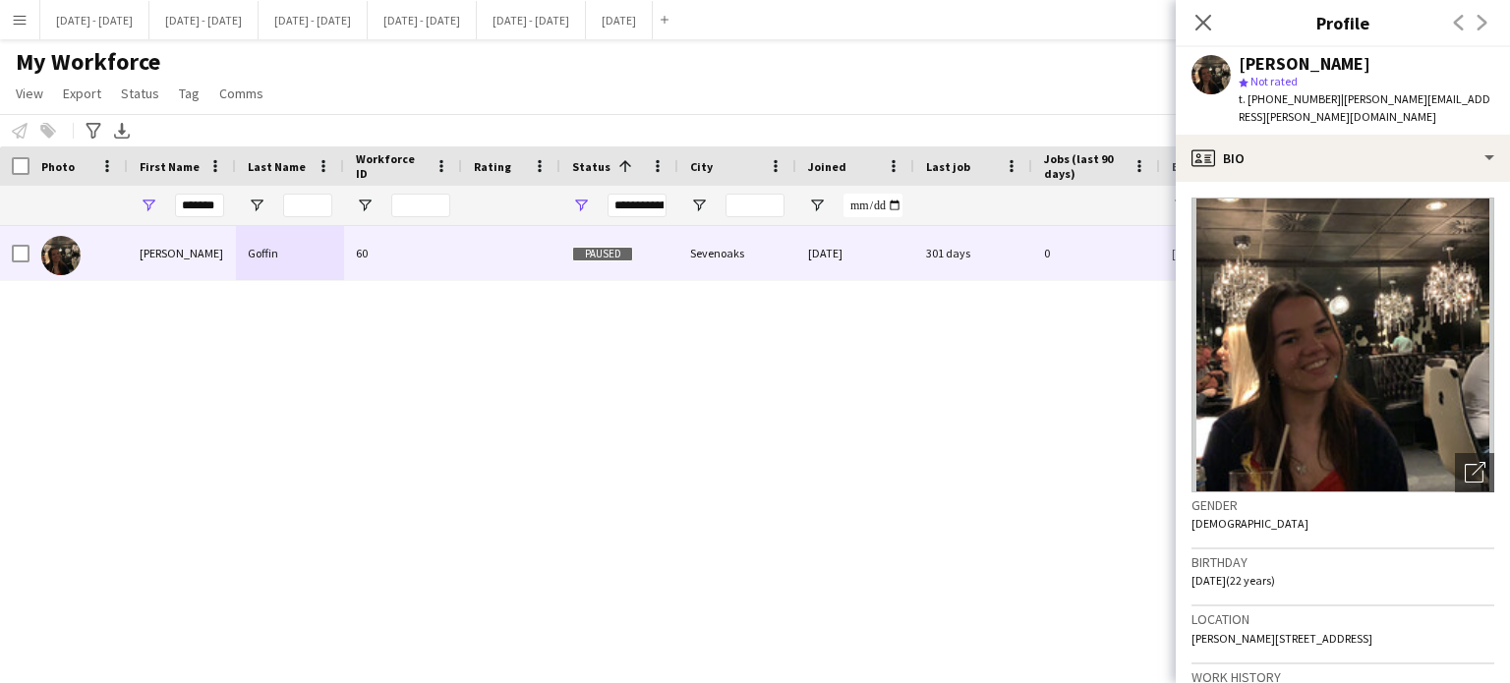
click at [946, 443] on div "[PERSON_NAME] 60 Paused Sevenoaks [DATE] 301 days 0 [PERSON_NAME][EMAIL_ADDRESS…" at bounding box center [725, 430] width 1451 height 408
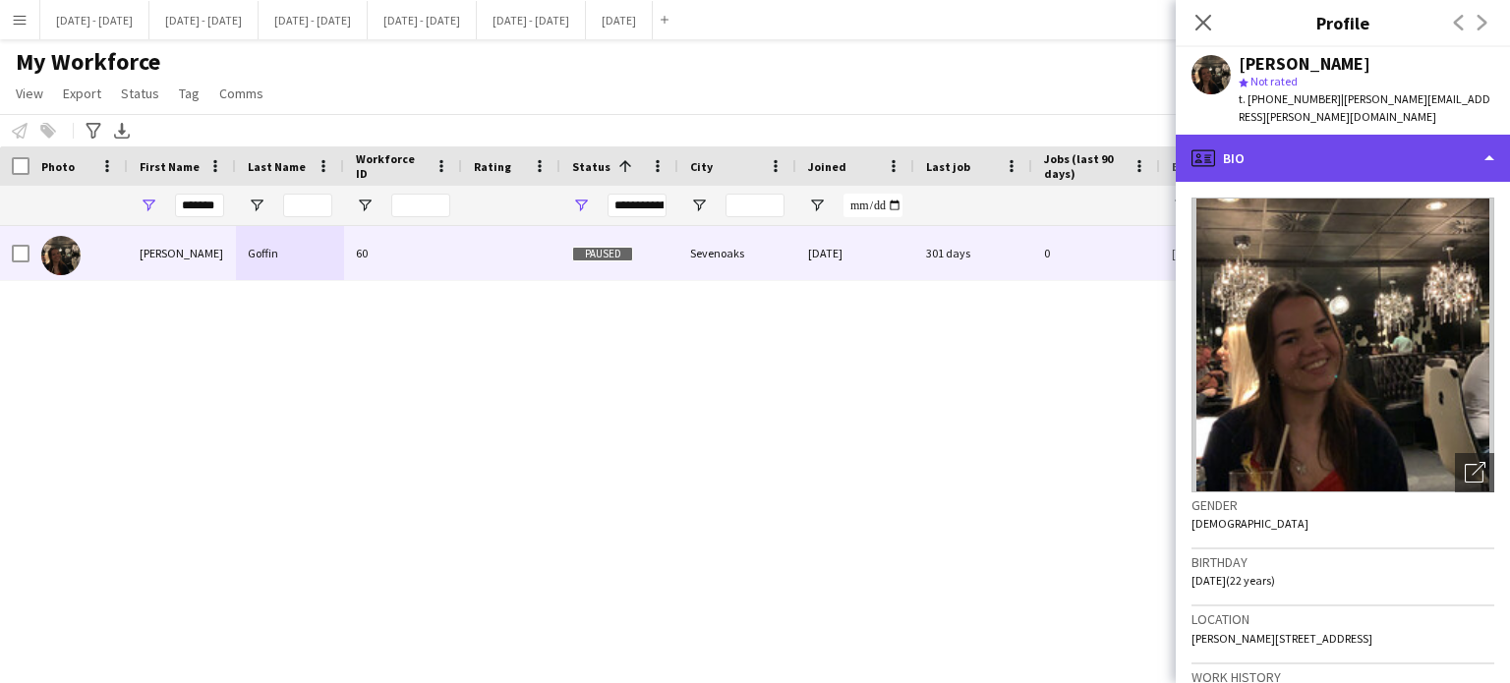
click at [1298, 141] on div "profile Bio" at bounding box center [1343, 158] width 334 height 47
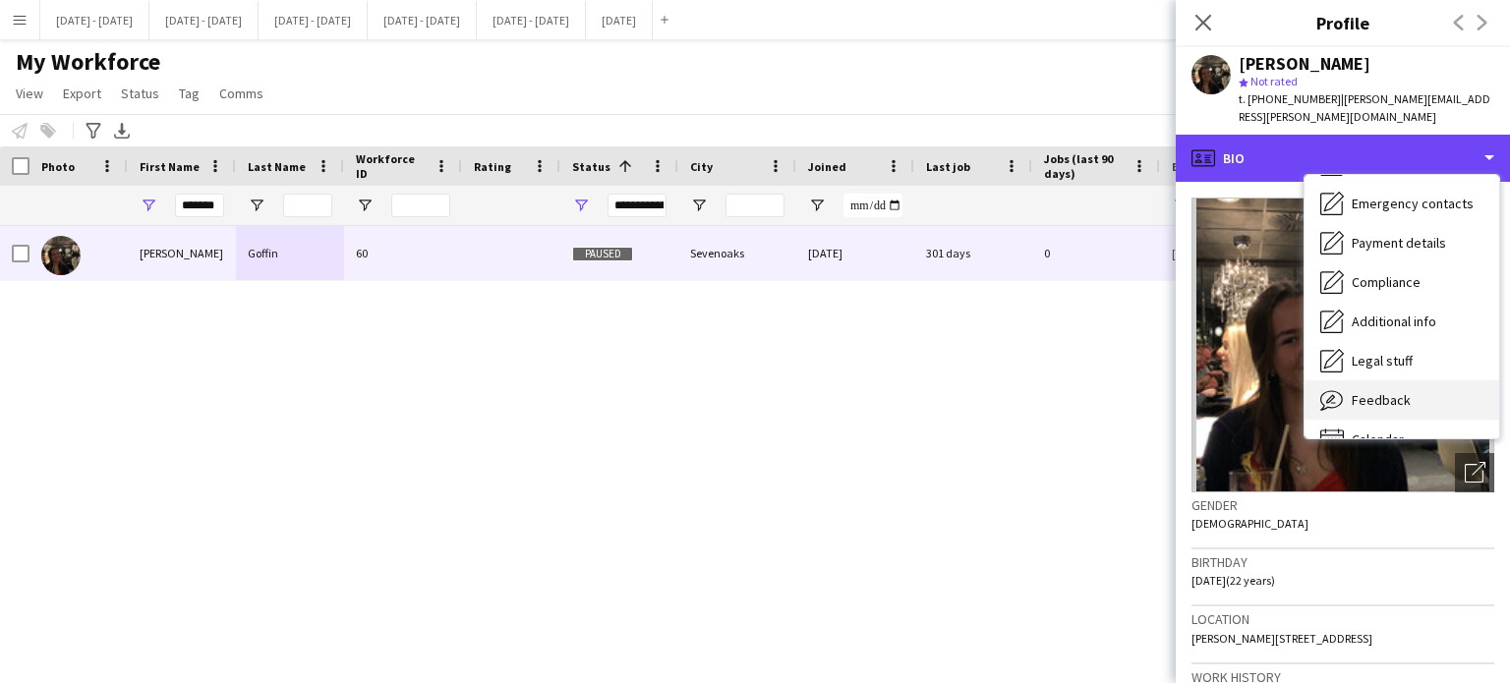
scroll to position [185, 0]
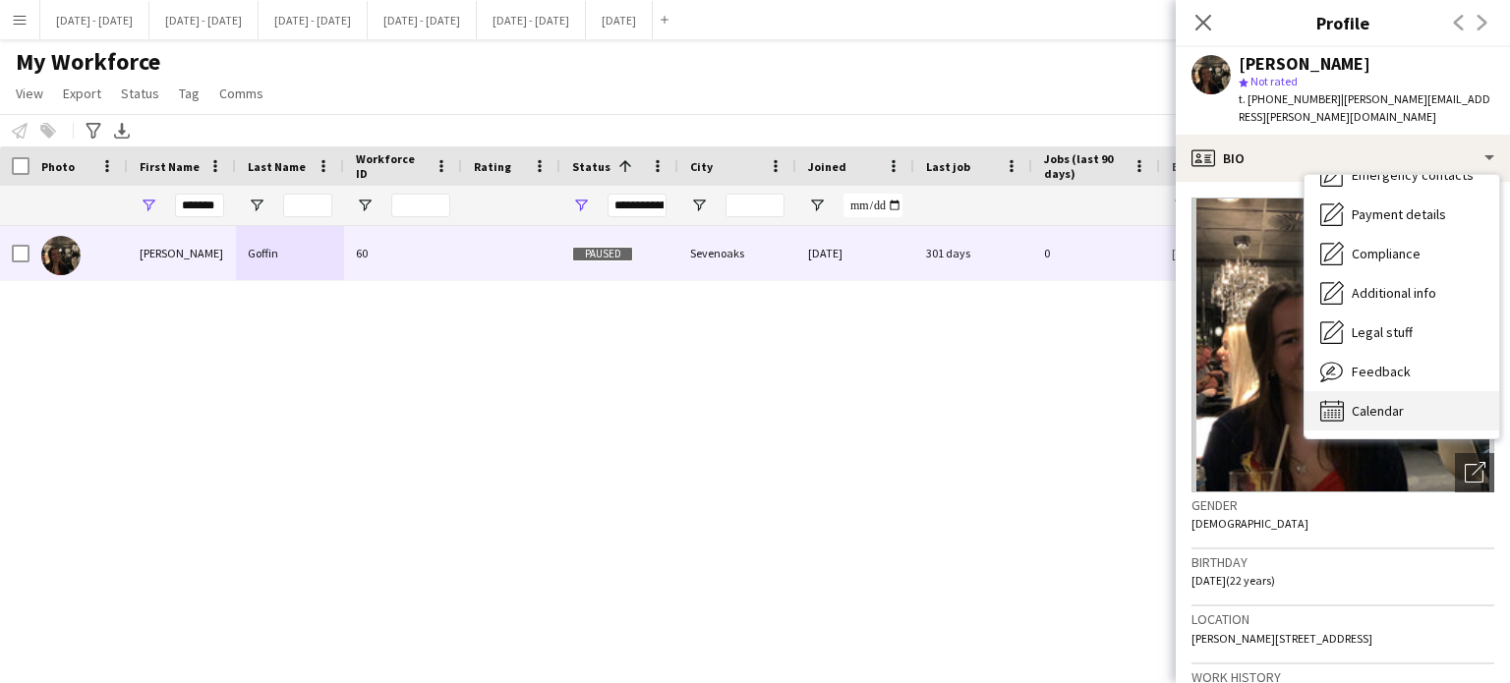
click at [1400, 391] on div "Calendar Calendar" at bounding box center [1401, 410] width 195 height 39
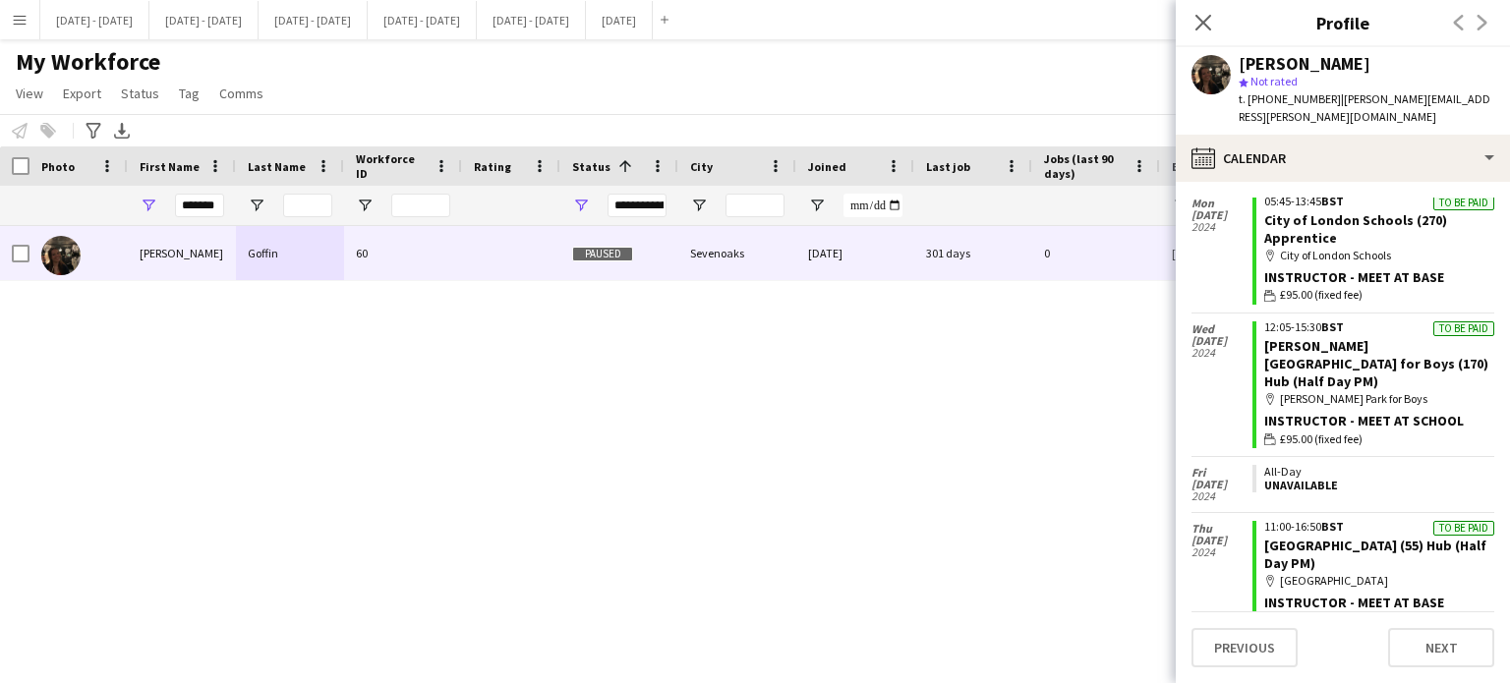
scroll to position [786, 0]
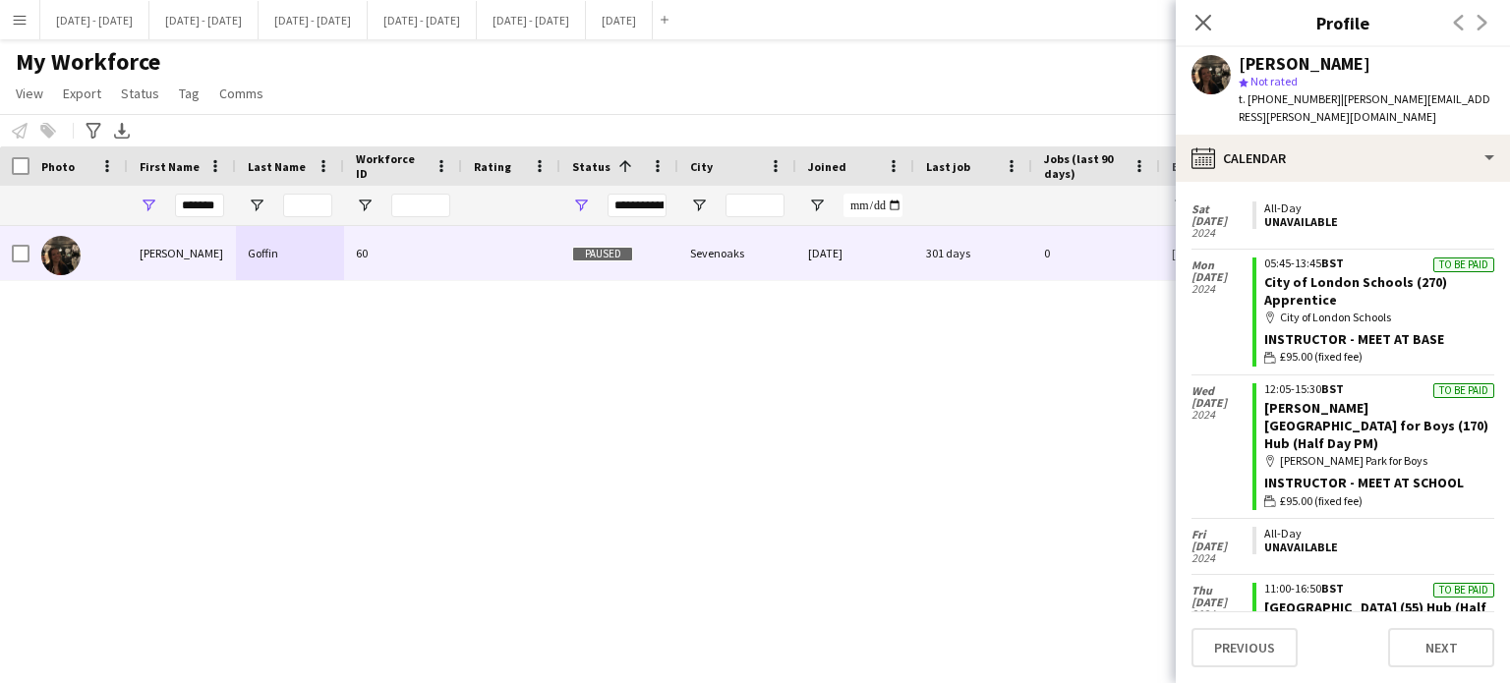
drag, startPoint x: 1207, startPoint y: 21, endPoint x: 576, endPoint y: 137, distance: 641.7
click at [1205, 22] on icon "Close pop-in" at bounding box center [1203, 23] width 16 height 16
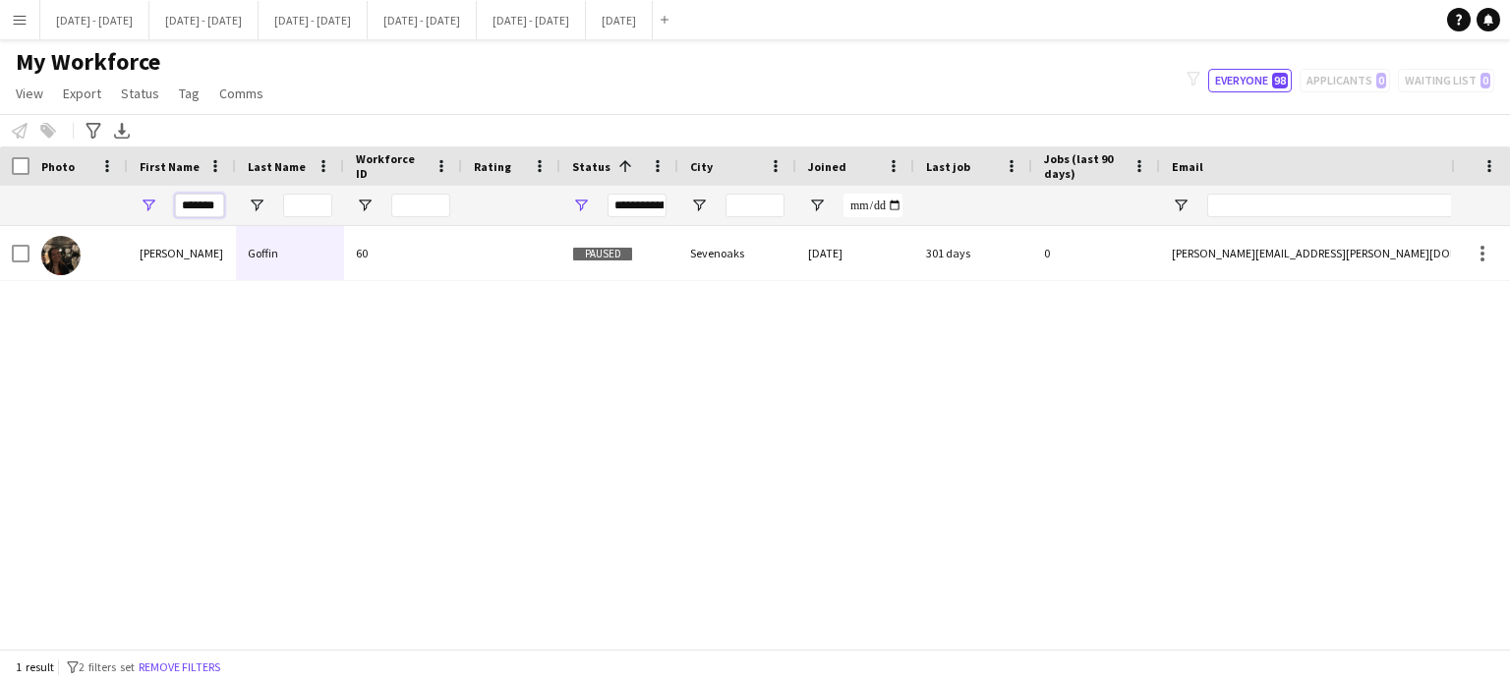
drag, startPoint x: 197, startPoint y: 206, endPoint x: 369, endPoint y: 223, distance: 172.8
click at [369, 223] on div "*******" at bounding box center [1065, 205] width 2131 height 39
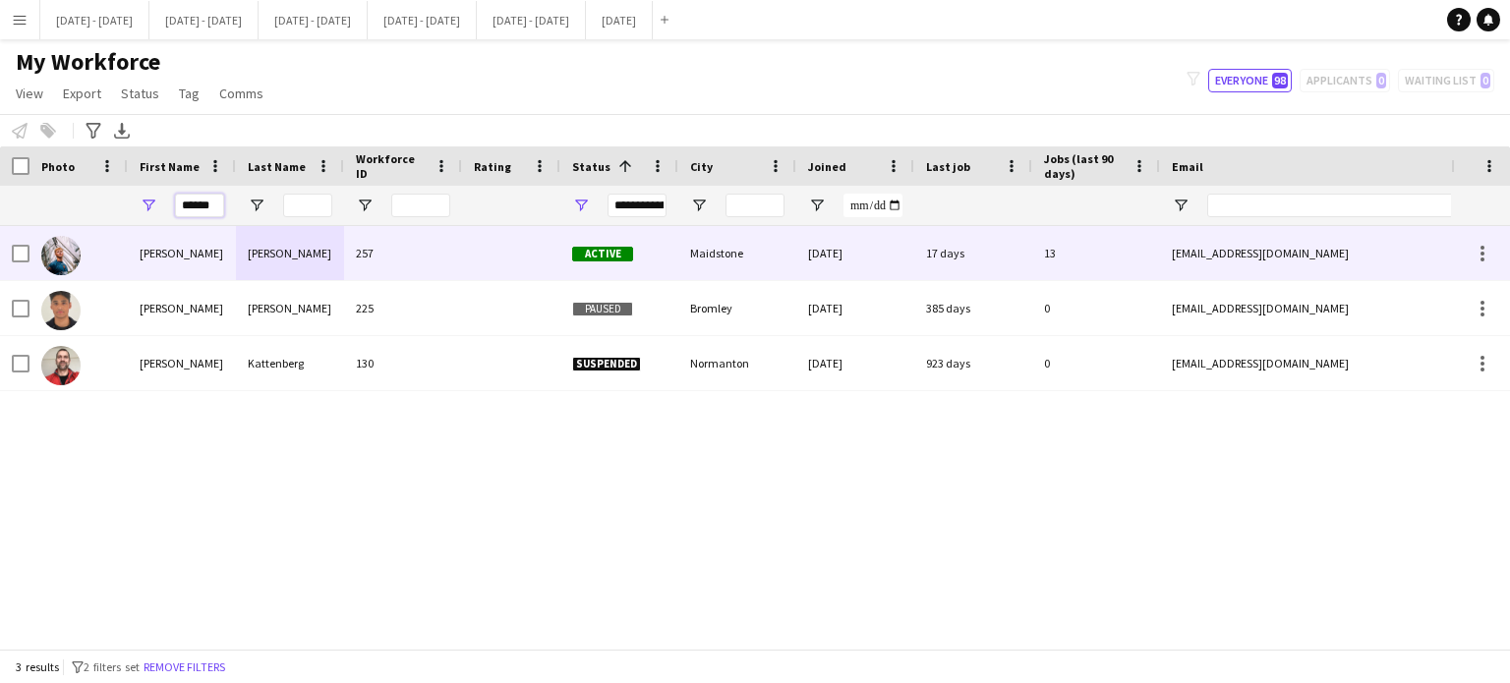
type input "******"
click at [432, 251] on div "257" at bounding box center [403, 253] width 118 height 54
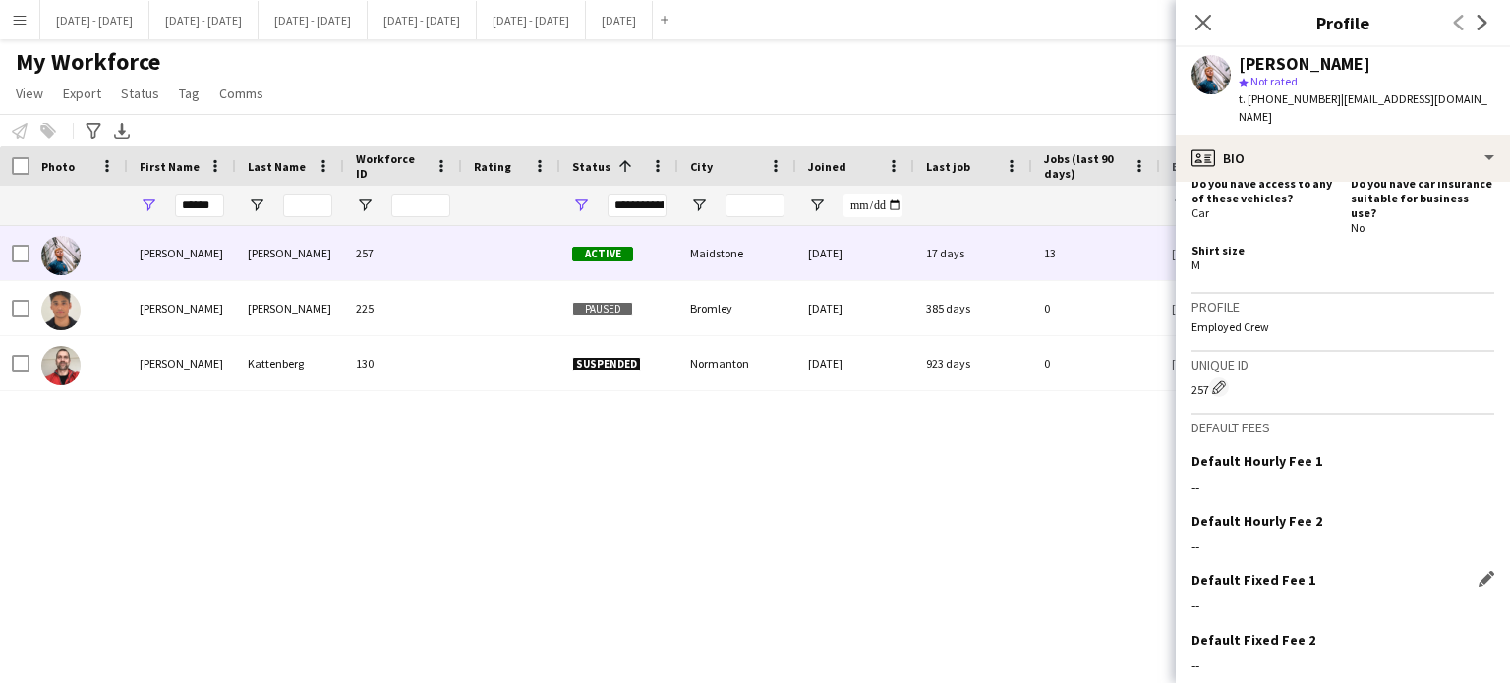
scroll to position [955, 0]
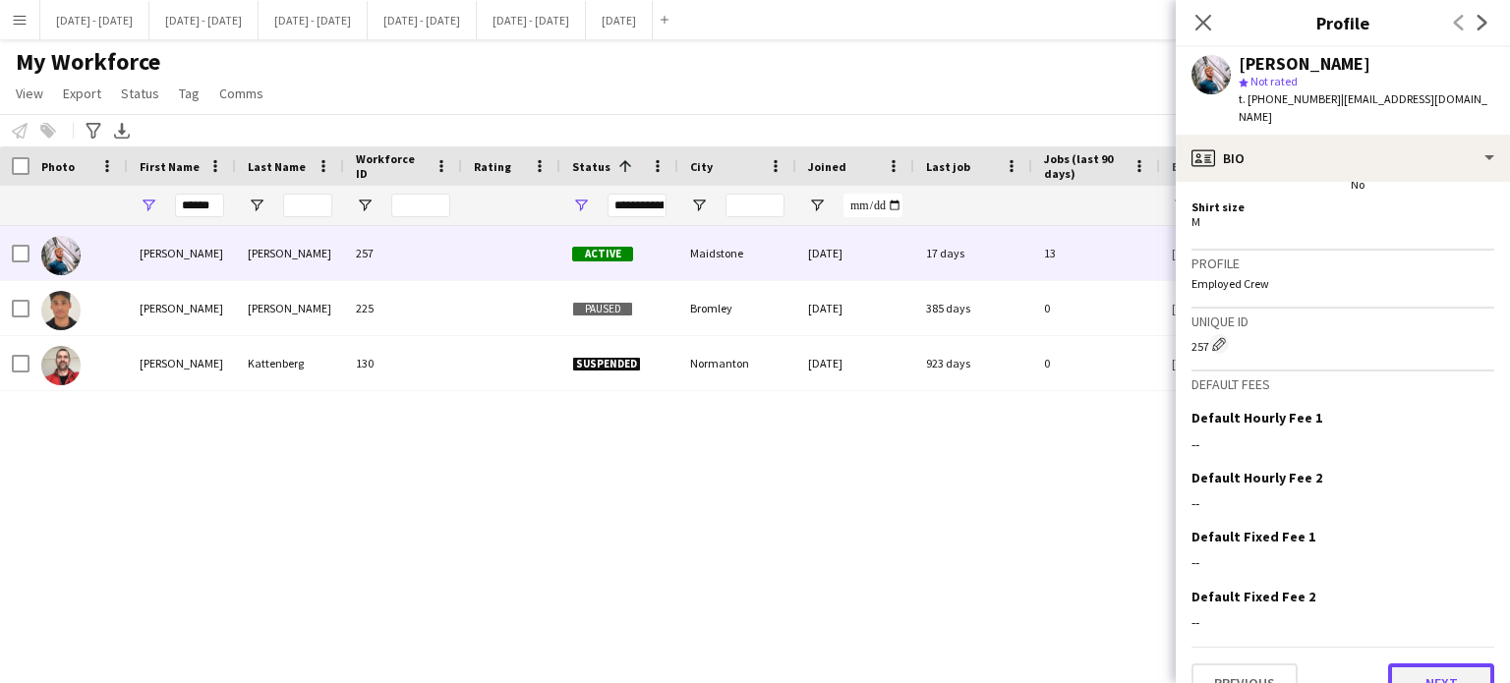
click at [1447, 664] on button "Next" at bounding box center [1441, 683] width 106 height 39
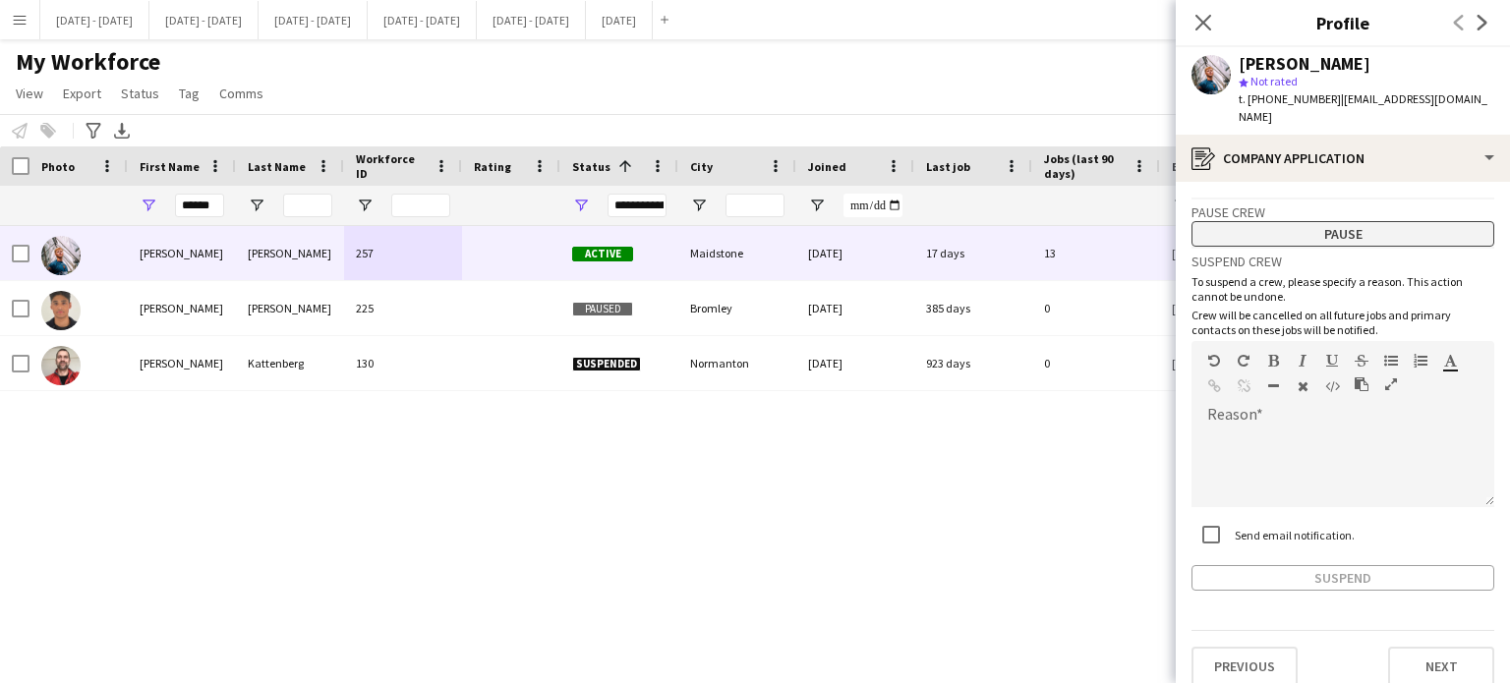
click at [1352, 221] on button "Pause" at bounding box center [1342, 234] width 303 height 26
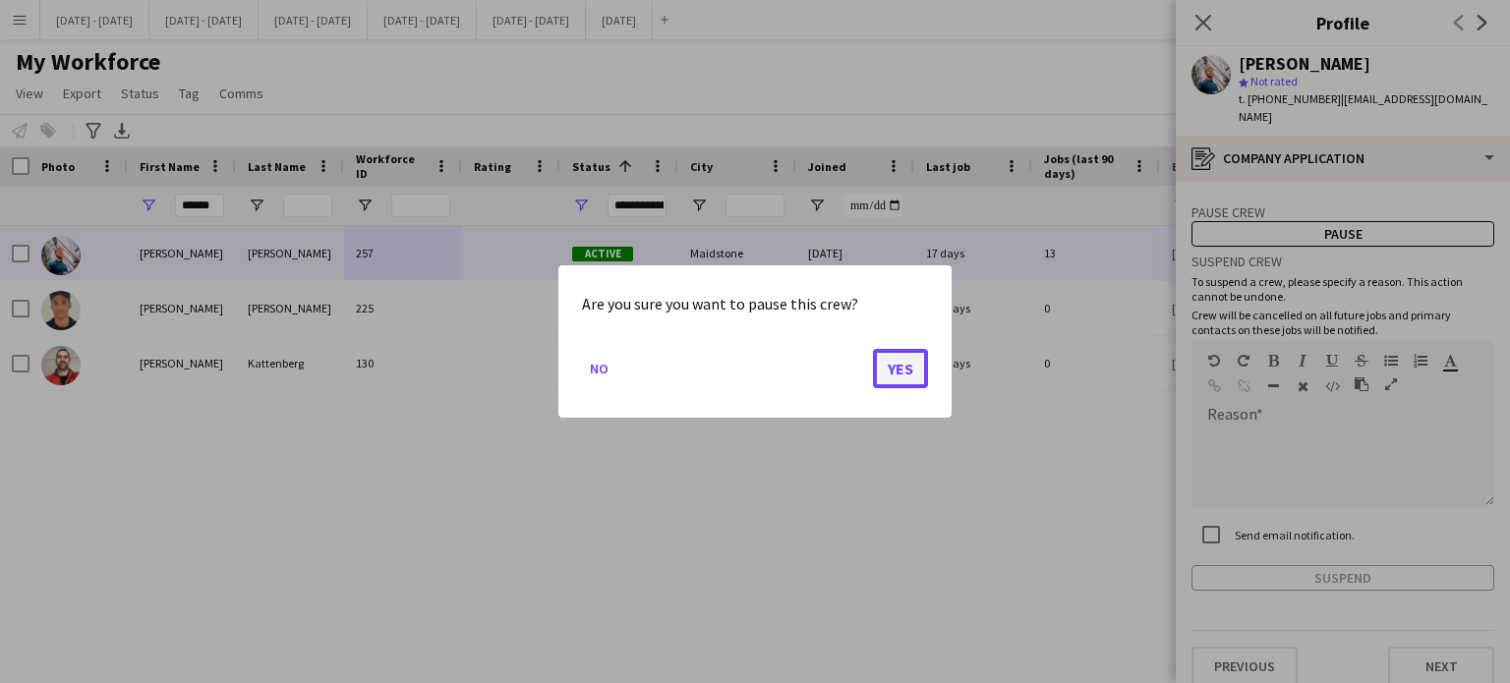
click at [899, 369] on button "Yes" at bounding box center [900, 368] width 55 height 39
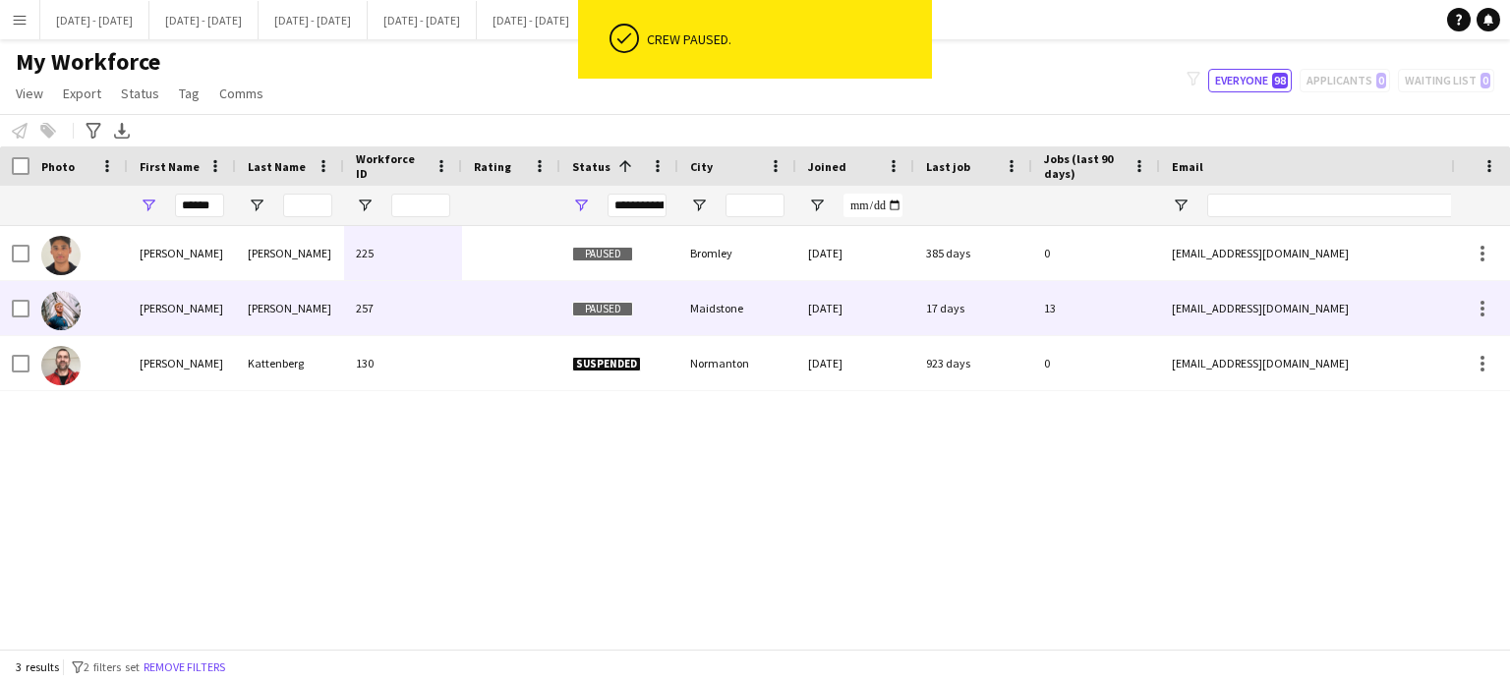
click at [201, 319] on div "[PERSON_NAME]" at bounding box center [182, 308] width 108 height 54
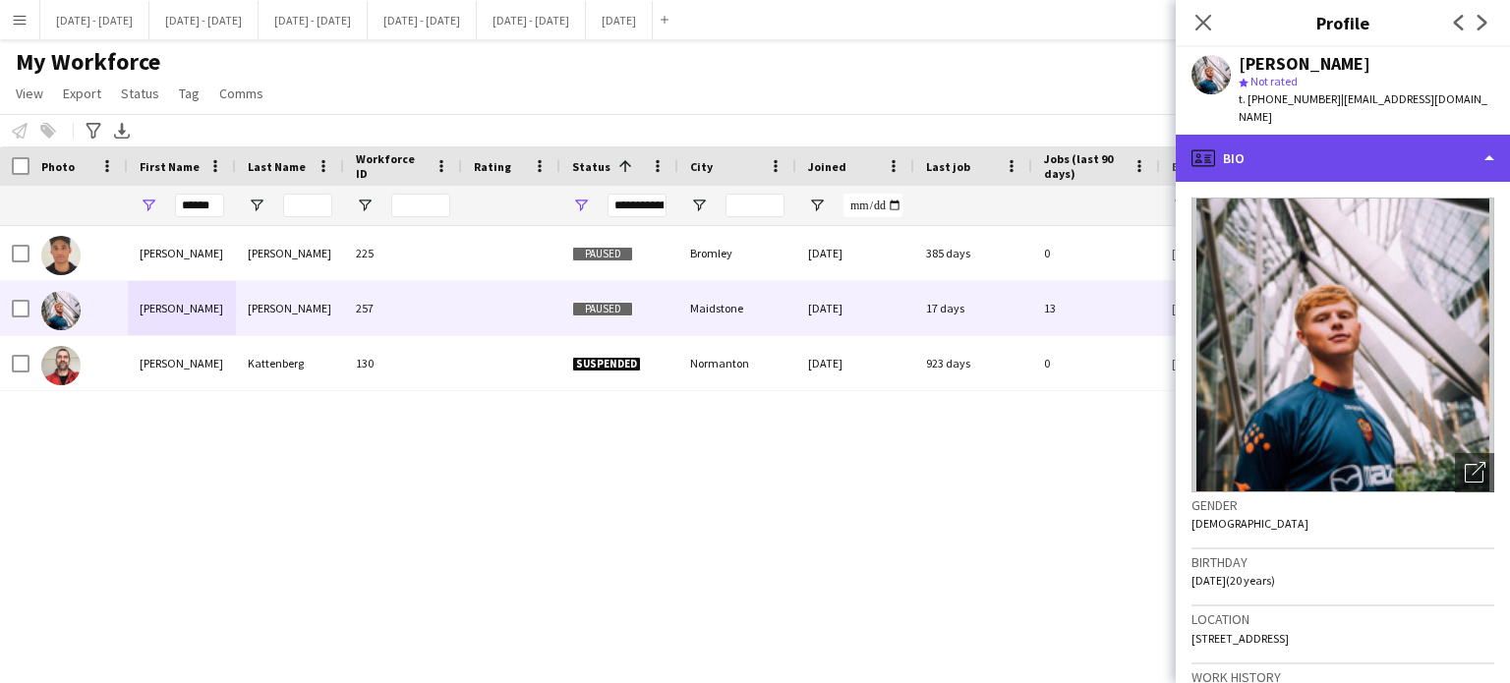
click at [1402, 135] on div "profile Bio" at bounding box center [1343, 158] width 334 height 47
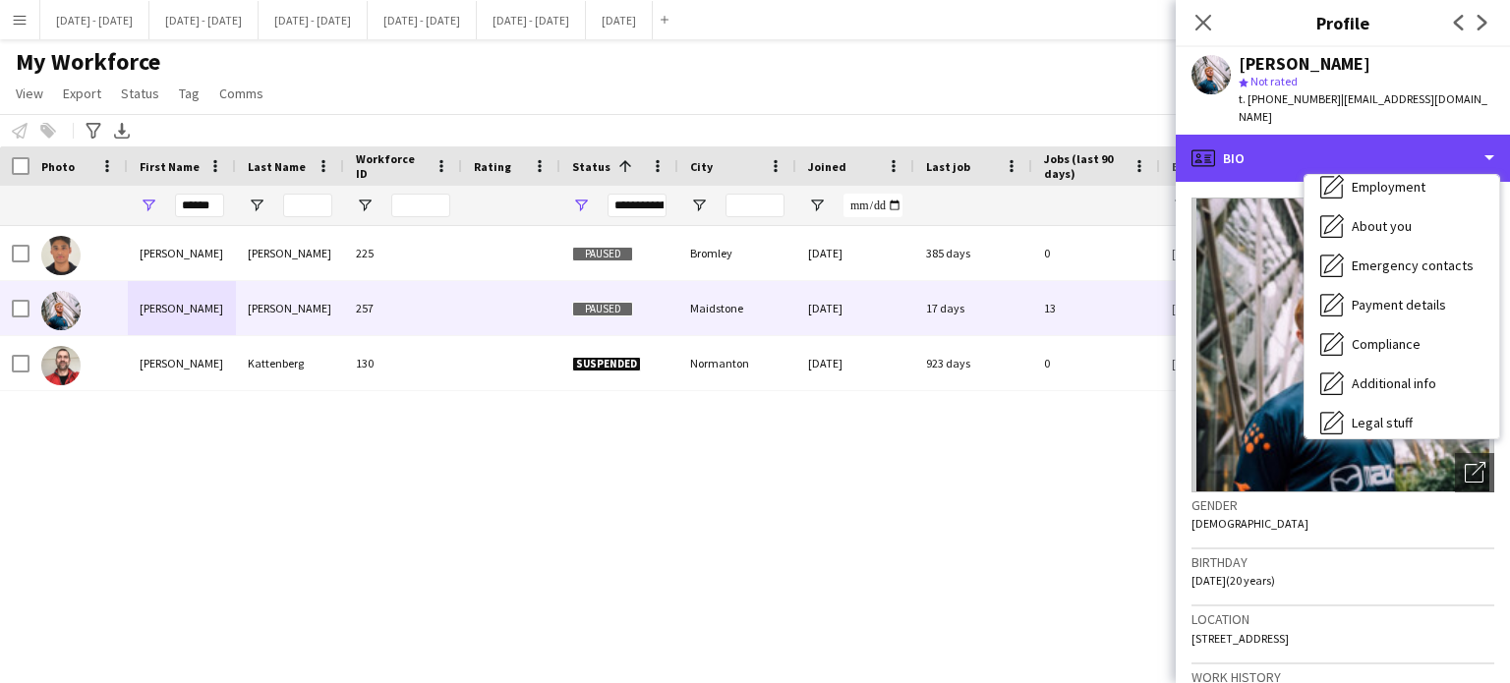
scroll to position [185, 0]
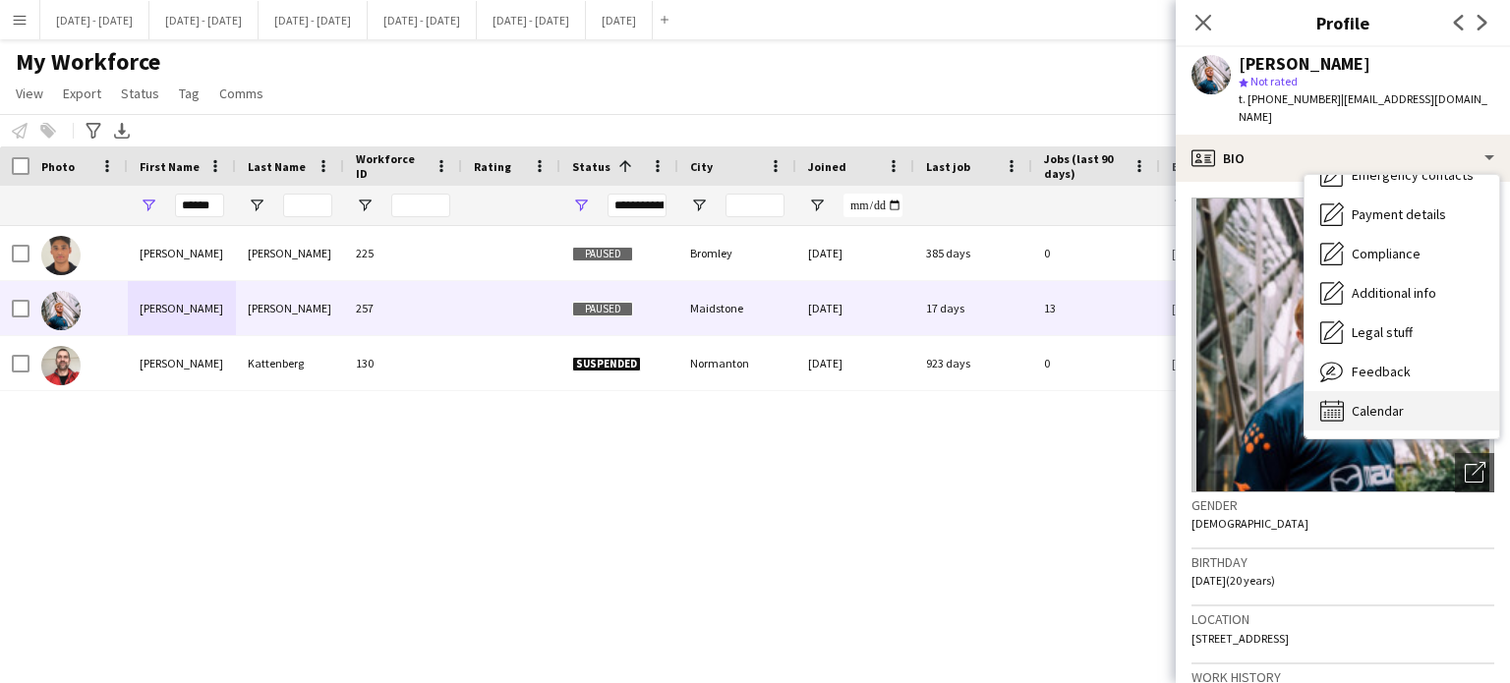
click at [1377, 402] on span "Calendar" at bounding box center [1378, 411] width 52 height 18
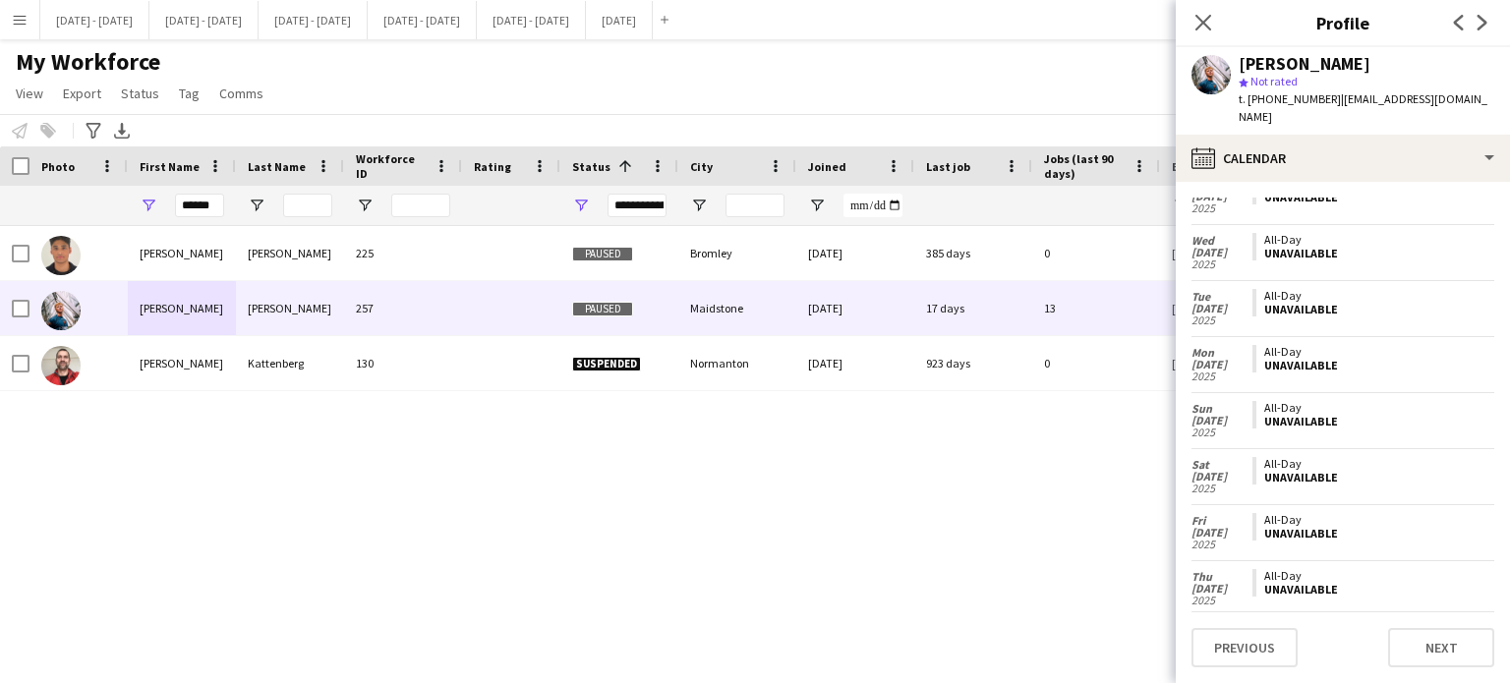
scroll to position [418, 0]
drag, startPoint x: 1207, startPoint y: 23, endPoint x: 1144, endPoint y: 25, distance: 62.9
click at [1204, 25] on icon "Close pop-in" at bounding box center [1203, 23] width 16 height 16
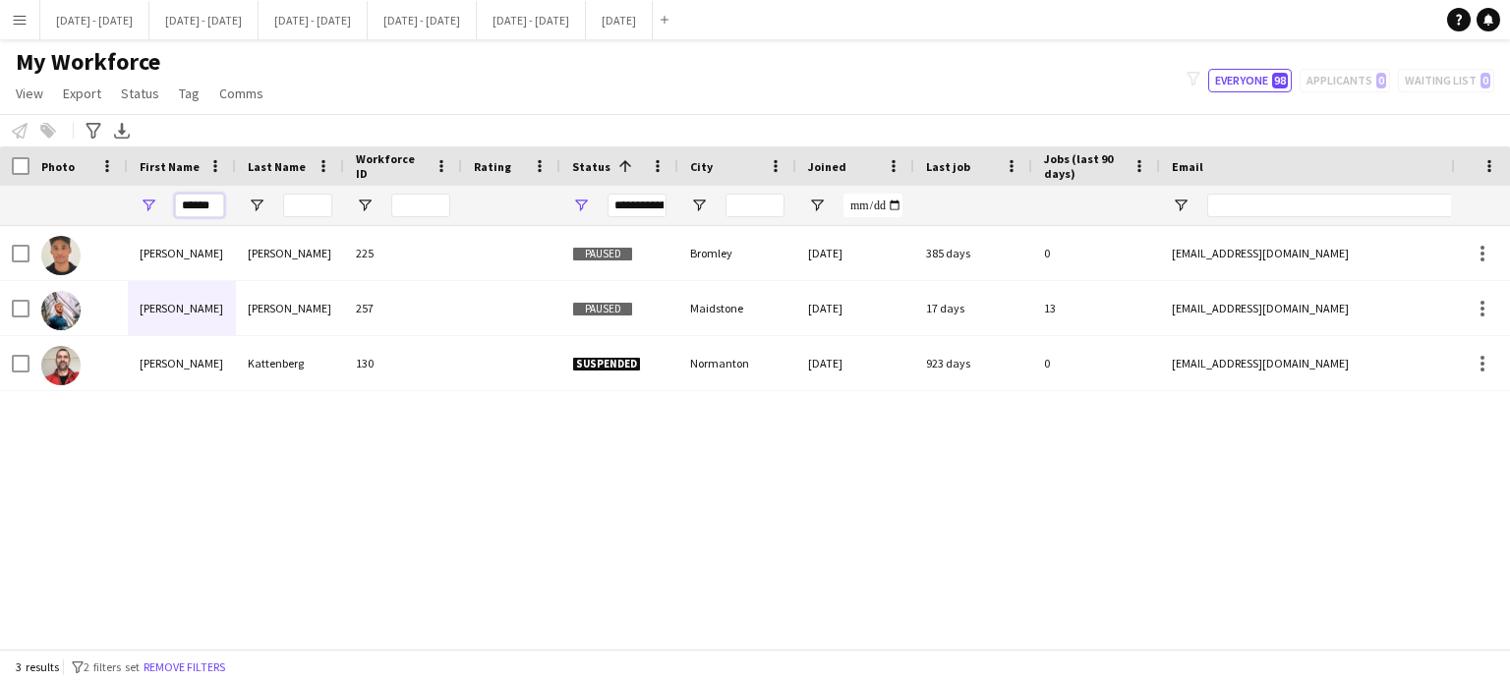
drag, startPoint x: 220, startPoint y: 209, endPoint x: 106, endPoint y: 206, distance: 114.1
click at [110, 206] on div "******" at bounding box center [1065, 205] width 2131 height 39
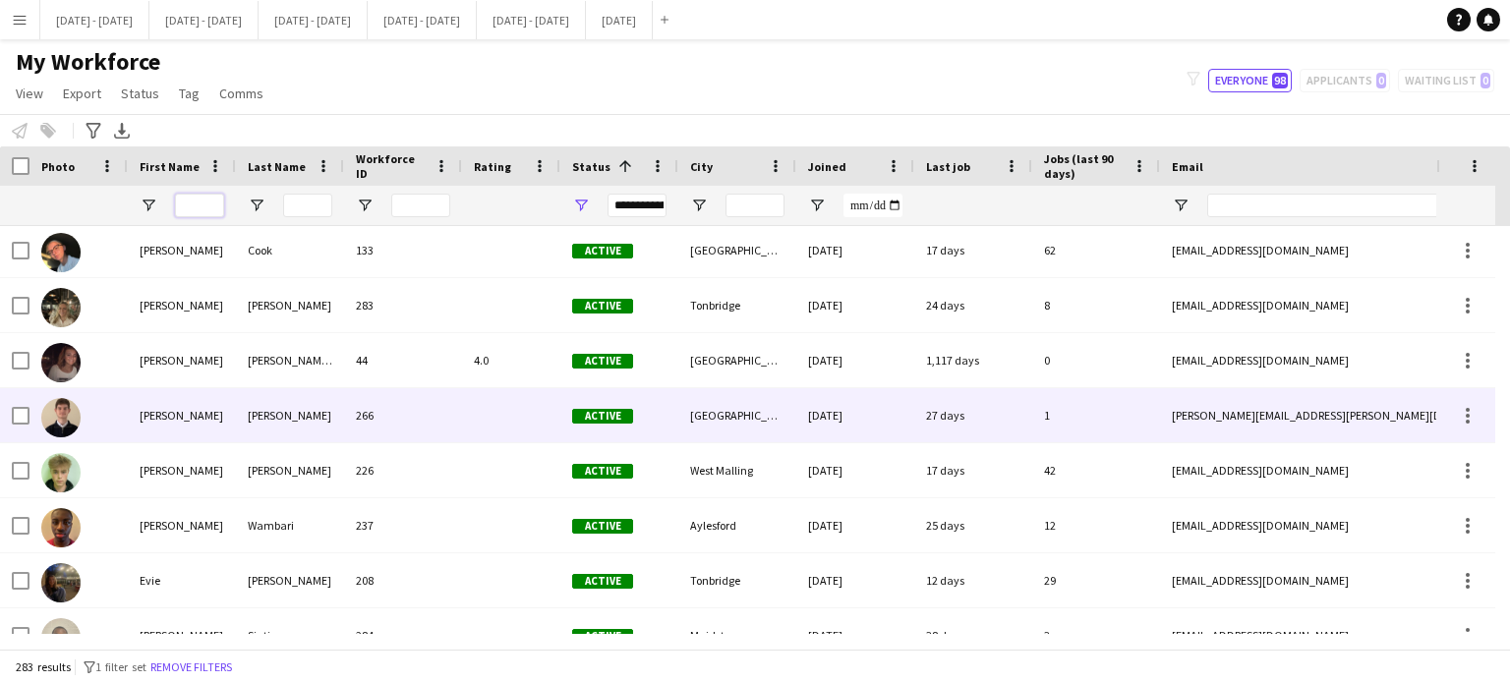
scroll to position [0, 0]
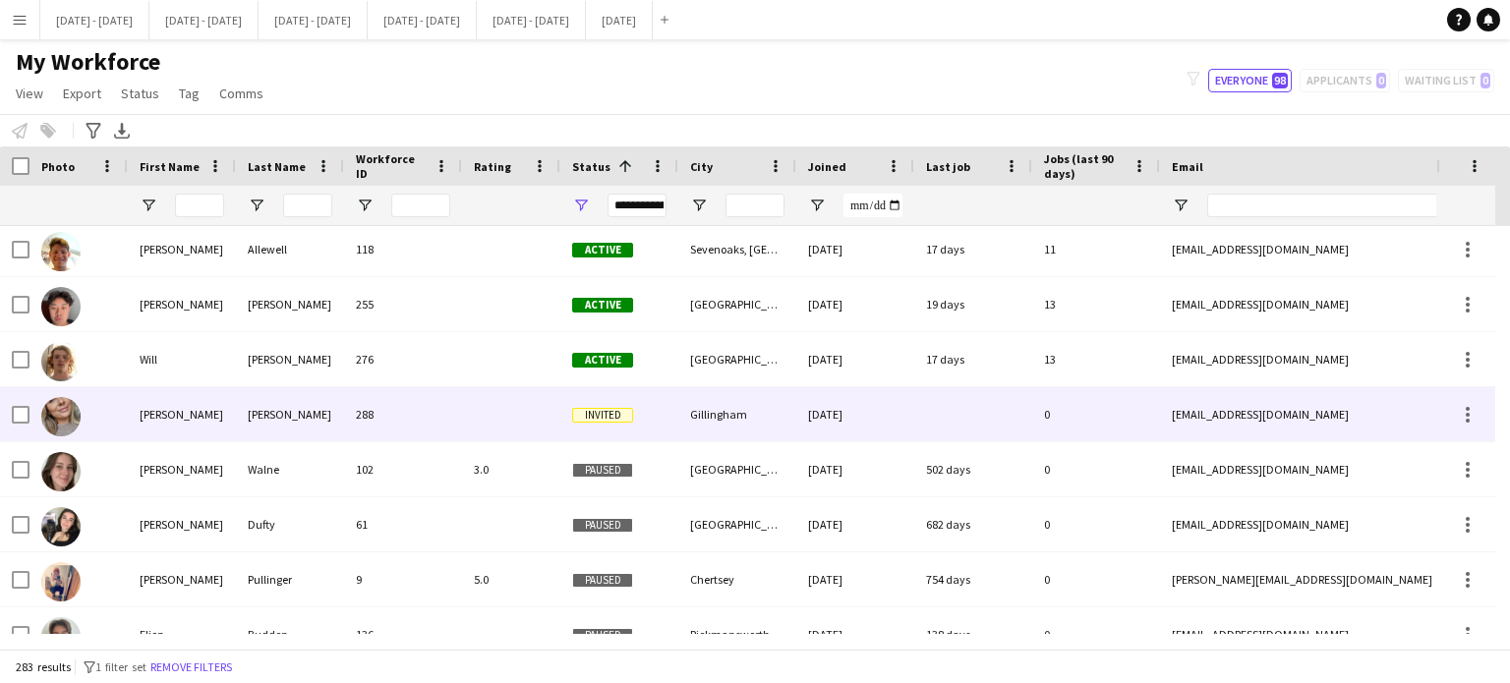
click at [389, 416] on div "288" at bounding box center [403, 414] width 118 height 54
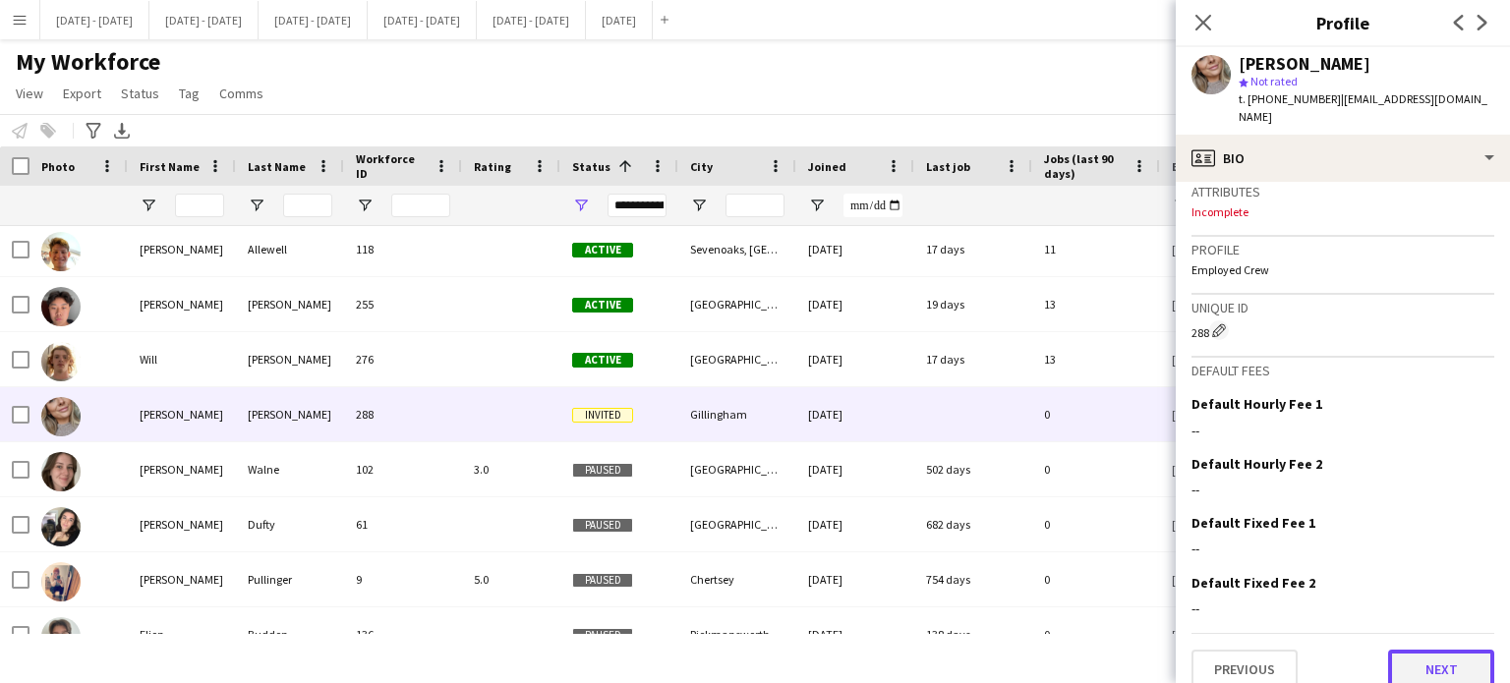
click at [1409, 650] on button "Next" at bounding box center [1441, 669] width 106 height 39
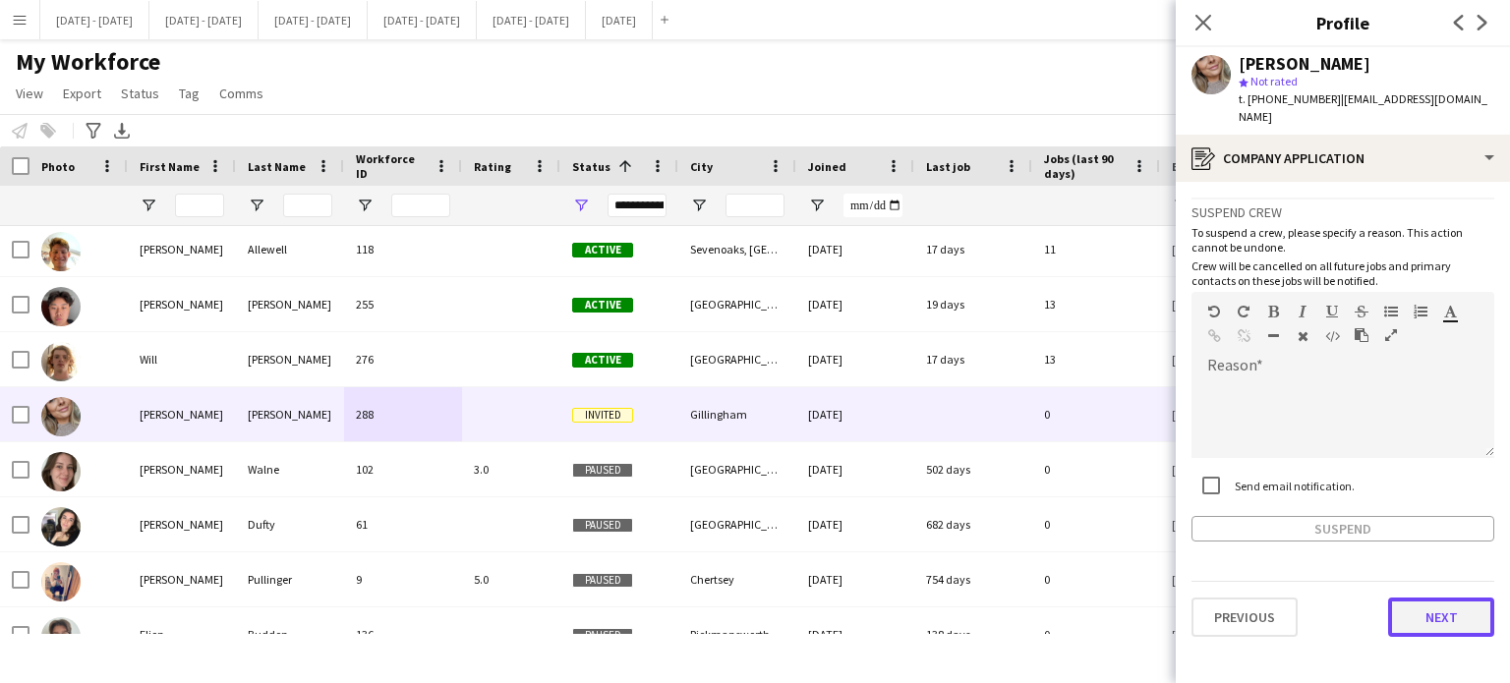
click at [1435, 598] on button "Next" at bounding box center [1441, 617] width 106 height 39
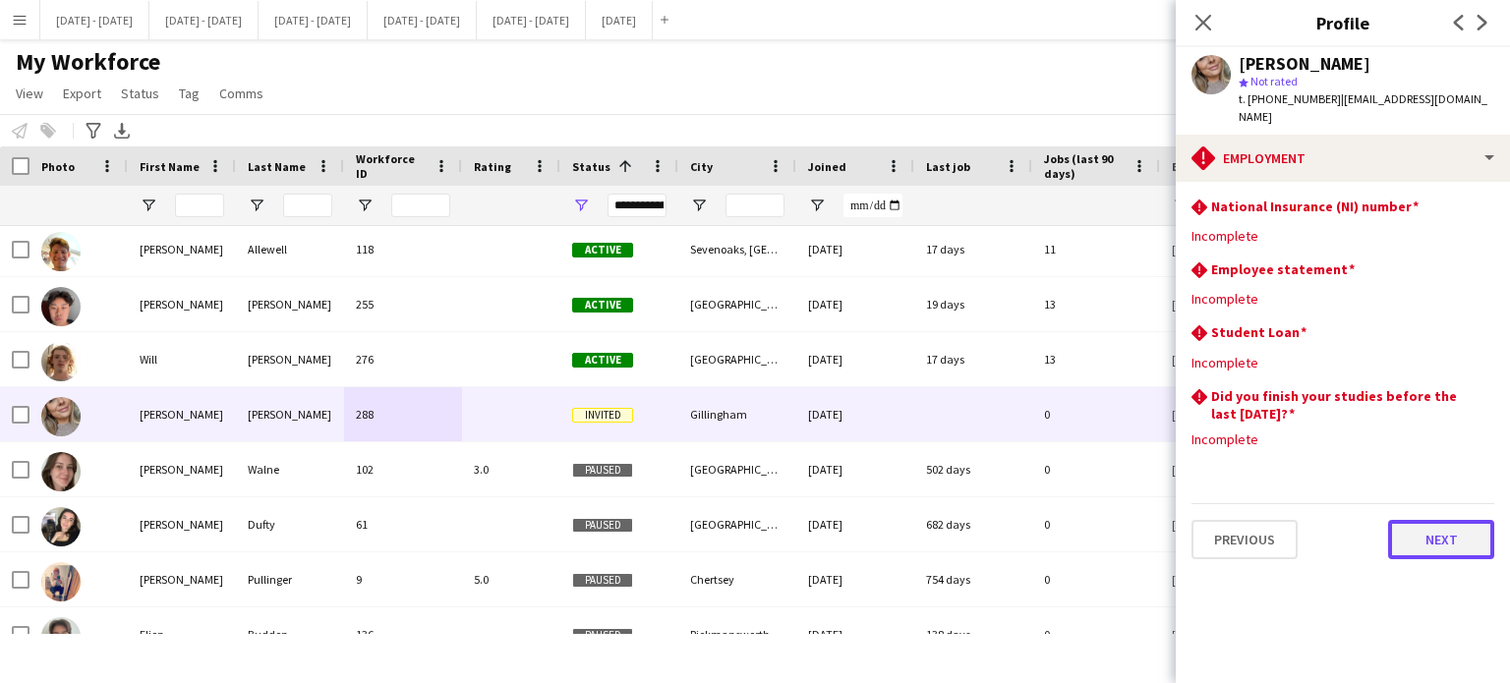
click at [1451, 533] on button "Next" at bounding box center [1441, 539] width 106 height 39
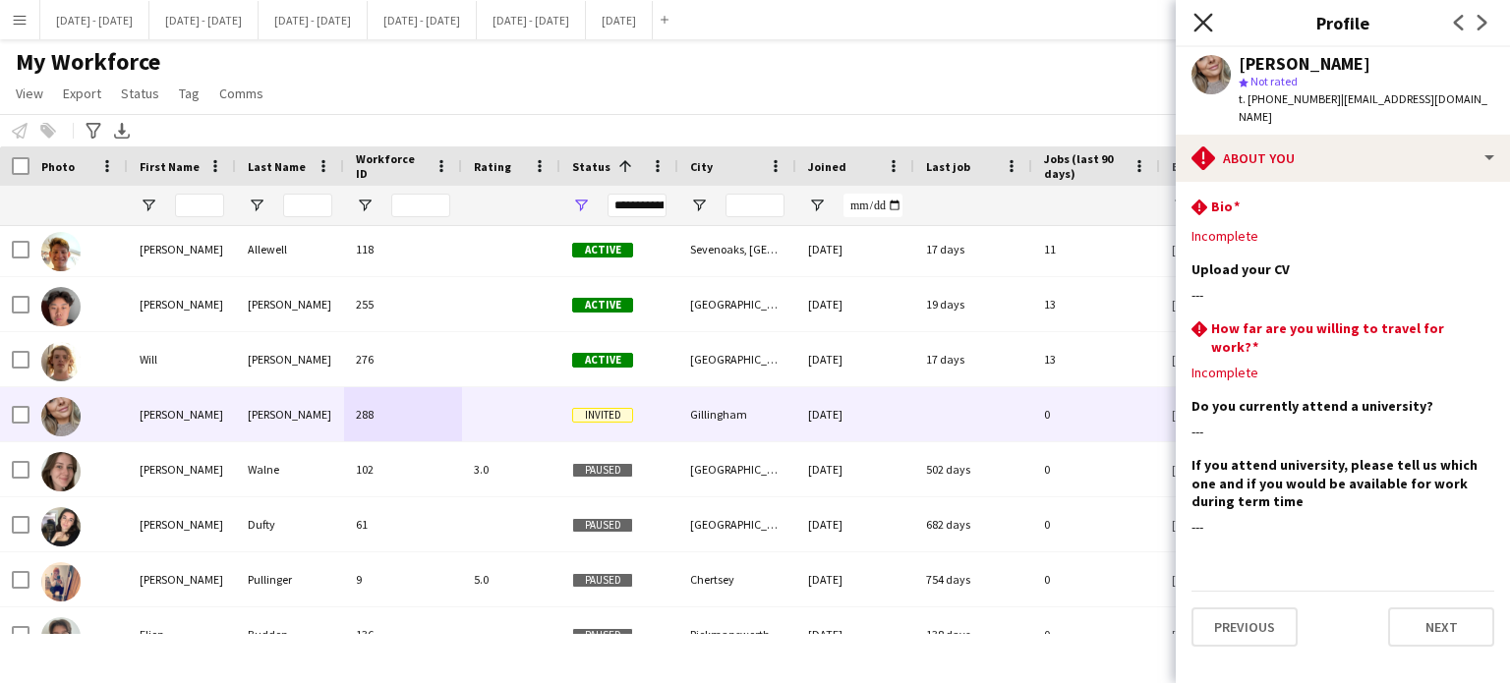
drag, startPoint x: 1203, startPoint y: 18, endPoint x: 1186, endPoint y: 175, distance: 158.3
click at [1203, 20] on icon "Close pop-in" at bounding box center [1202, 22] width 19 height 19
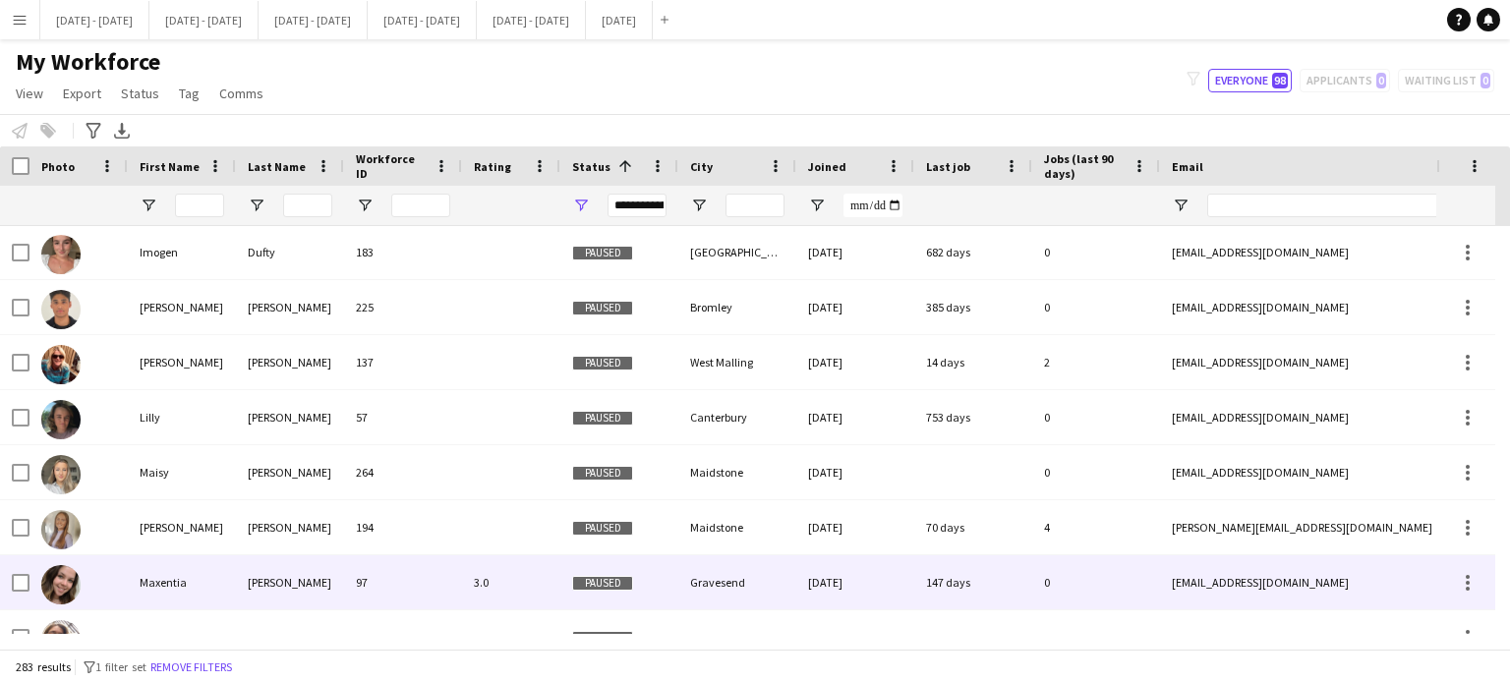
scroll to position [4325, 0]
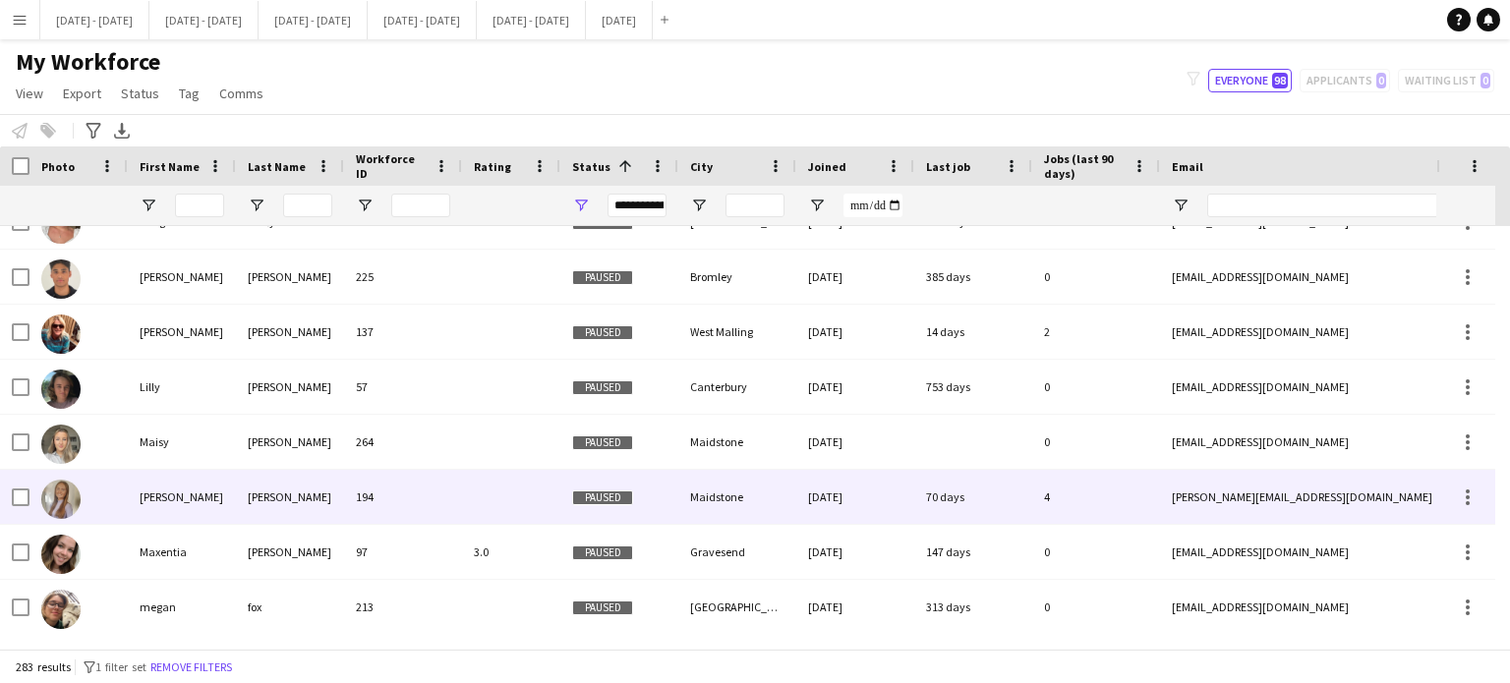
click at [209, 504] on div "[PERSON_NAME]" at bounding box center [182, 497] width 108 height 54
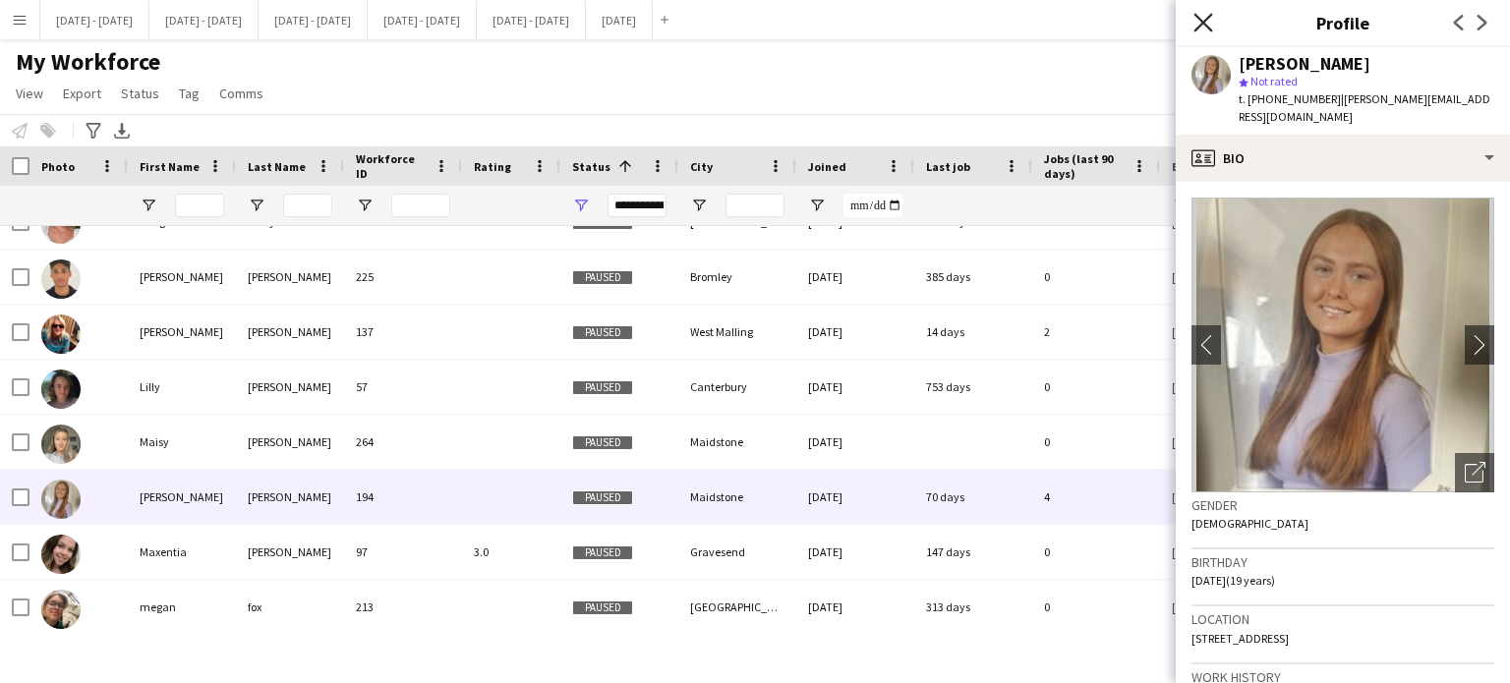
click at [1195, 23] on icon "Close pop-in" at bounding box center [1202, 22] width 19 height 19
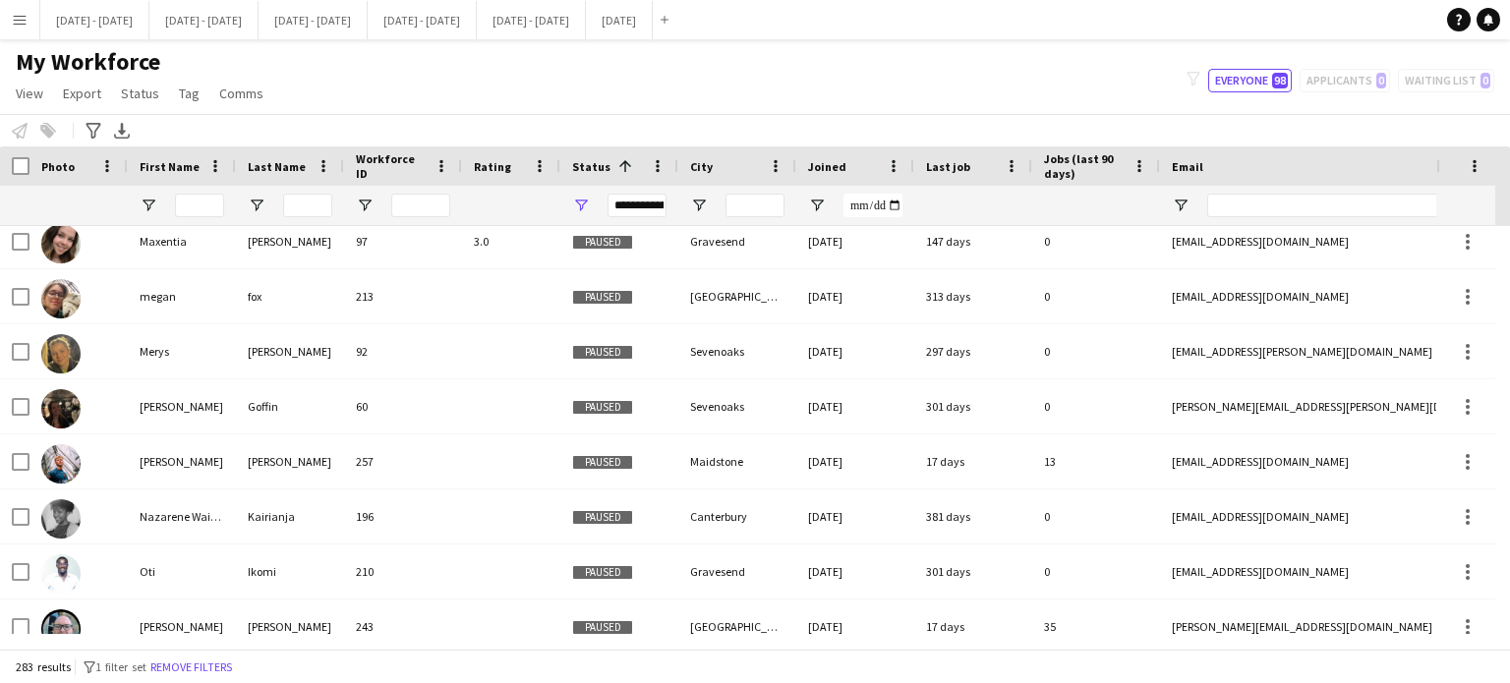
scroll to position [4871, 0]
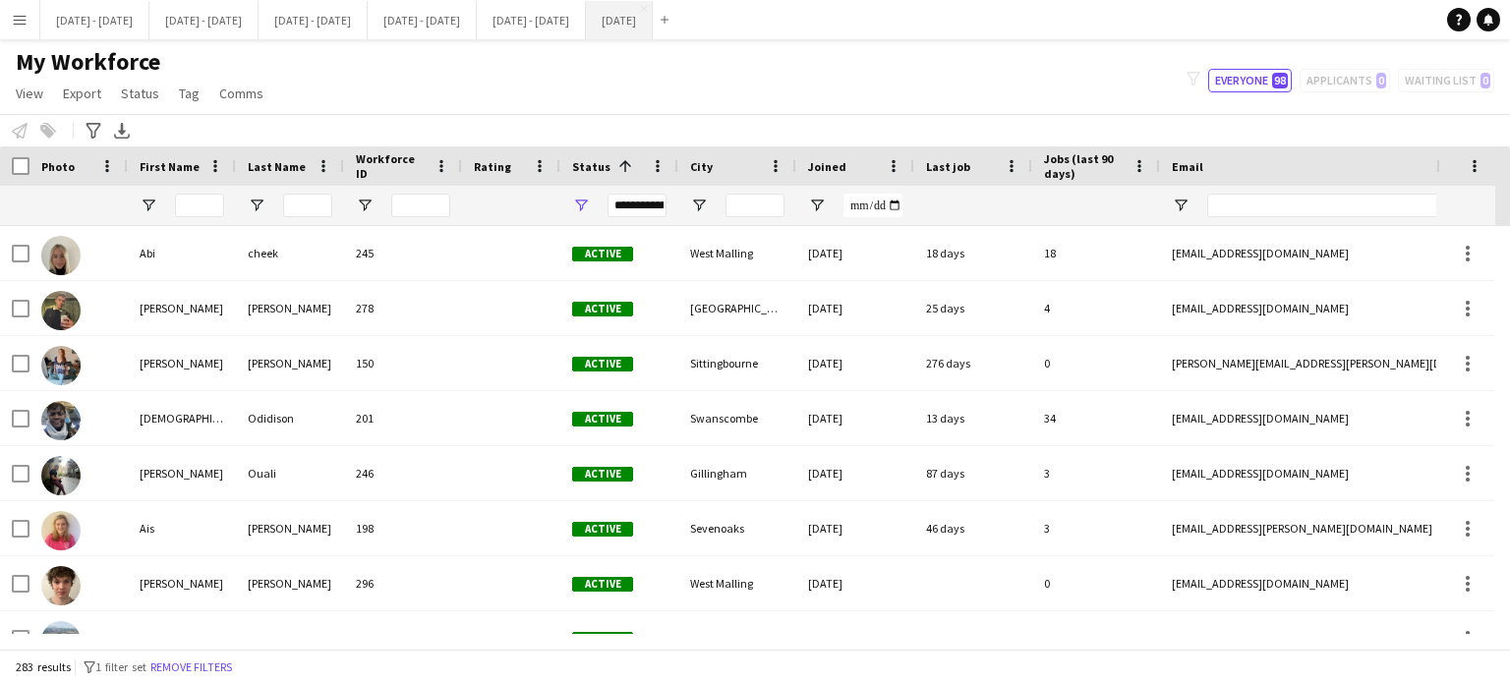
click at [653, 14] on button "[DATE] Close" at bounding box center [619, 20] width 67 height 38
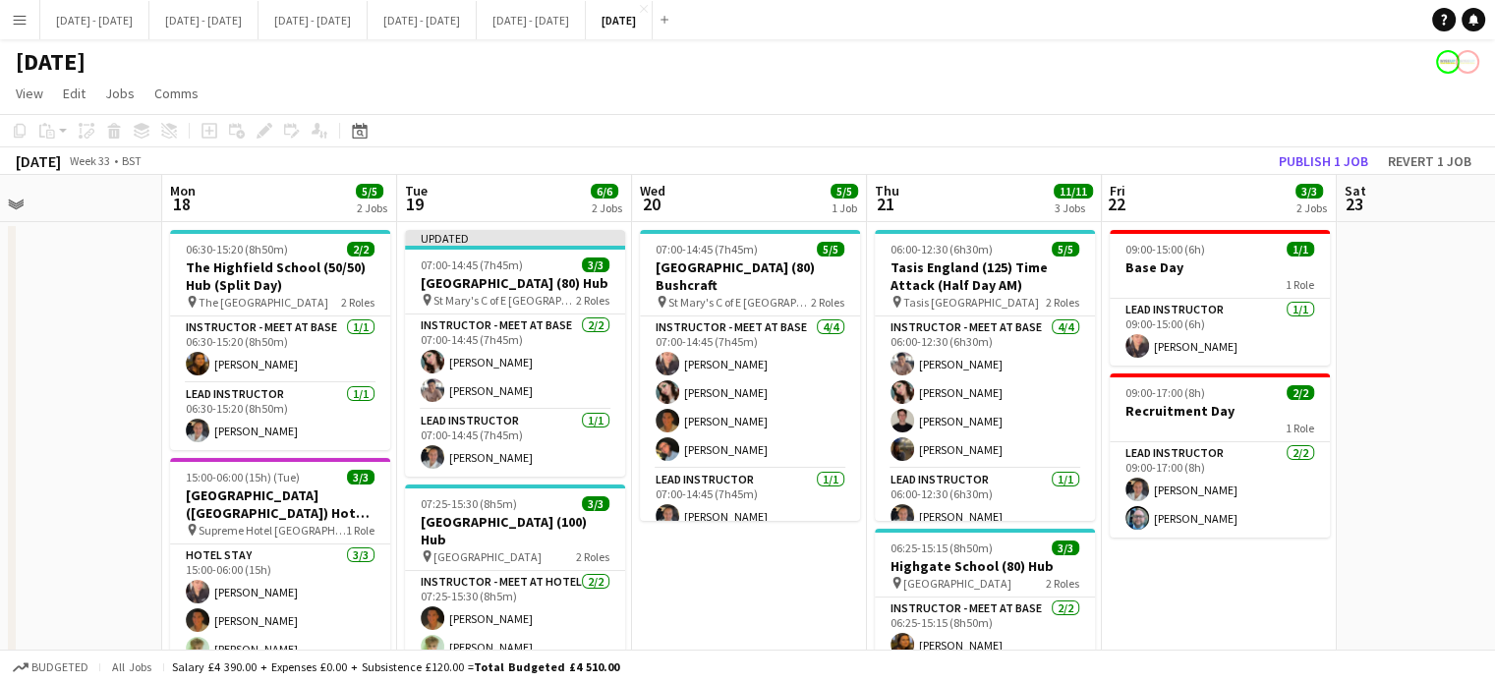
drag, startPoint x: 858, startPoint y: 592, endPoint x: 766, endPoint y: 608, distance: 93.9
click at [766, 608] on app-calendar-viewport "Fri 15 2/2 1 Job Sat 16 Sun 17 Mon 18 5/5 2 Jobs Tue 19 6/6 2 Jobs Wed 20 5/5 1…" at bounding box center [747, 625] width 1495 height 901
